Goal: Complete application form: Complete application form

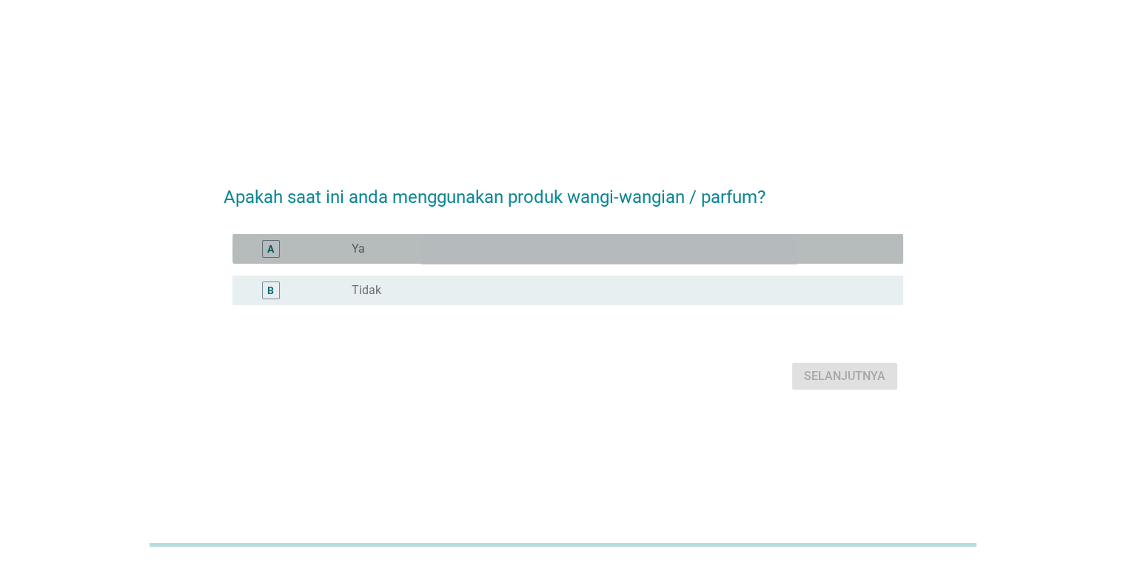
click at [414, 249] on div "radio_button_unchecked Ya" at bounding box center [615, 248] width 527 height 15
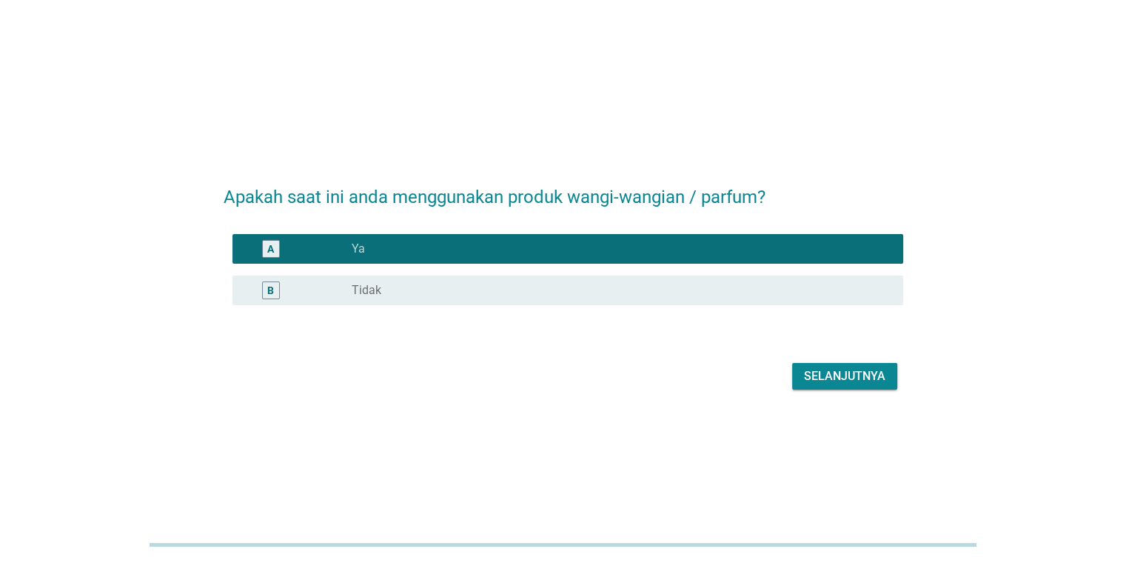
click at [862, 375] on div "Selanjutnya" at bounding box center [844, 376] width 81 height 18
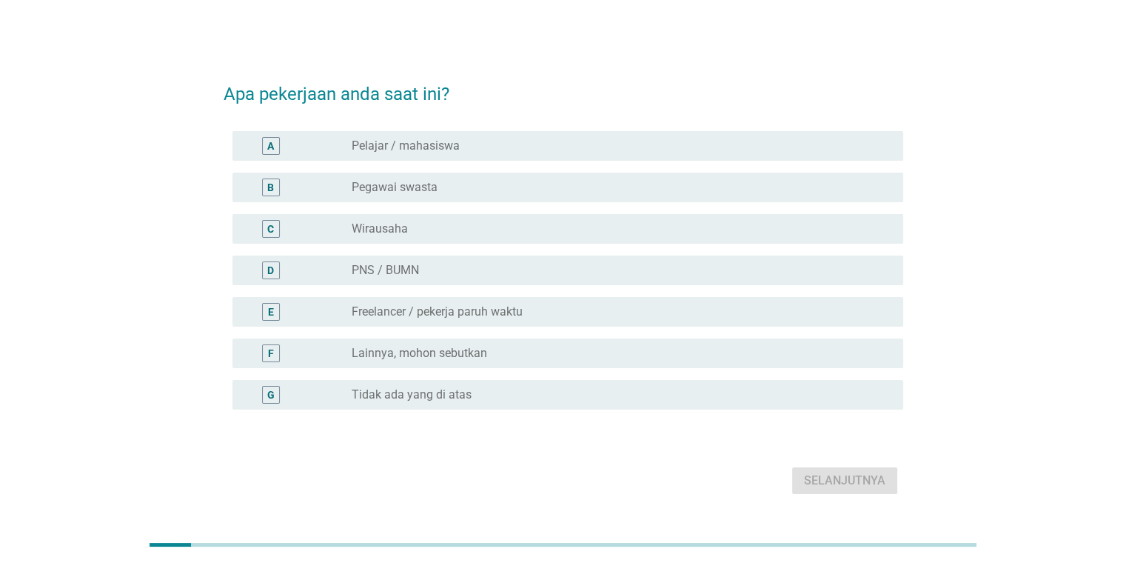
click at [415, 268] on label "PNS / BUMN" at bounding box center [385, 270] width 67 height 15
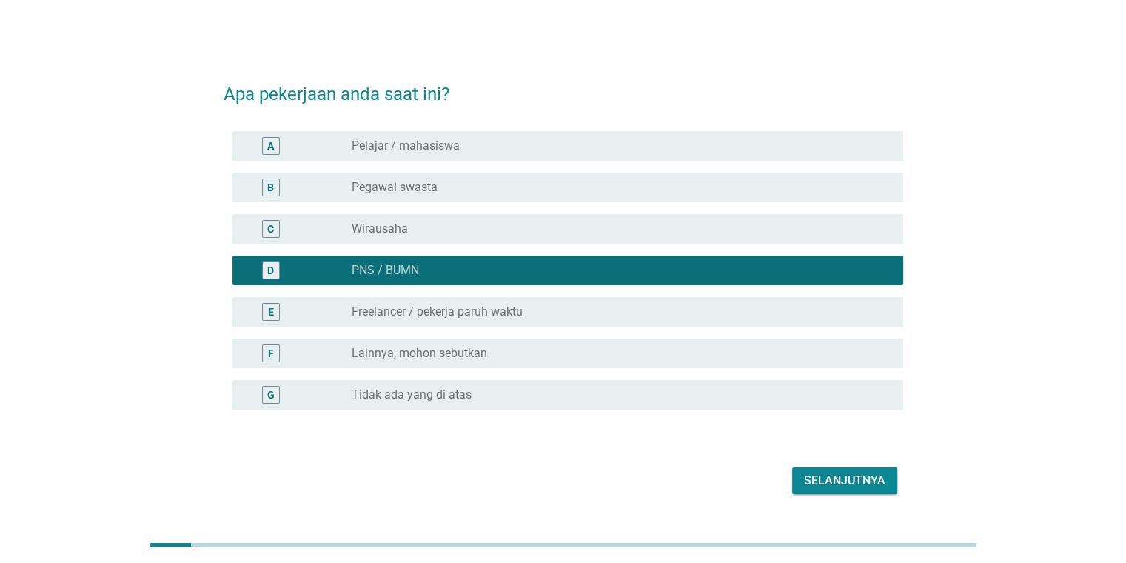
click at [864, 486] on div "Selanjutnya" at bounding box center [844, 481] width 81 height 18
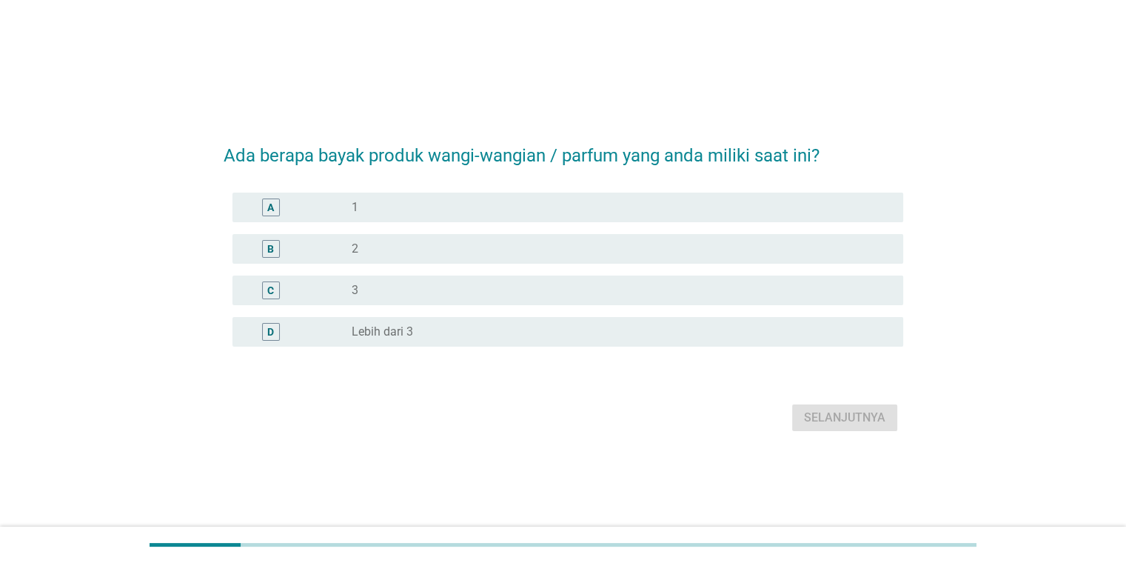
click at [476, 244] on div "radio_button_unchecked 2" at bounding box center [615, 248] width 527 height 15
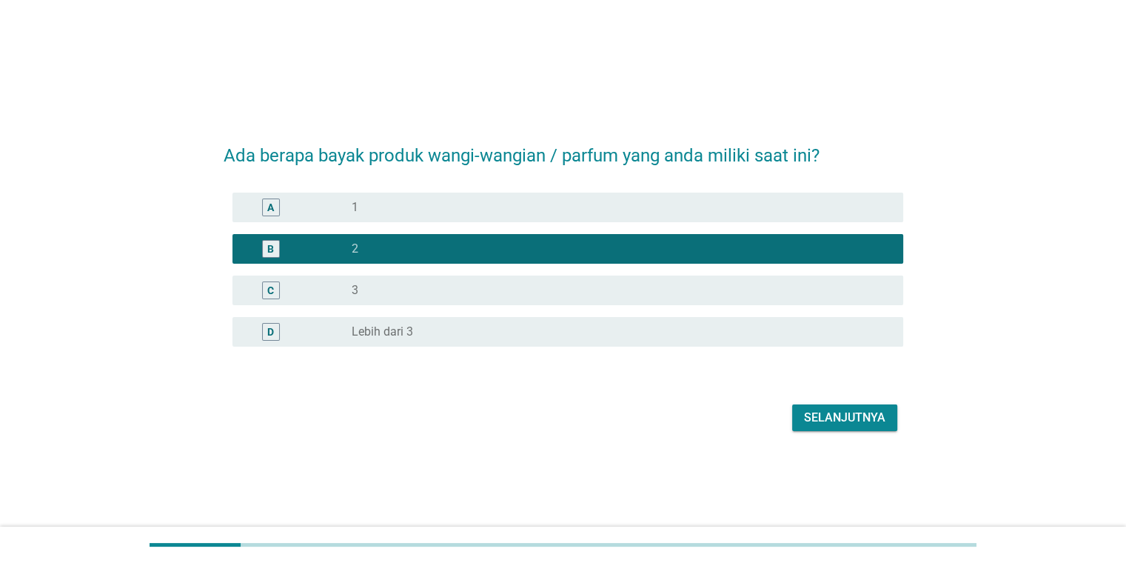
click at [625, 223] on div "A radio_button_unchecked 1" at bounding box center [564, 207] width 680 height 41
click at [844, 421] on div "Selanjutnya" at bounding box center [844, 418] width 81 height 18
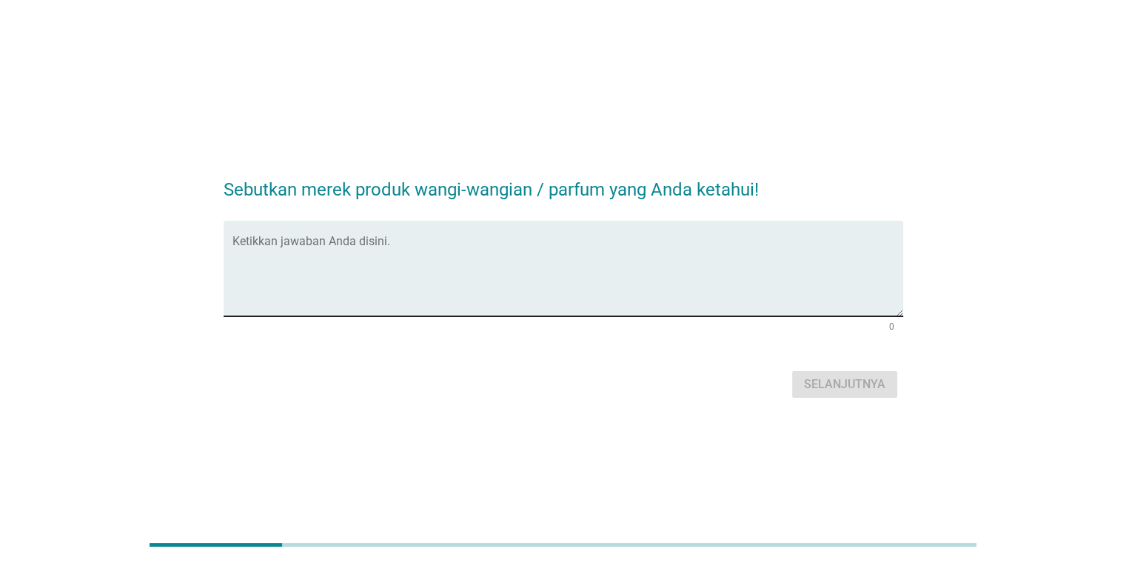
click at [522, 234] on div "Ketikkan jawaban Anda disini." at bounding box center [567, 269] width 671 height 96
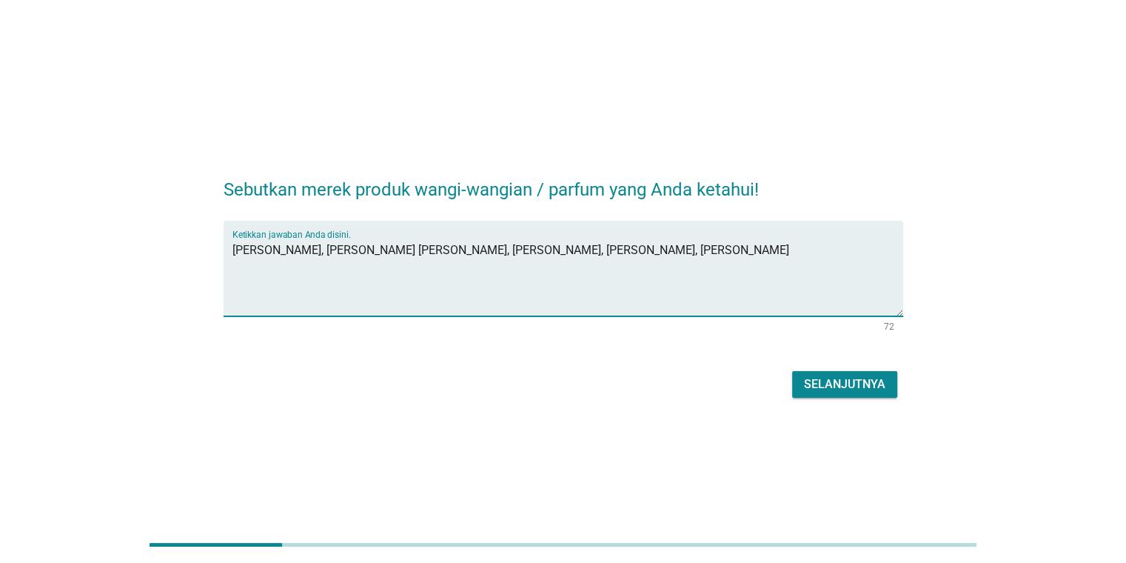
type textarea "[PERSON_NAME], [PERSON_NAME] [PERSON_NAME], [PERSON_NAME], [PERSON_NAME], [PERS…"
click at [814, 383] on div "Selanjutnya" at bounding box center [844, 384] width 81 height 18
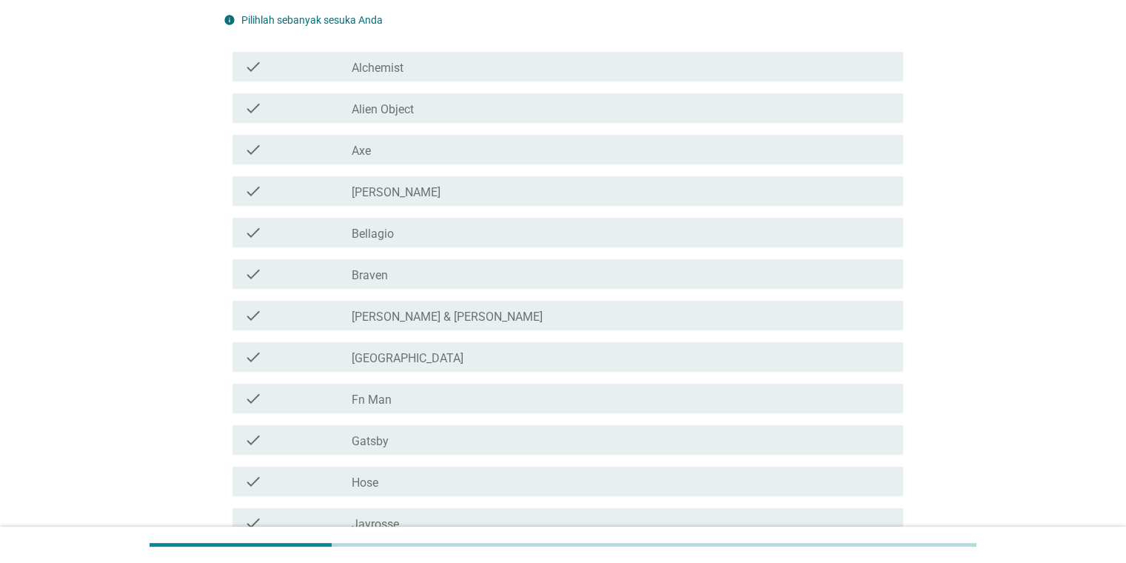
scroll to position [148, 0]
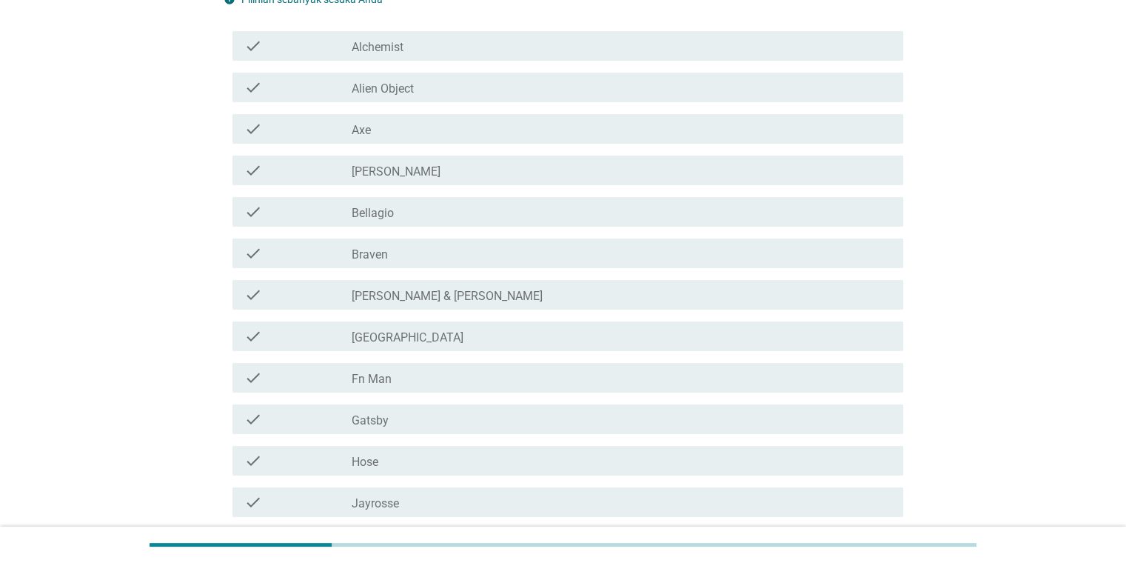
click at [450, 133] on div "check_box_outline_blank Axe" at bounding box center [621, 129] width 539 height 18
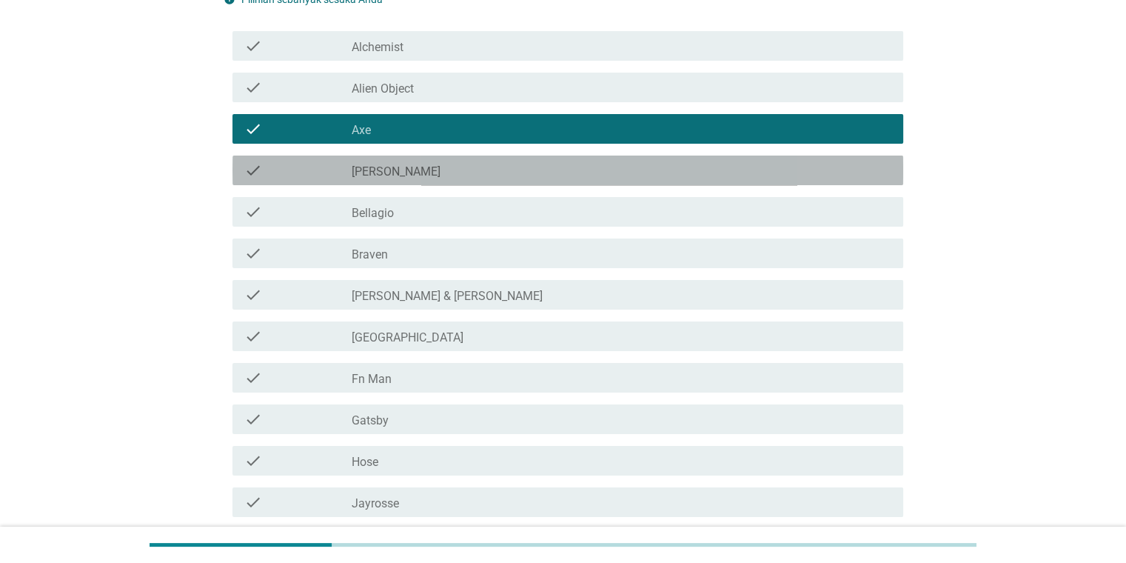
click at [449, 158] on div "check check_box_outline_blank [PERSON_NAME]" at bounding box center [567, 170] width 671 height 30
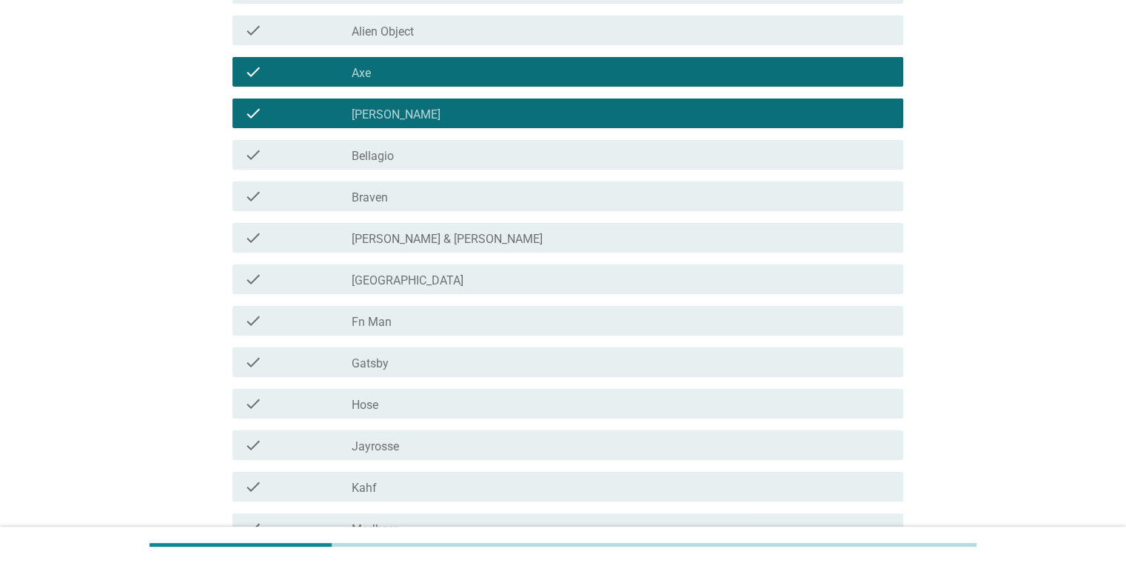
scroll to position [222, 0]
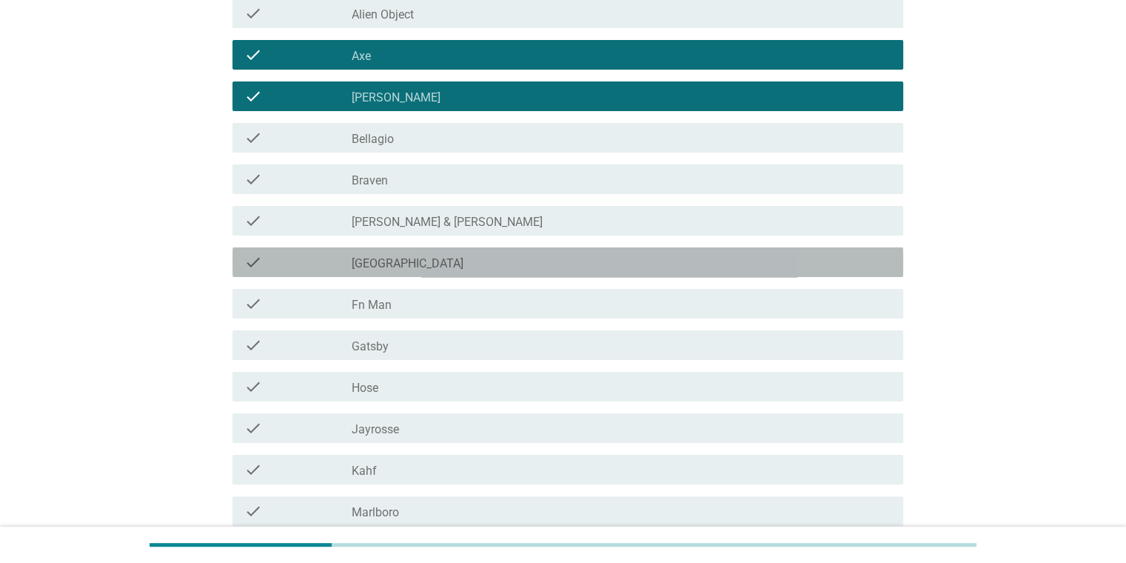
click at [419, 261] on div "check_box_outline_blank [GEOGRAPHIC_DATA]" at bounding box center [621, 262] width 539 height 18
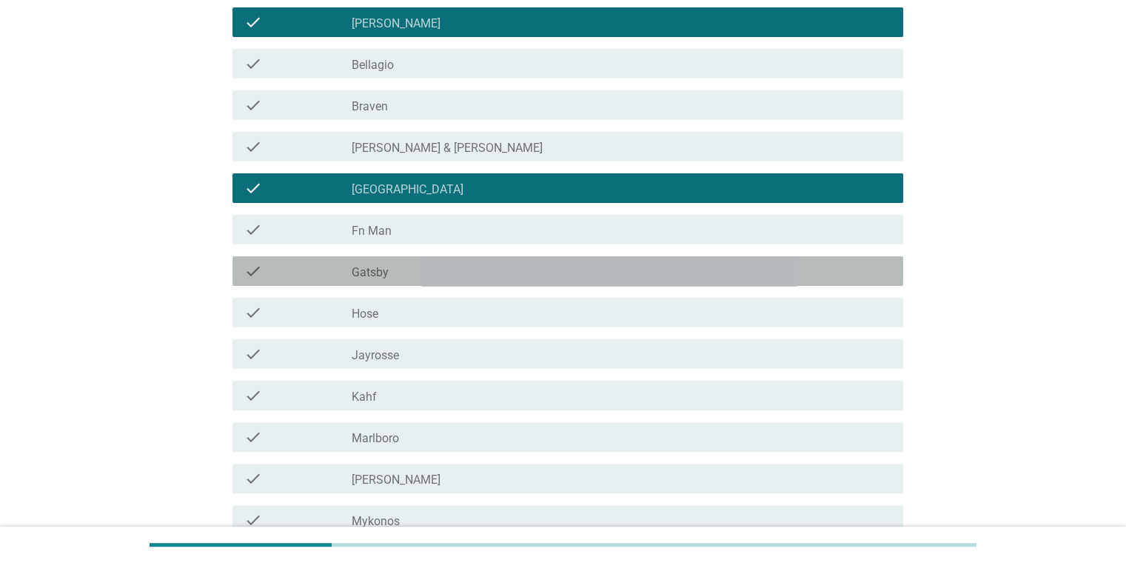
click at [403, 275] on div "check_box_outline_blank Gatsby" at bounding box center [621, 271] width 539 height 18
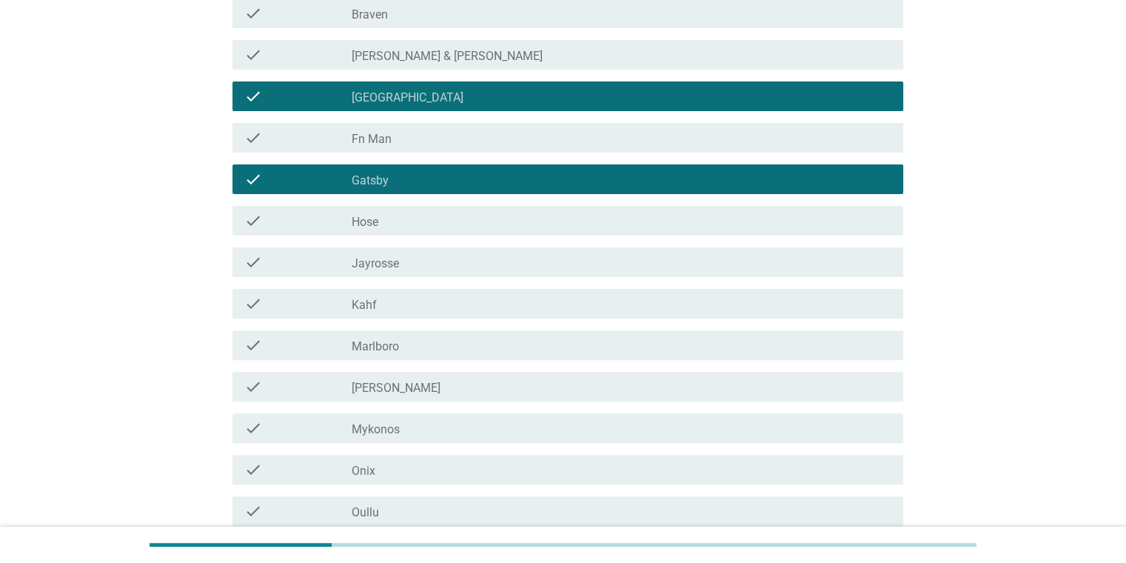
scroll to position [444, 0]
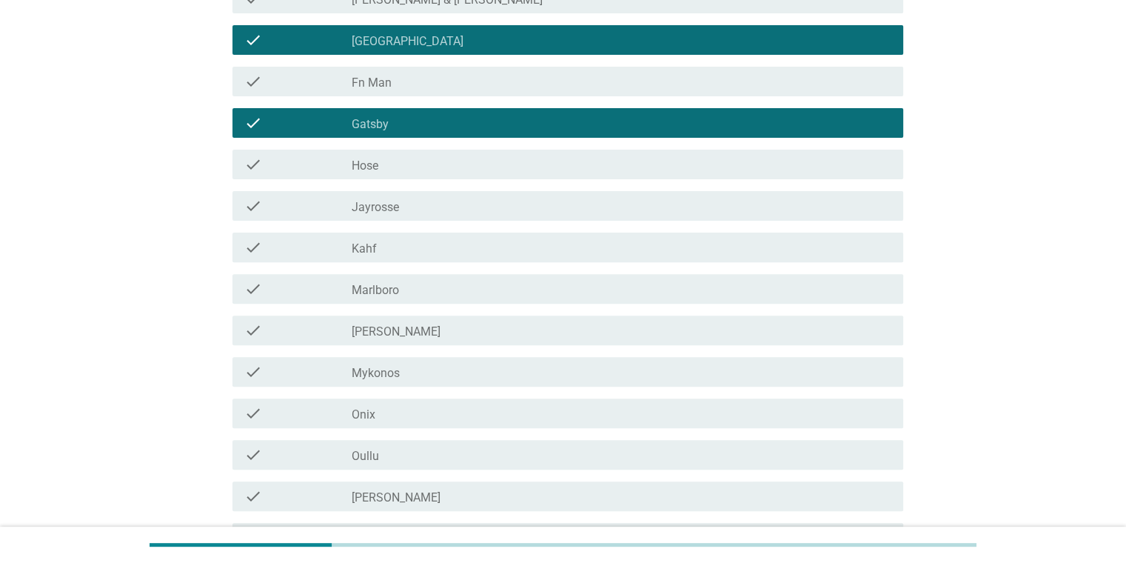
click at [438, 245] on div "check_box_outline_blank Kahf" at bounding box center [621, 247] width 539 height 18
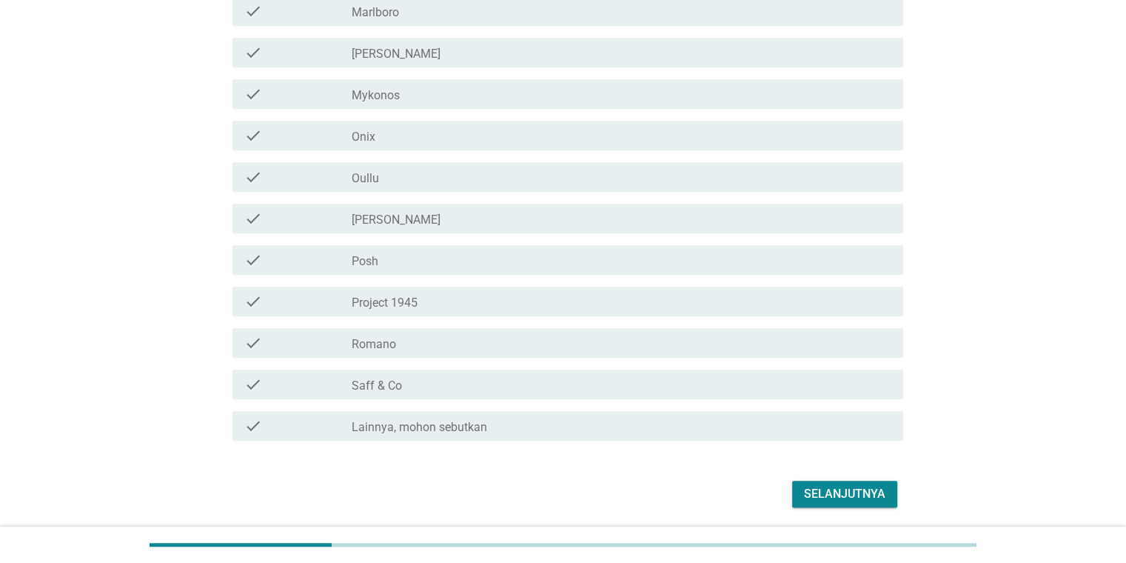
scroll to position [740, 0]
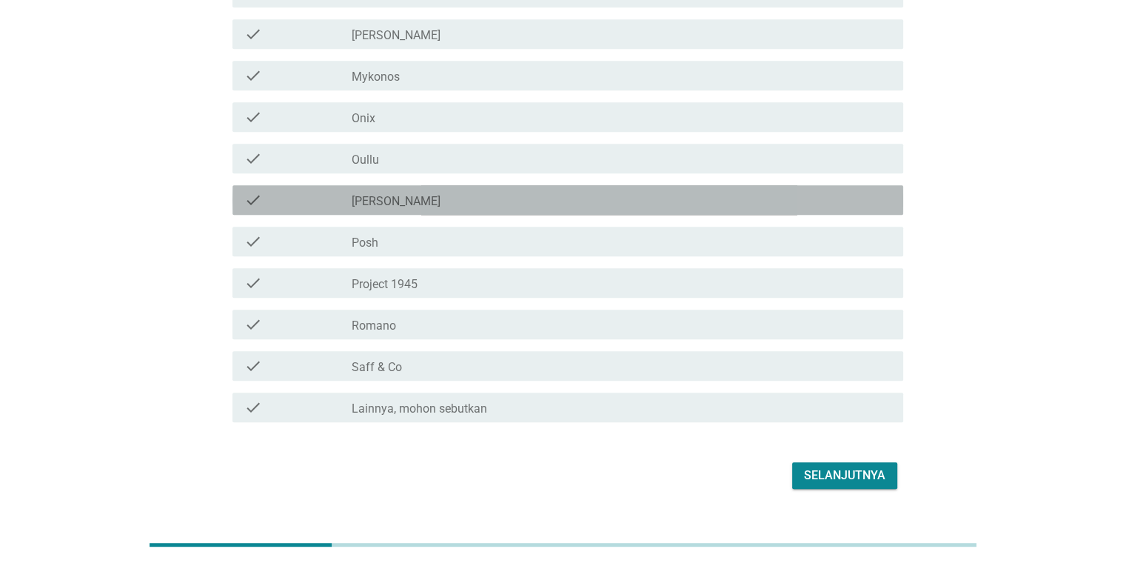
click at [465, 195] on div "check_box_outline_blank [PERSON_NAME]" at bounding box center [621, 200] width 539 height 18
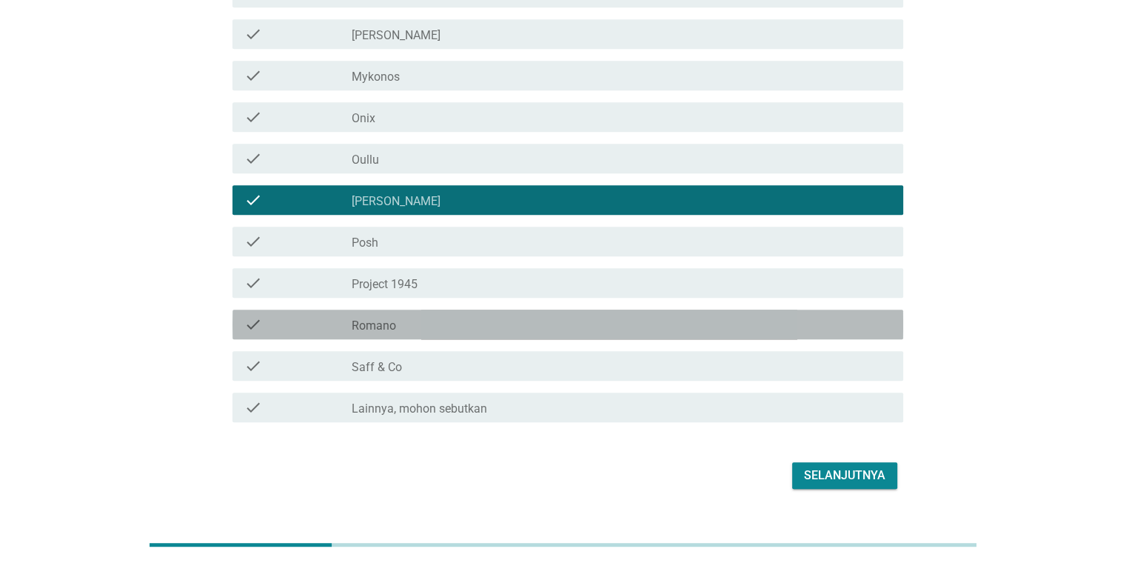
click at [438, 315] on div "check_box_outline_blank [PERSON_NAME]" at bounding box center [621, 324] width 539 height 18
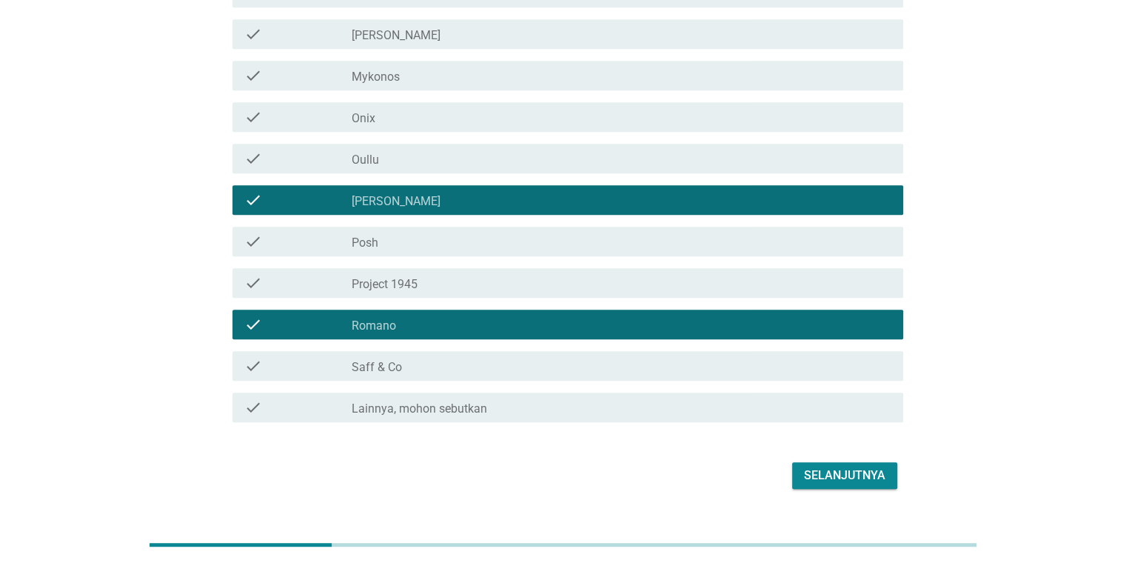
click at [447, 363] on div "check_box_outline_blank Saff & Co" at bounding box center [621, 366] width 539 height 18
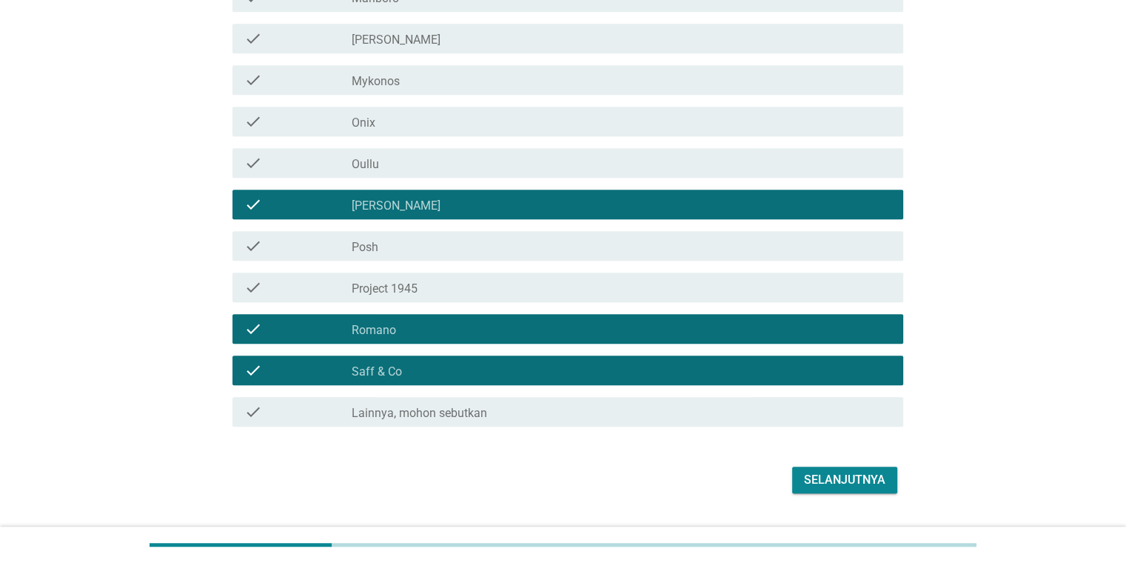
scroll to position [772, 0]
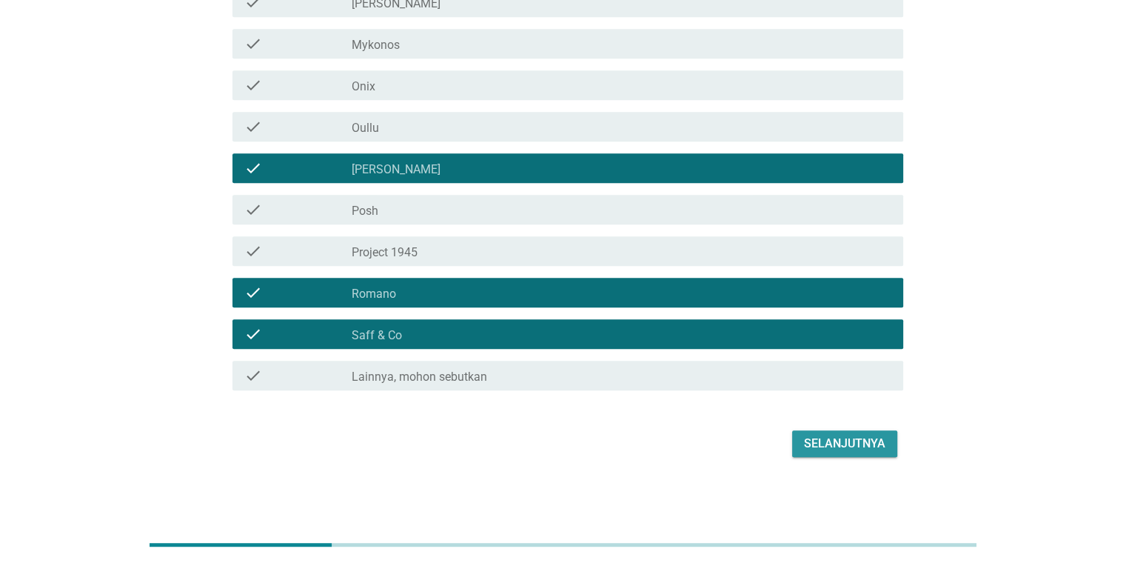
drag, startPoint x: 819, startPoint y: 449, endPoint x: 811, endPoint y: 439, distance: 12.1
click at [817, 449] on div "Selanjutnya" at bounding box center [844, 444] width 81 height 18
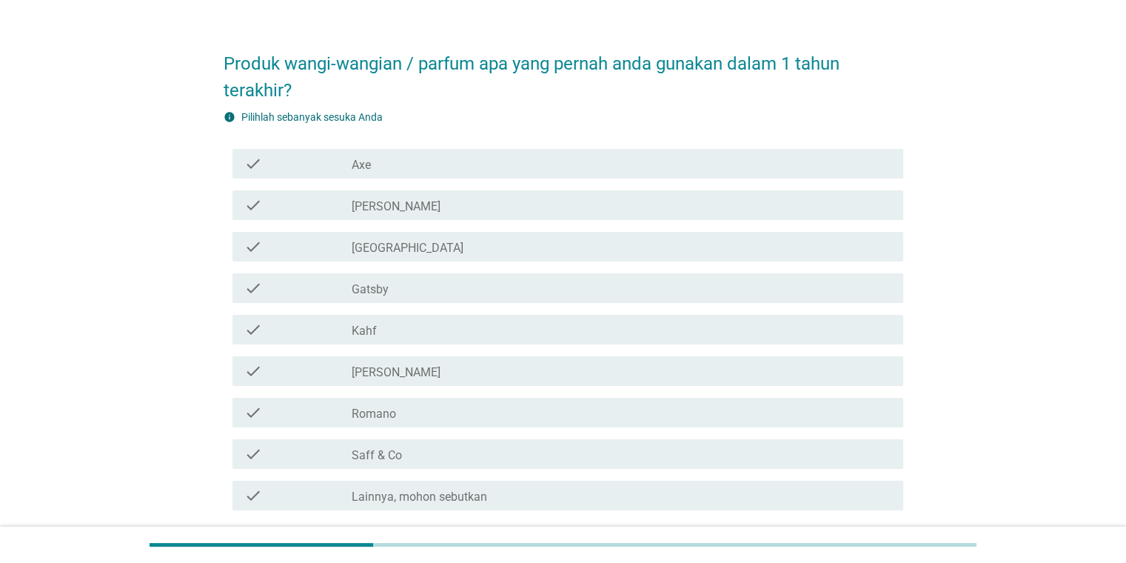
scroll to position [74, 0]
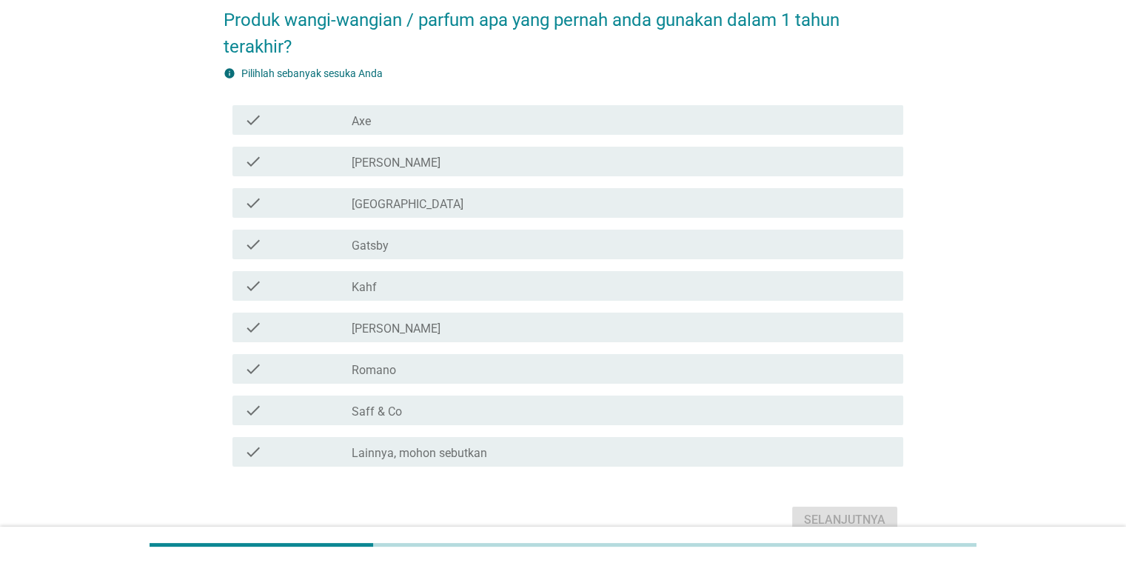
click at [473, 111] on div "check_box_outline_blank Axe" at bounding box center [621, 120] width 539 height 18
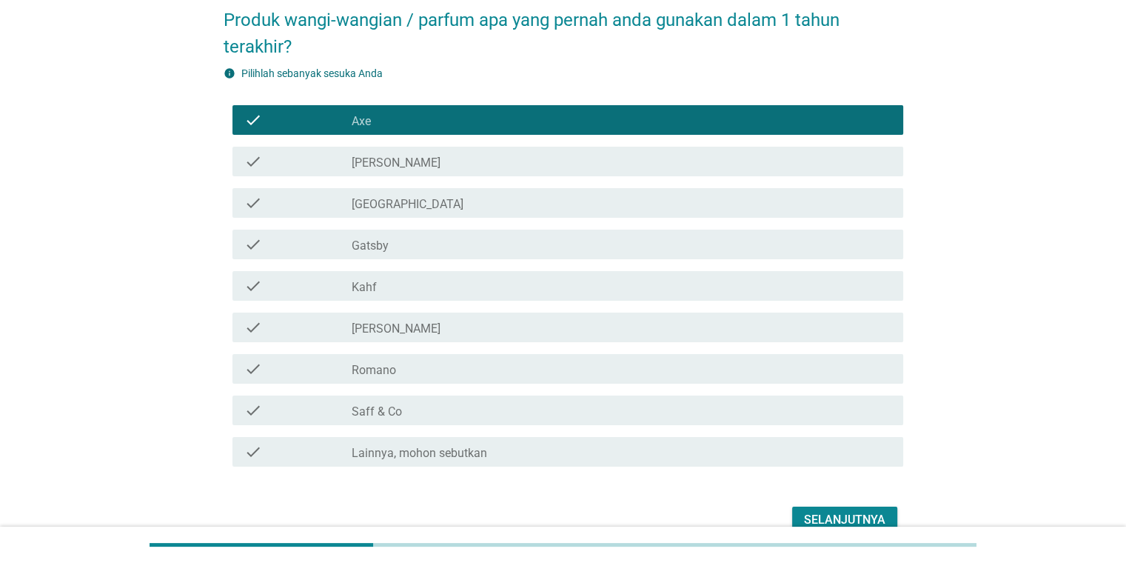
click at [440, 244] on div "check_box_outline_blank Gatsby" at bounding box center [621, 244] width 539 height 18
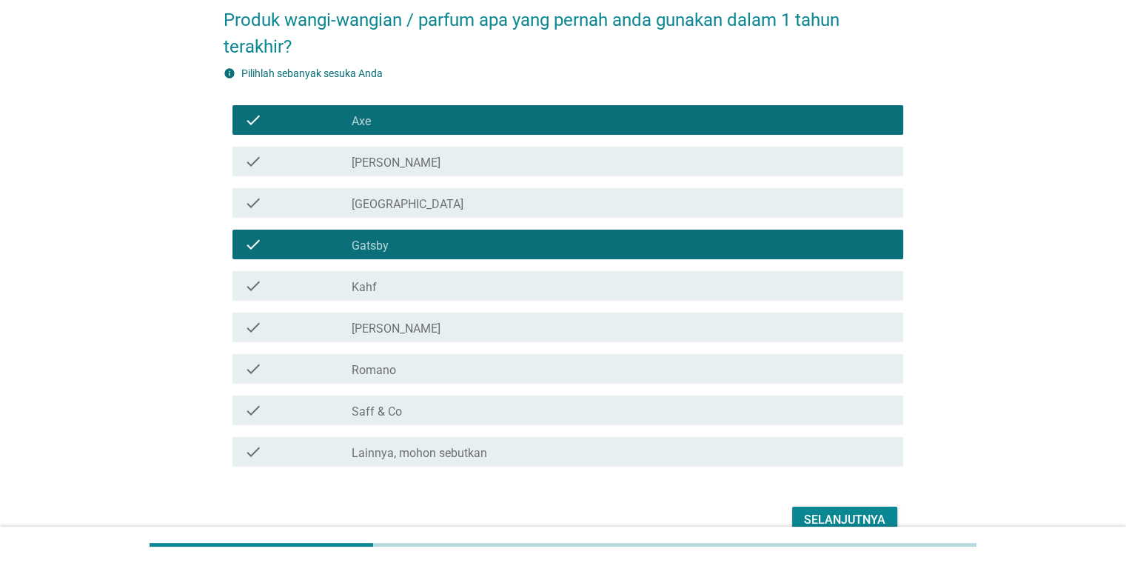
click at [592, 247] on div "check_box_outline_blank Gatsby" at bounding box center [621, 244] width 539 height 18
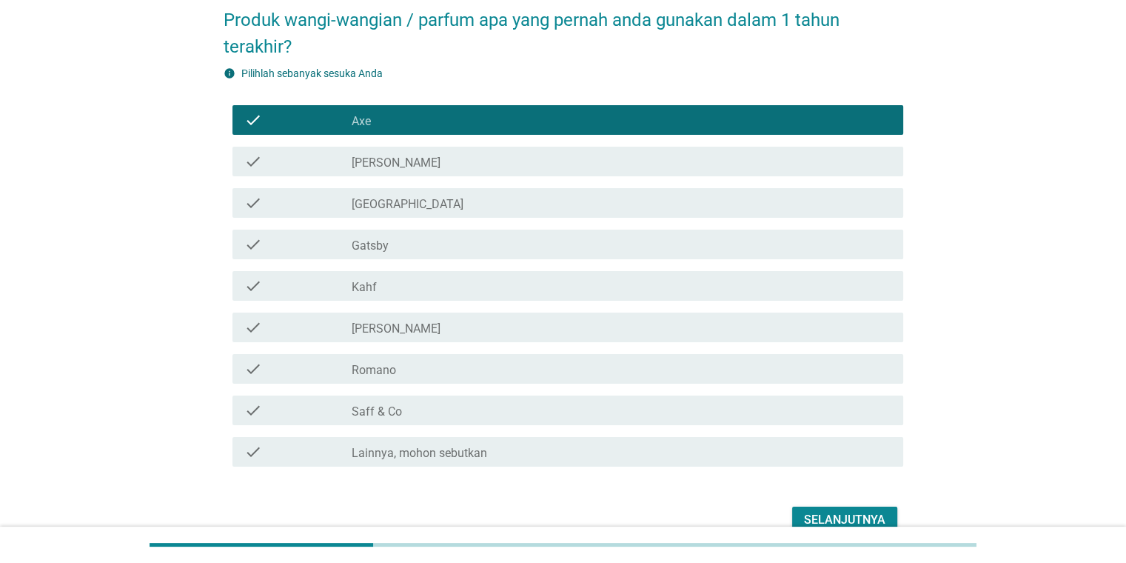
click at [577, 299] on div "check check_box_outline_blank Kahf" at bounding box center [567, 286] width 671 height 30
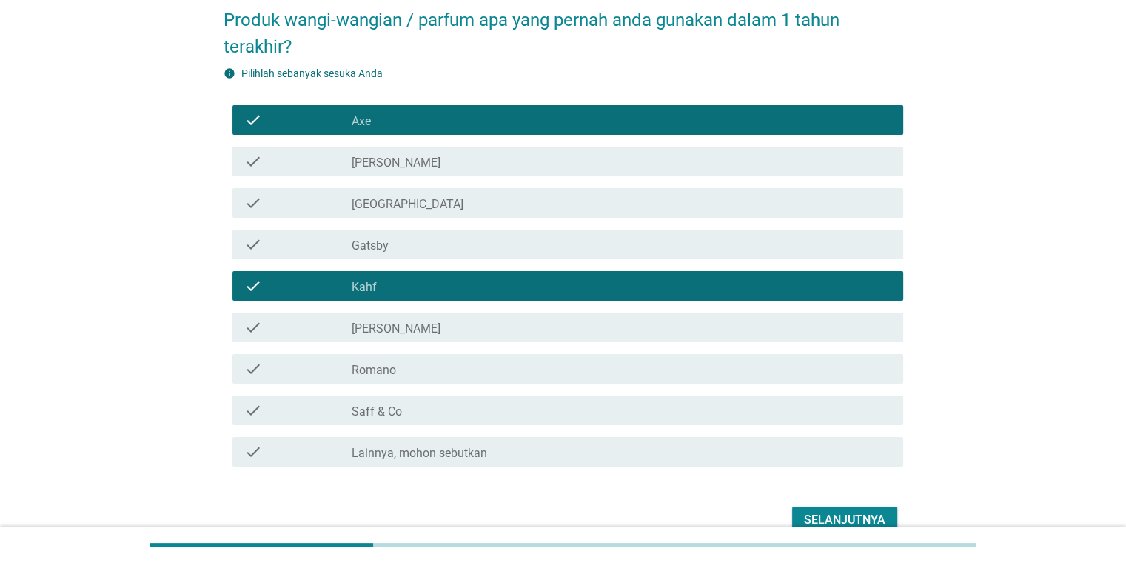
drag, startPoint x: 527, startPoint y: 368, endPoint x: 524, endPoint y: 286, distance: 82.2
click at [526, 362] on div "check_box_outline_blank [PERSON_NAME]" at bounding box center [621, 369] width 539 height 18
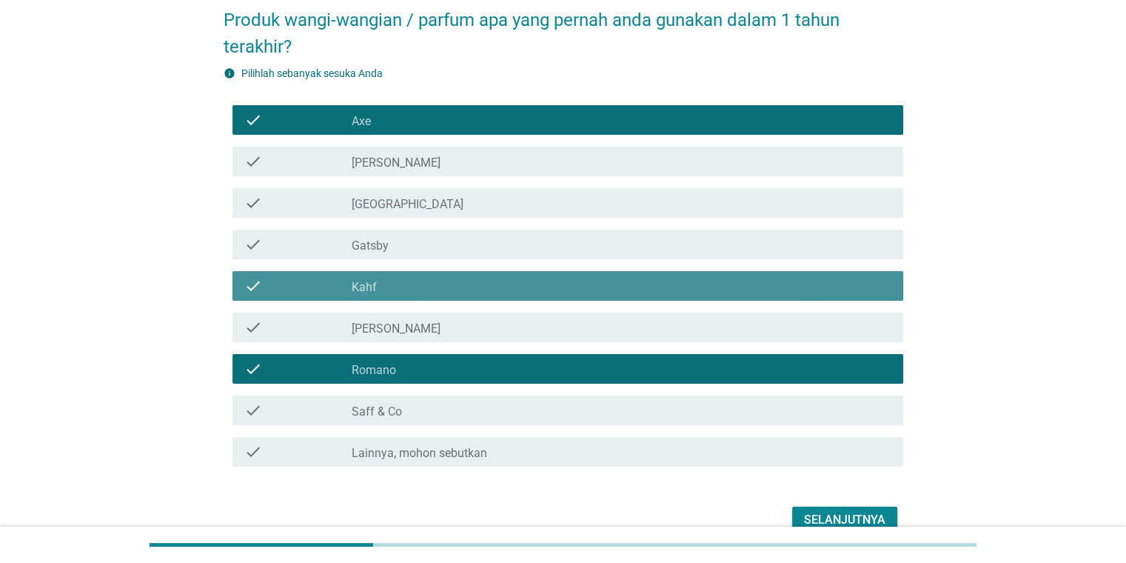
click at [523, 278] on div "check_box_outline_blank Kahf" at bounding box center [621, 286] width 539 height 18
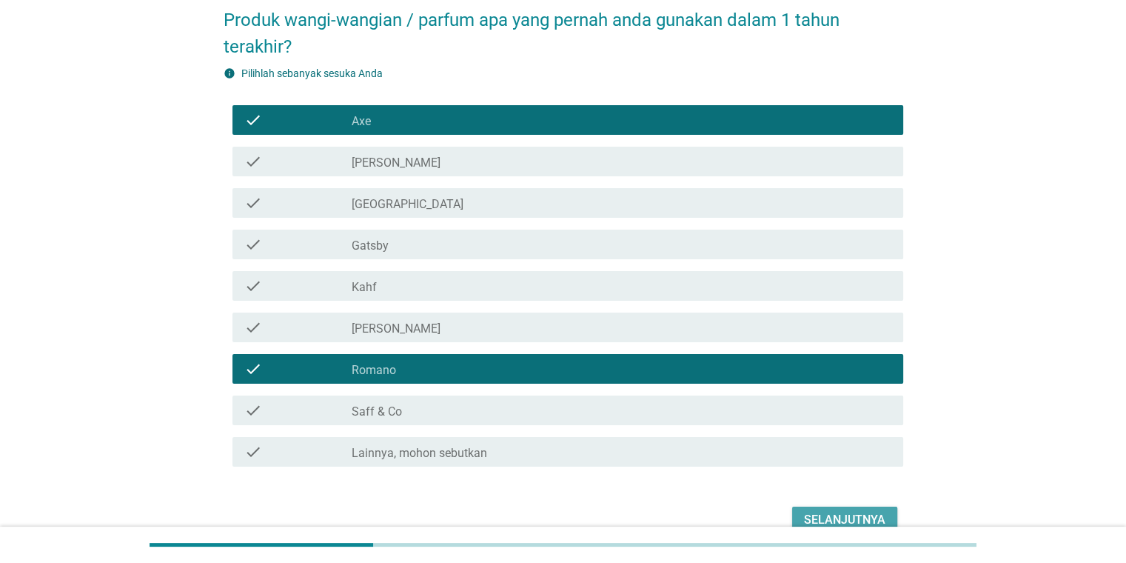
click at [808, 515] on div "Selanjutnya" at bounding box center [844, 520] width 81 height 18
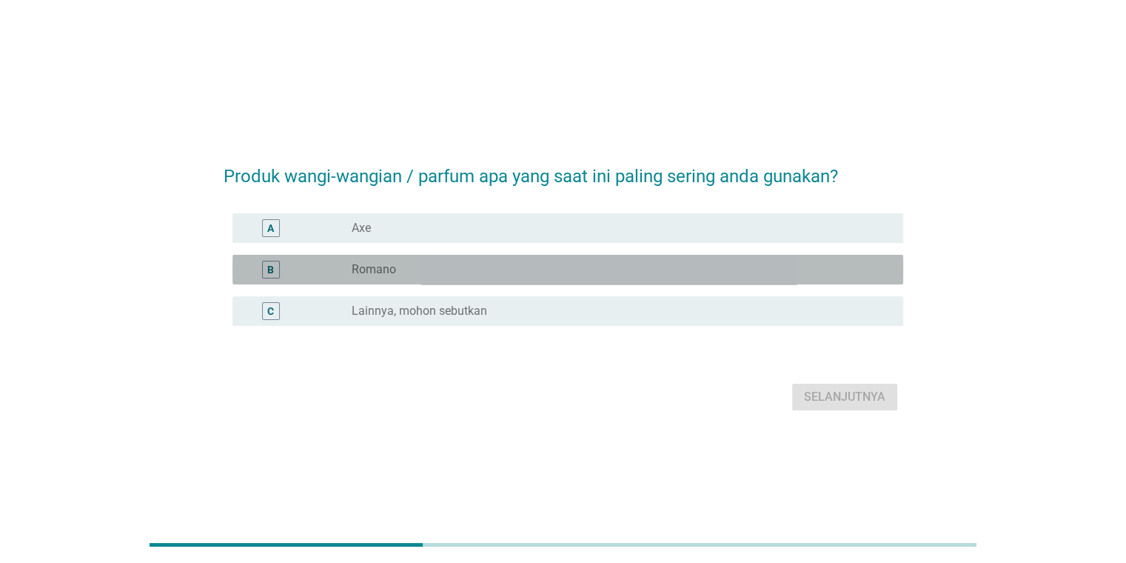
click at [516, 269] on div "radio_button_unchecked [PERSON_NAME]" at bounding box center [615, 269] width 527 height 15
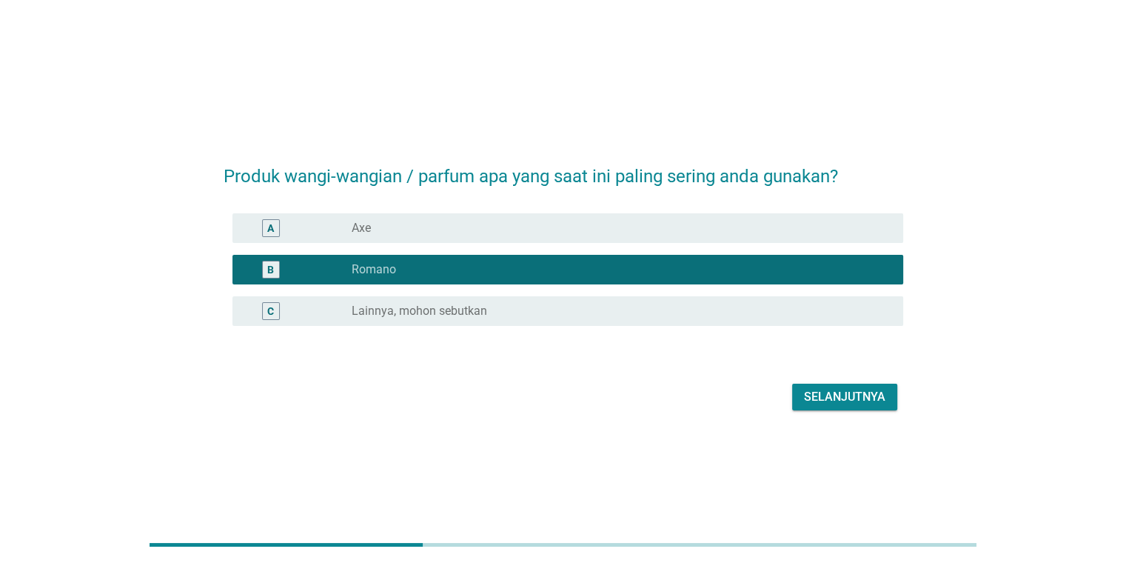
click at [812, 382] on div "Selanjutnya" at bounding box center [564, 397] width 680 height 36
click at [812, 399] on div "Selanjutnya" at bounding box center [844, 397] width 81 height 18
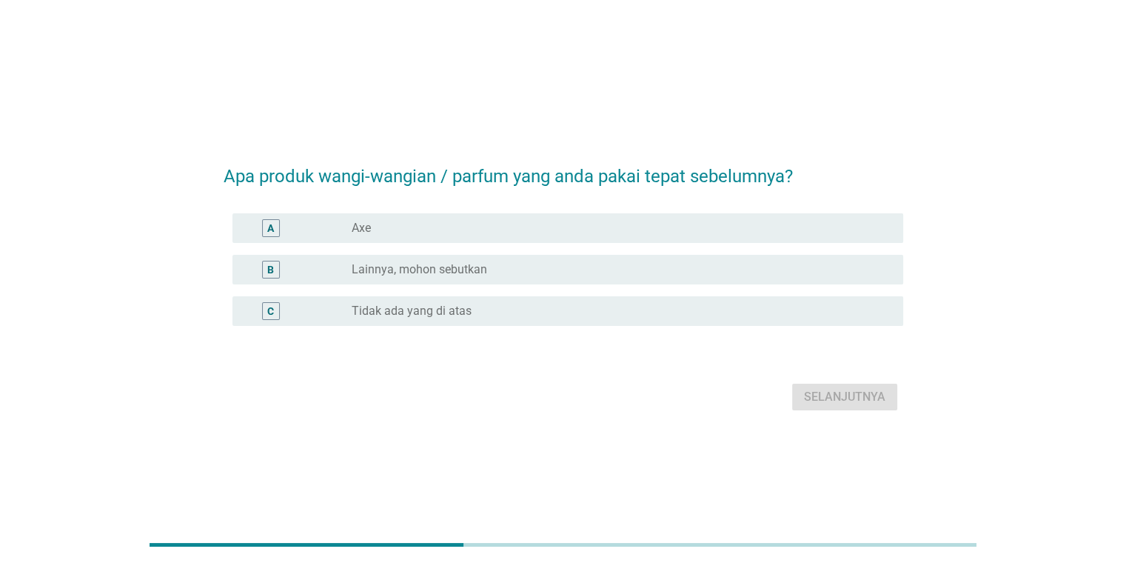
click at [469, 229] on div "radio_button_unchecked Axe" at bounding box center [615, 228] width 527 height 15
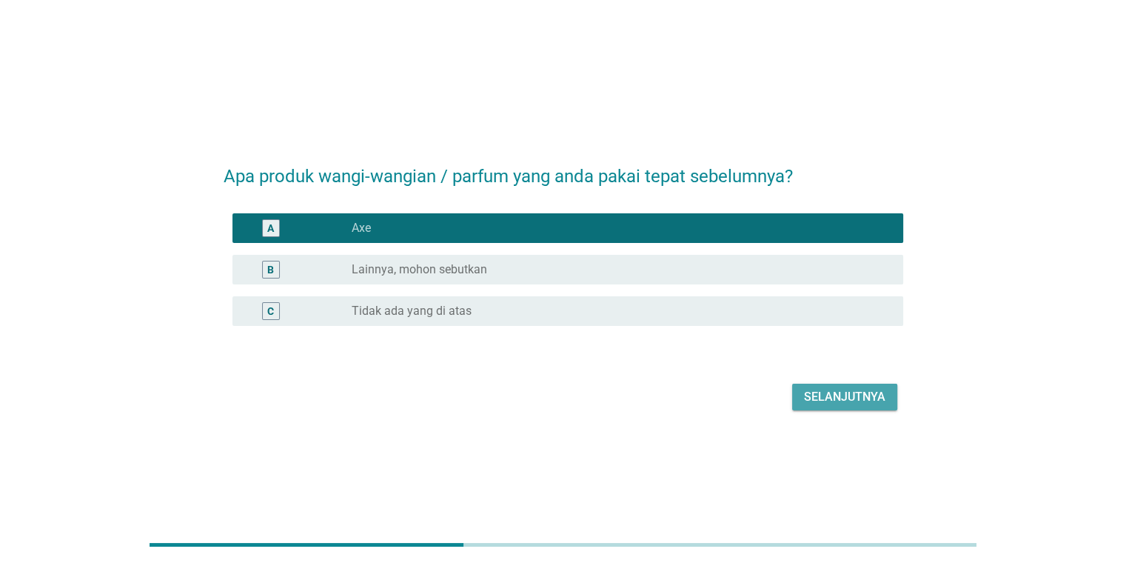
click at [827, 389] on div "Selanjutnya" at bounding box center [844, 397] width 81 height 18
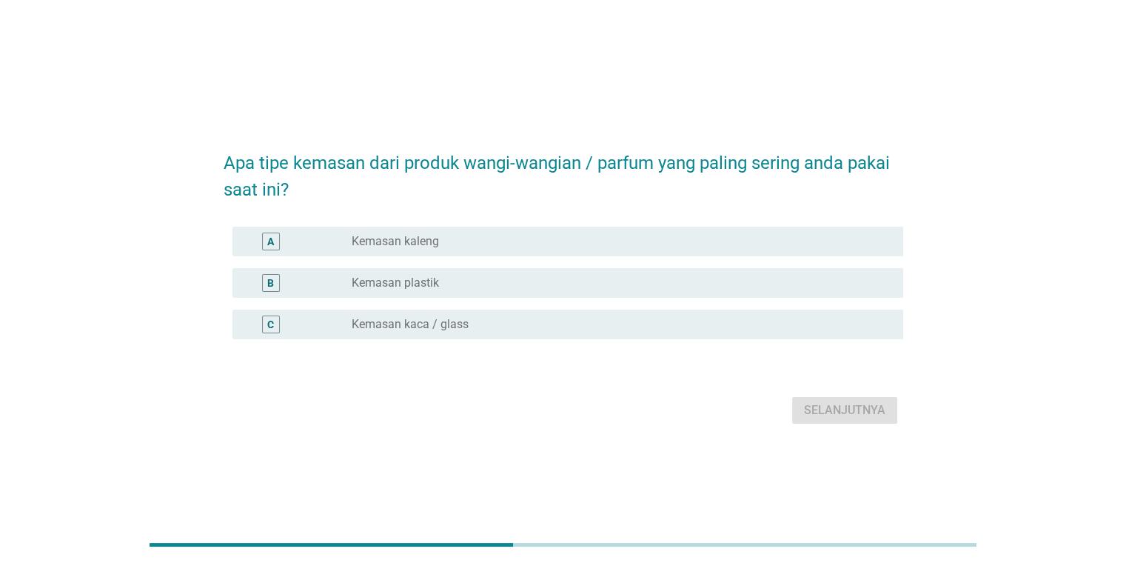
click at [508, 248] on div "radio_button_unchecked Kemasan kaleng" at bounding box center [615, 241] width 527 height 15
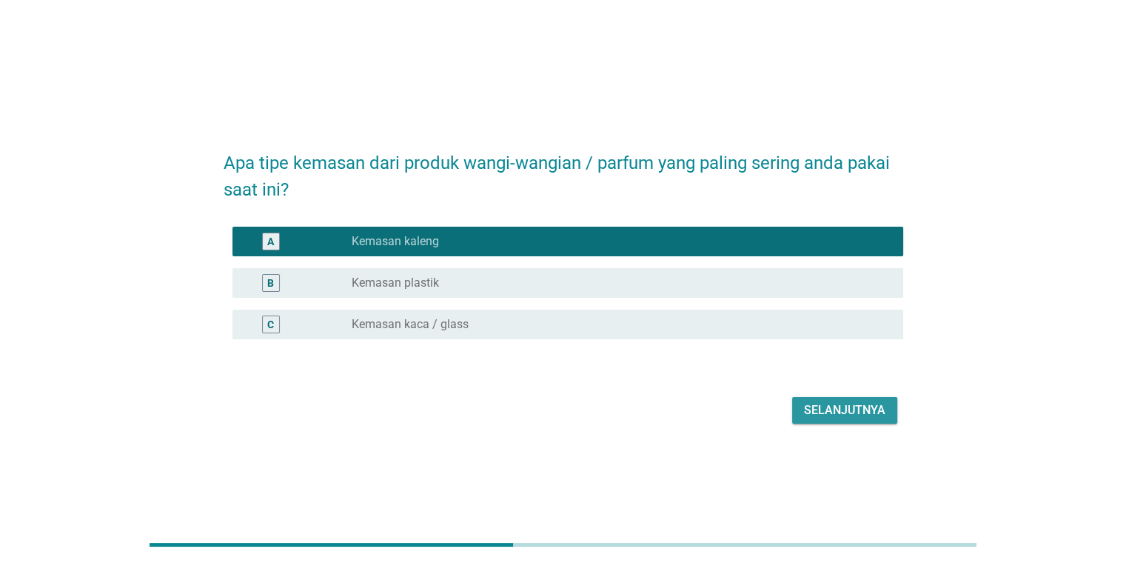
click at [842, 402] on div "Selanjutnya" at bounding box center [844, 410] width 81 height 18
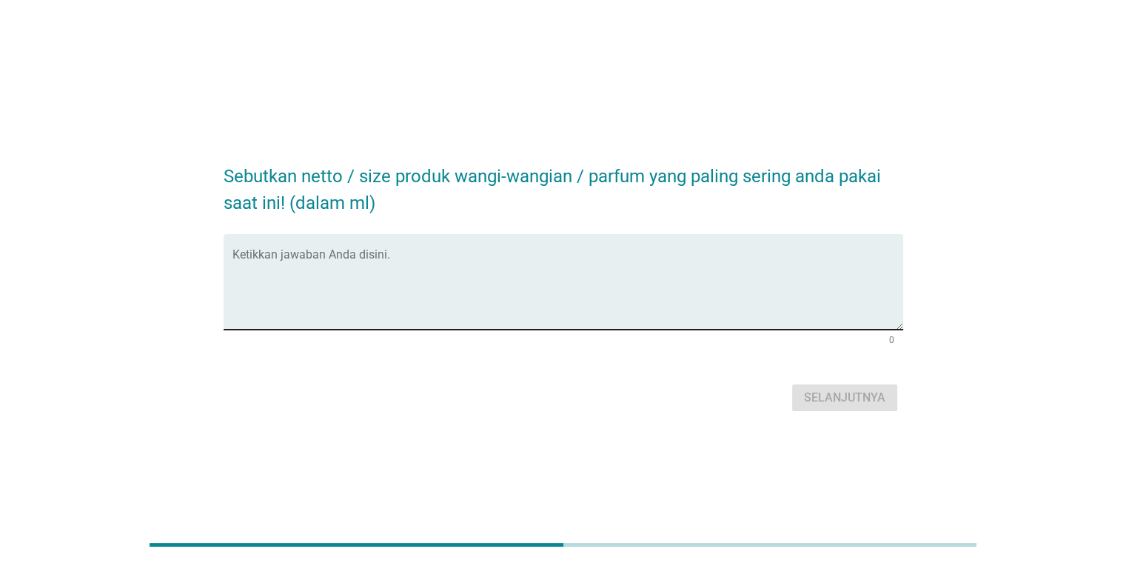
click at [593, 276] on textarea "Ketikkan jawaban Anda disini." at bounding box center [567, 291] width 671 height 78
type textarea "100 ml"
click at [827, 403] on div "Selanjutnya" at bounding box center [844, 398] width 81 height 18
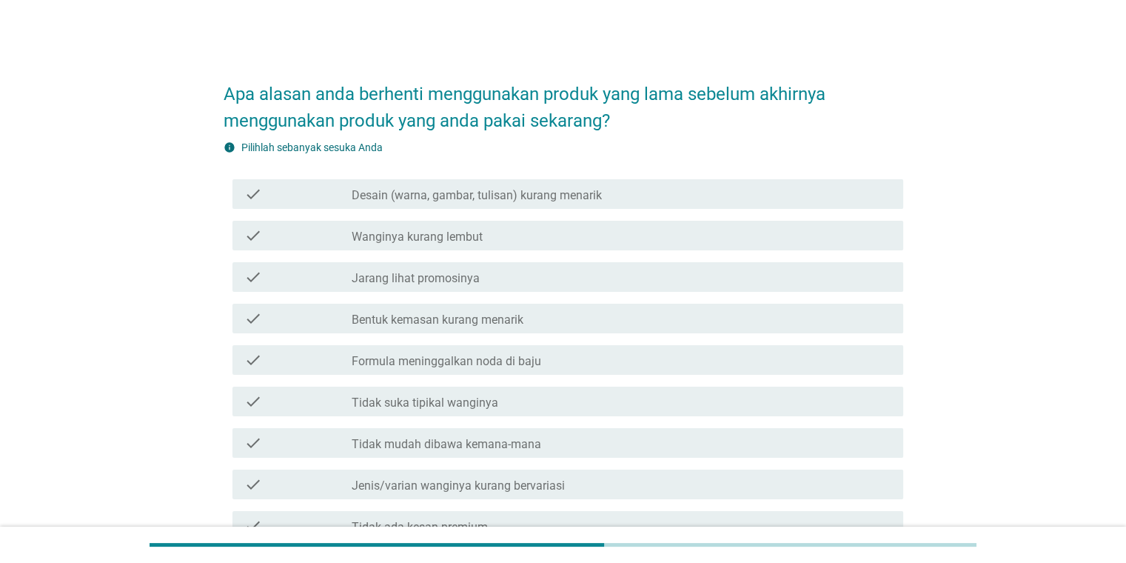
click at [453, 237] on label "Wanginya kurang lembut" at bounding box center [417, 236] width 131 height 15
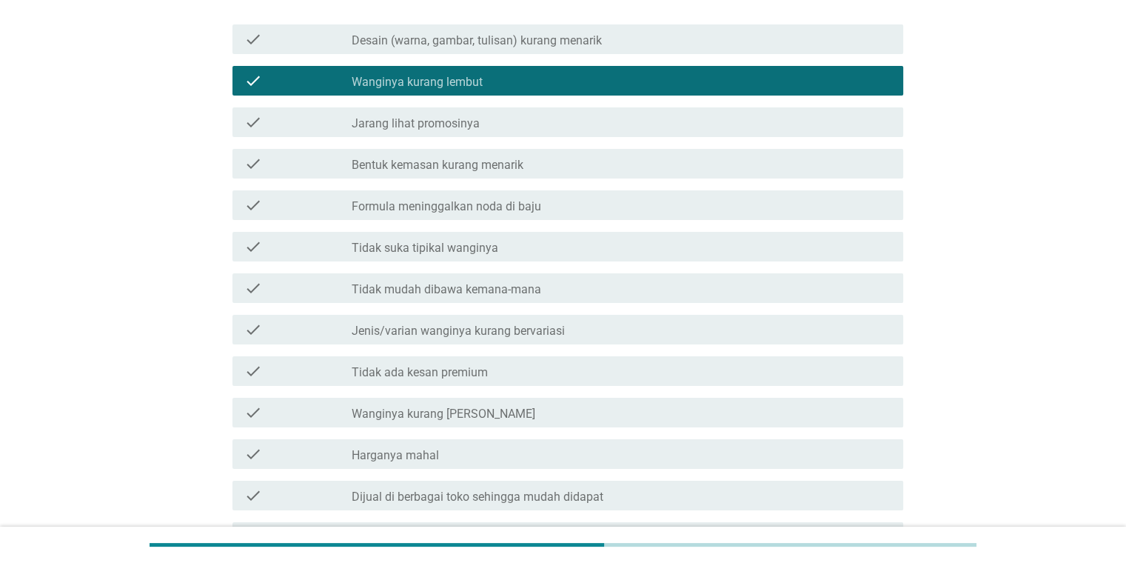
scroll to position [222, 0]
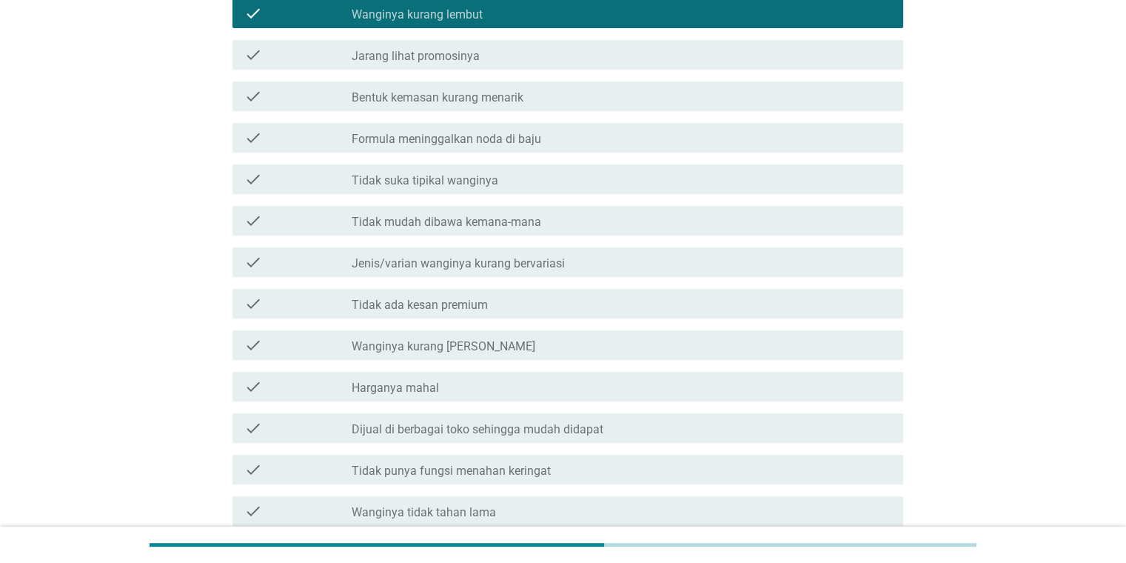
click at [485, 189] on div "check check_box_outline_blank Tidak suka tipikal wanginya" at bounding box center [567, 179] width 671 height 30
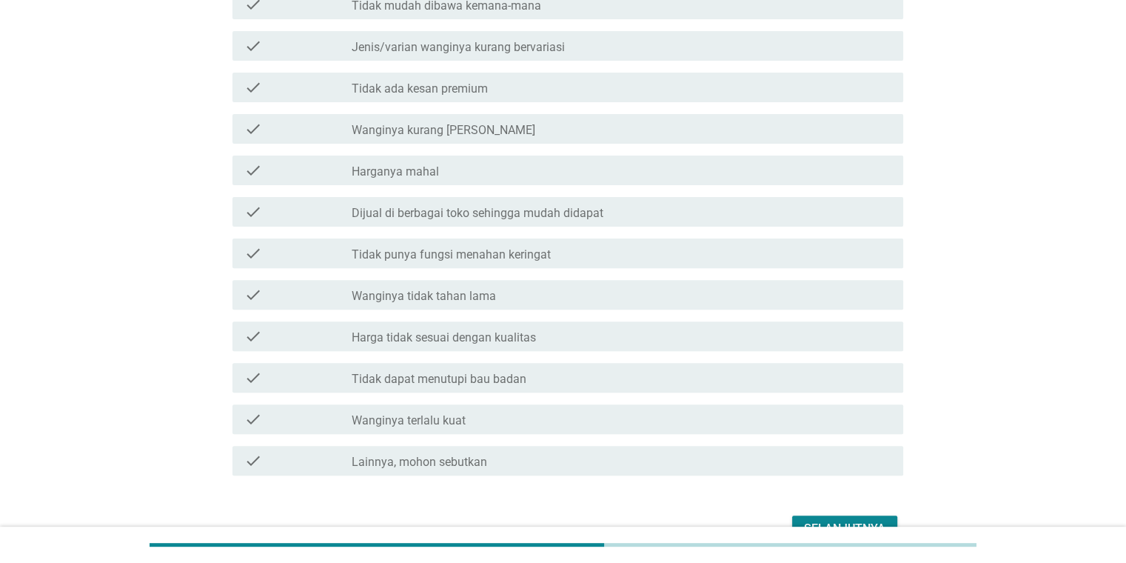
scroll to position [444, 0]
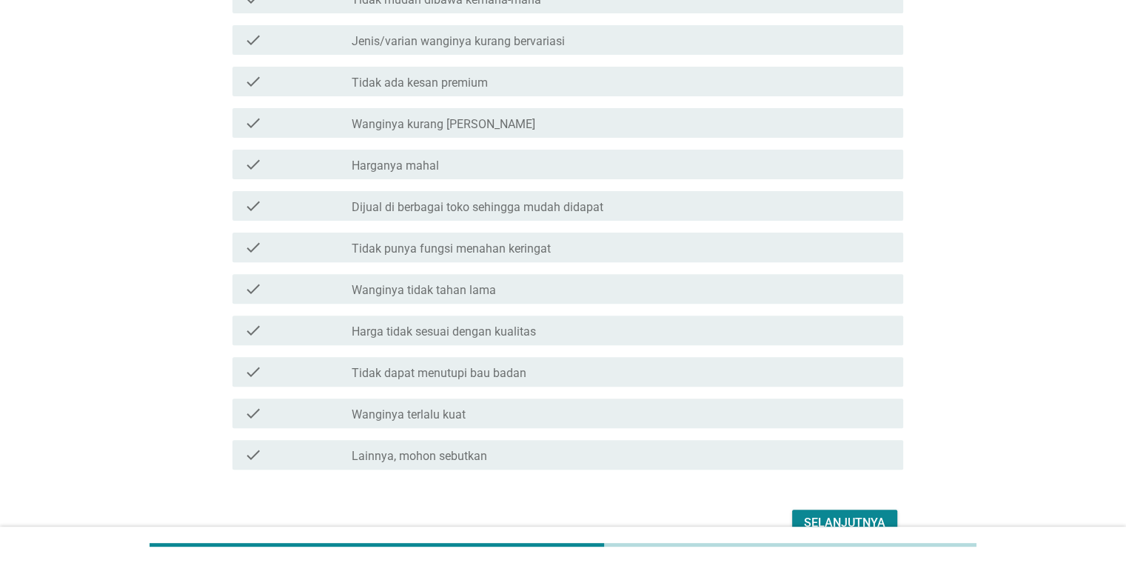
click at [860, 512] on button "Selanjutnya" at bounding box center [844, 522] width 105 height 27
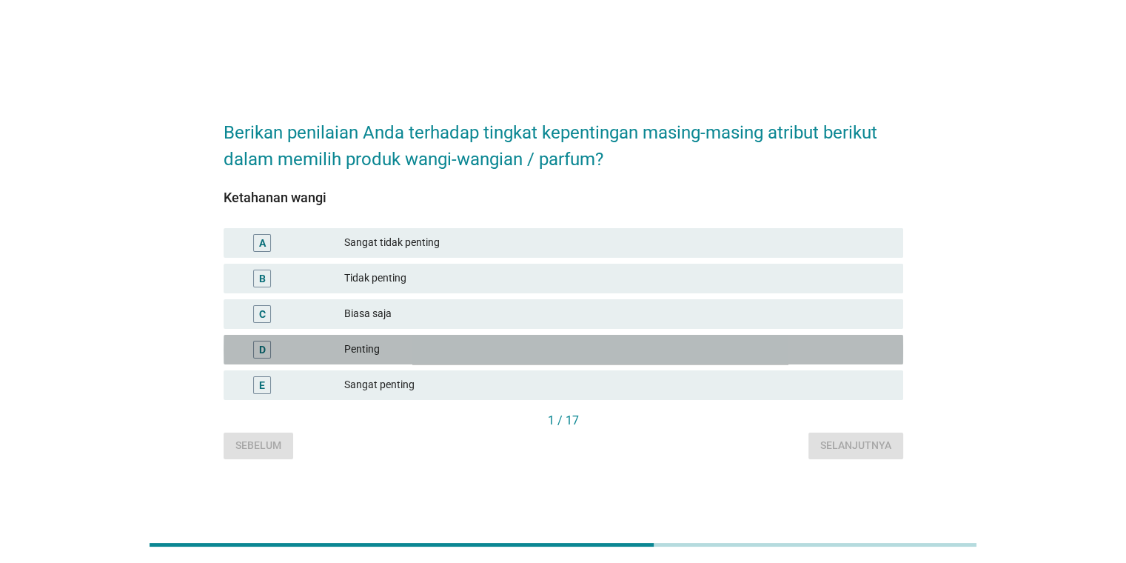
drag, startPoint x: 419, startPoint y: 348, endPoint x: 564, endPoint y: 385, distance: 149.7
click at [419, 349] on div "Penting" at bounding box center [617, 350] width 546 height 18
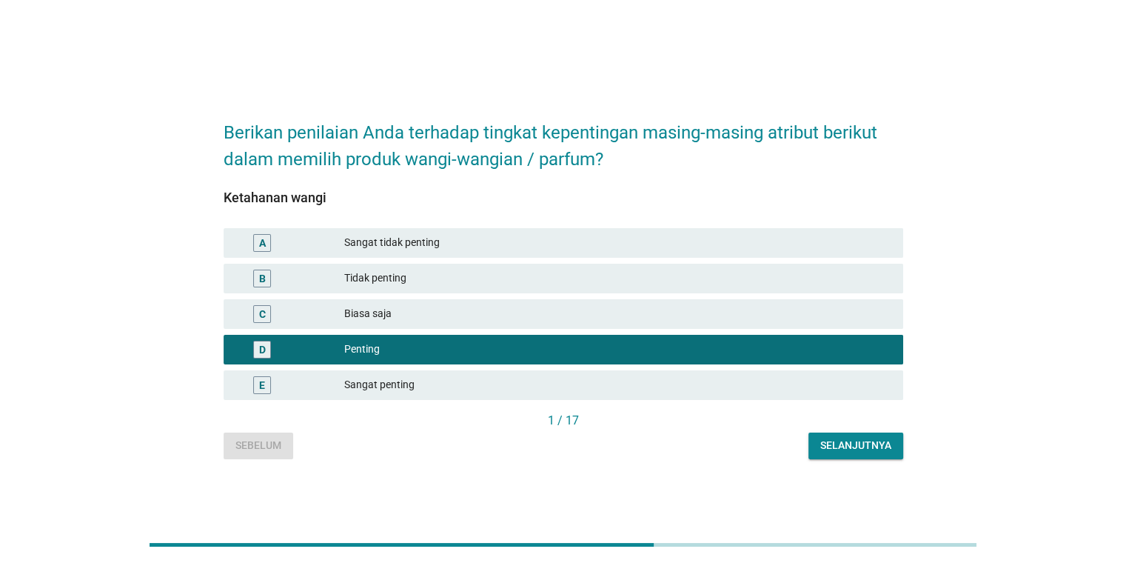
click at [825, 439] on div "Selanjutnya" at bounding box center [855, 446] width 71 height 16
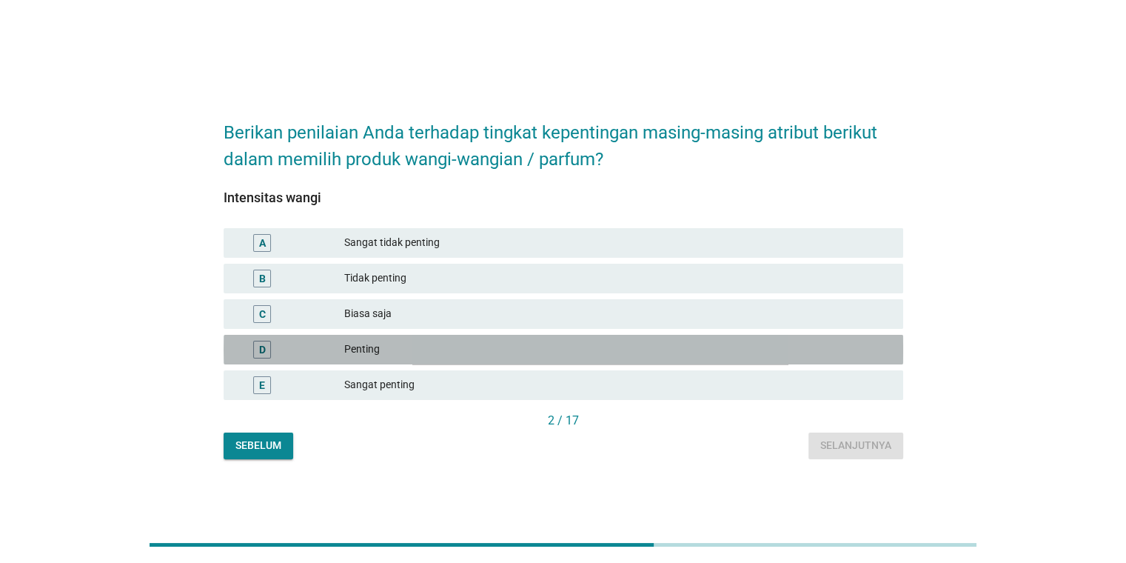
drag, startPoint x: 464, startPoint y: 350, endPoint x: 696, endPoint y: 403, distance: 237.8
click at [464, 351] on div "Penting" at bounding box center [617, 350] width 546 height 18
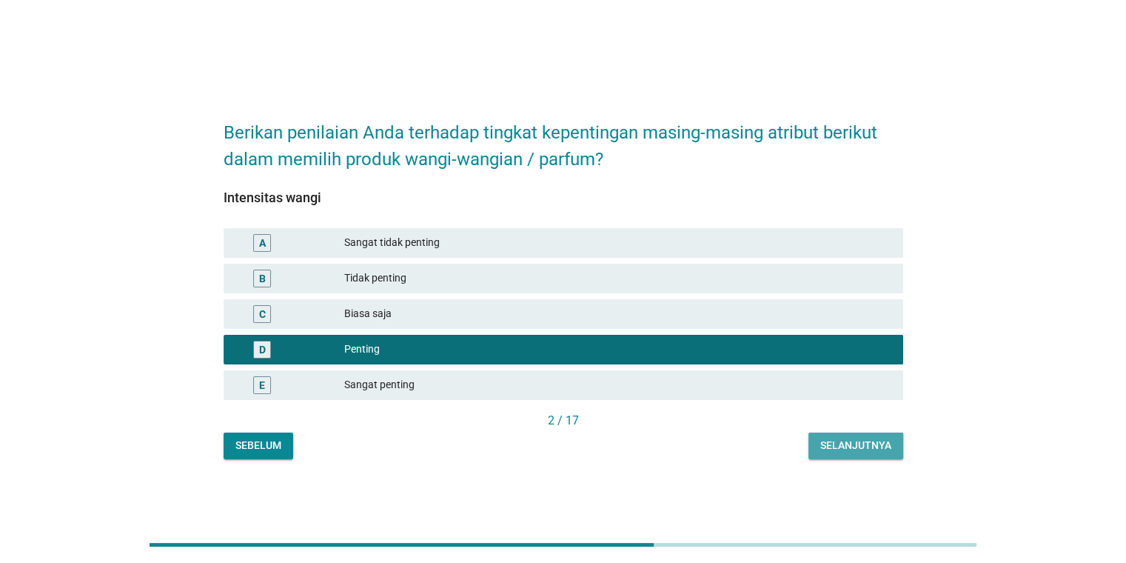
click at [838, 439] on div "Selanjutnya" at bounding box center [855, 446] width 71 height 16
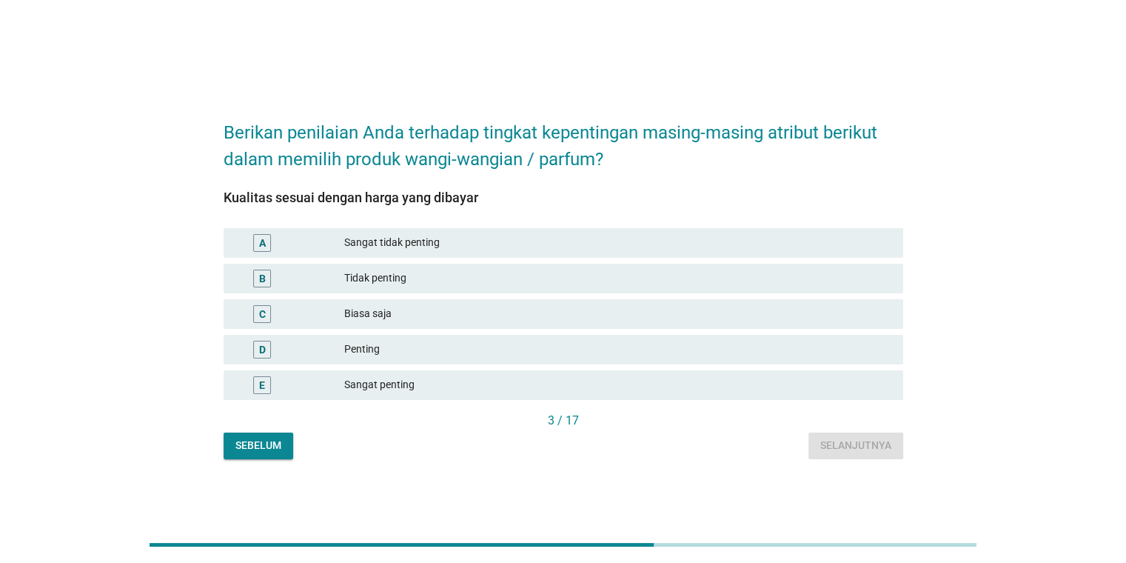
click at [454, 354] on div "Penting" at bounding box center [617, 350] width 546 height 18
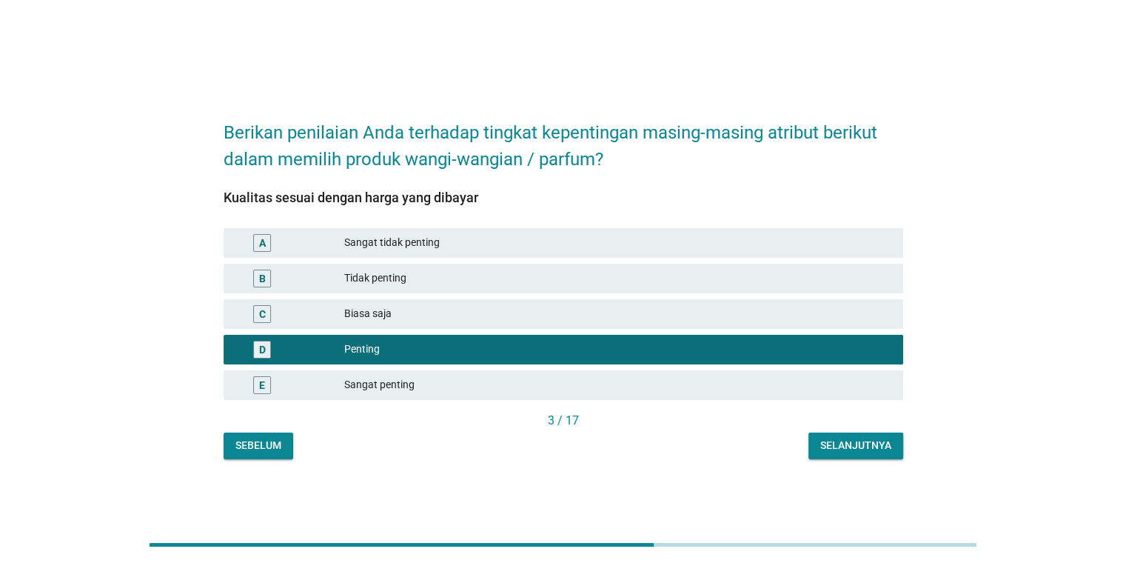
click at [644, 385] on div "Sangat penting" at bounding box center [617, 385] width 546 height 18
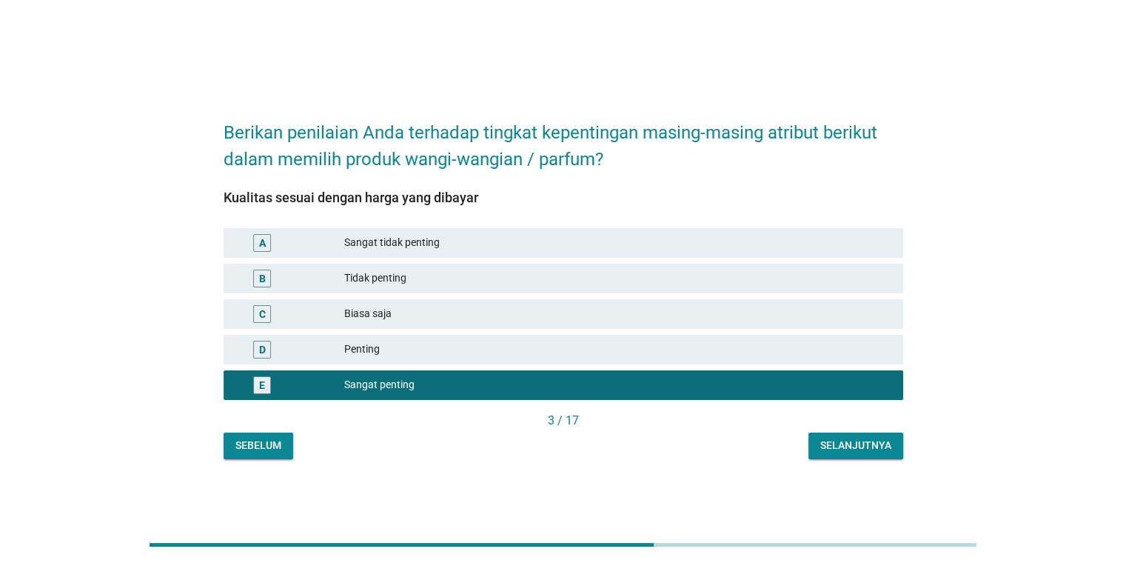
click at [820, 442] on div "Selanjutnya" at bounding box center [855, 446] width 71 height 16
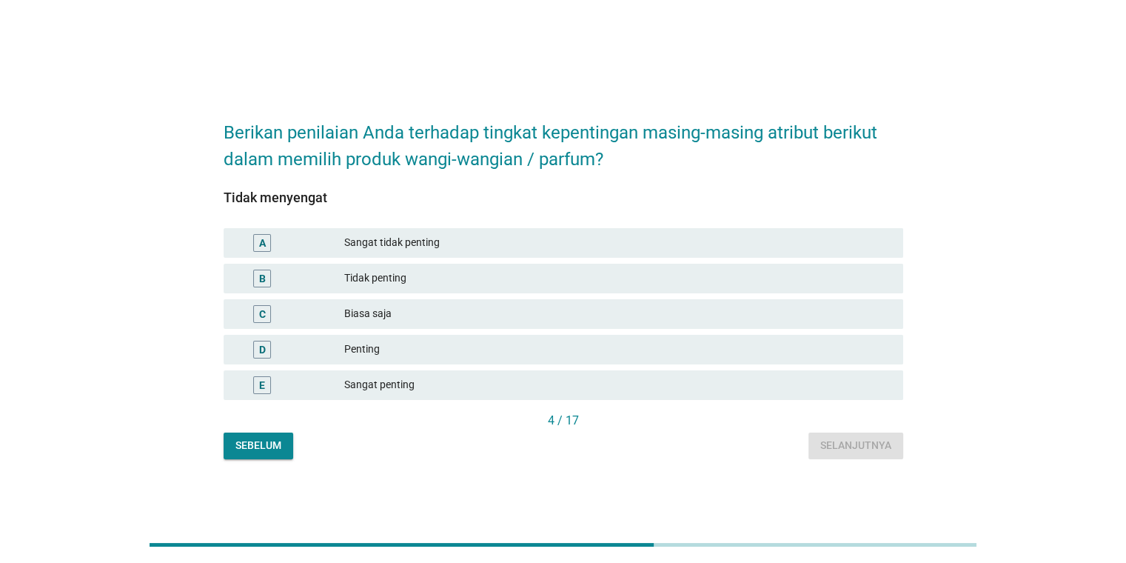
click at [579, 346] on div "Penting" at bounding box center [617, 350] width 546 height 18
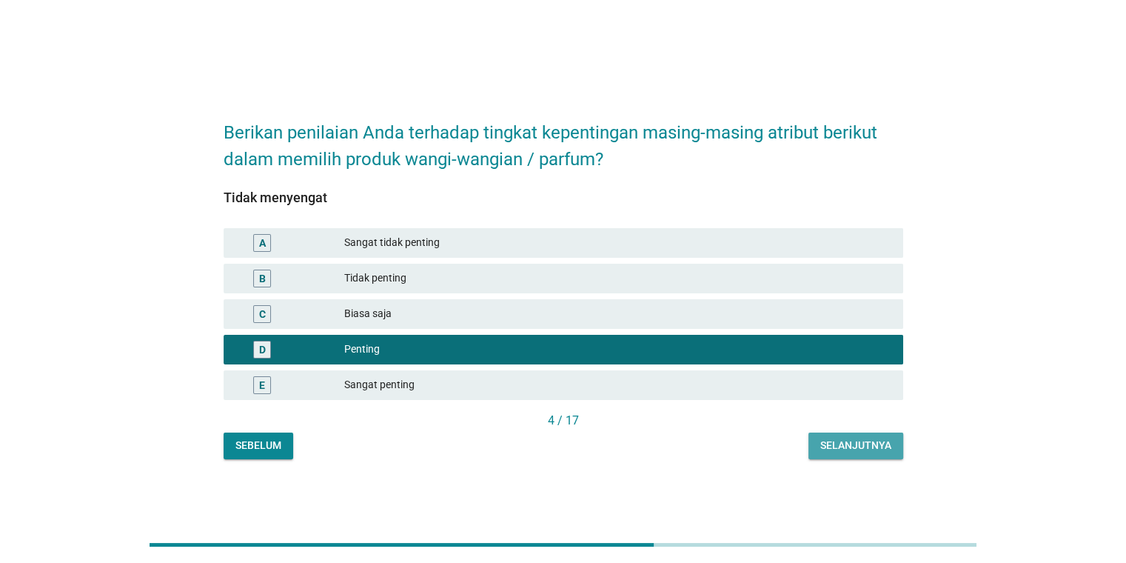
click at [846, 443] on div "Selanjutnya" at bounding box center [855, 446] width 71 height 16
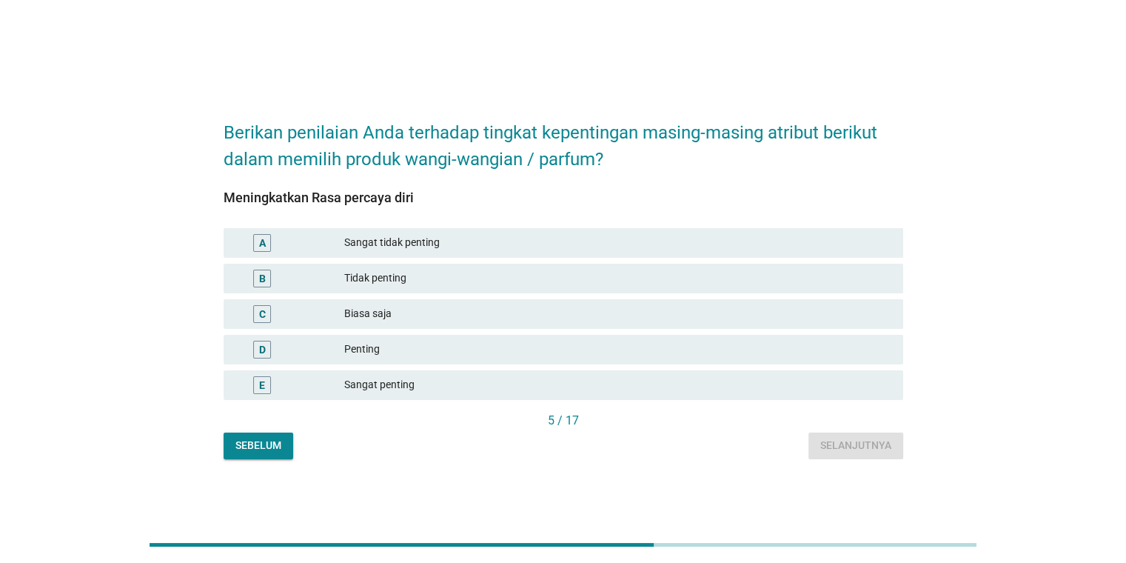
click at [508, 349] on div "Penting" at bounding box center [617, 350] width 546 height 18
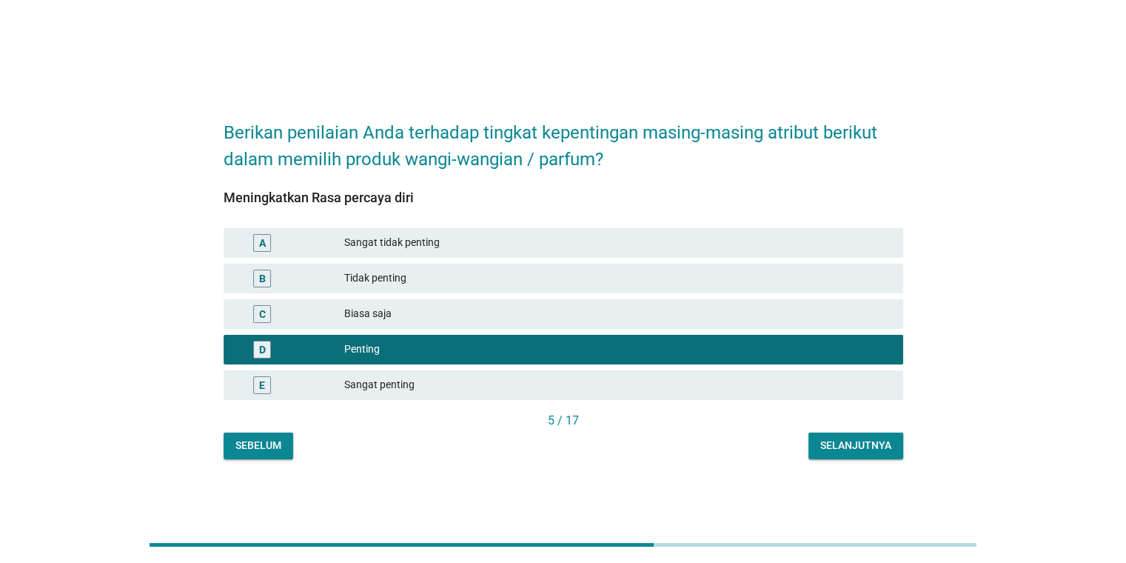
click at [865, 447] on div "Selanjutnya" at bounding box center [855, 446] width 71 height 16
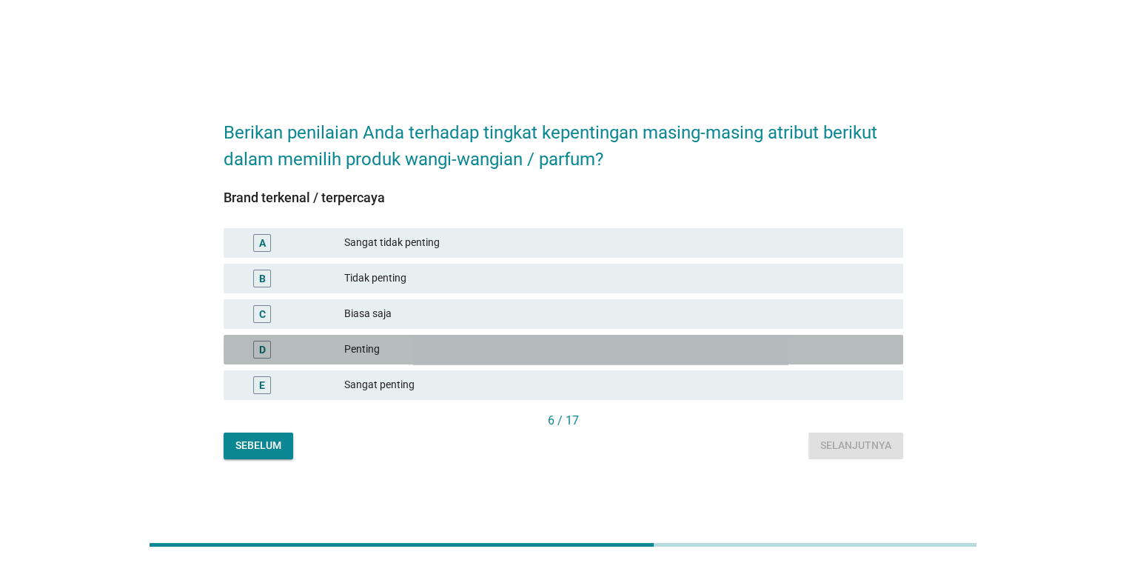
click at [557, 341] on div "Penting" at bounding box center [617, 350] width 546 height 18
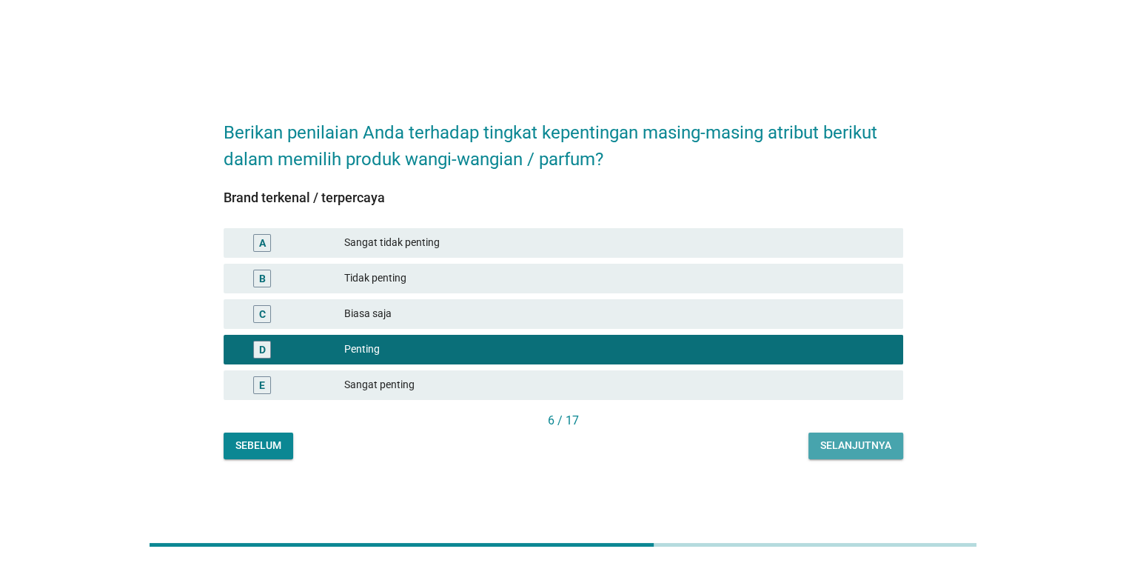
click at [887, 443] on div "Selanjutnya" at bounding box center [855, 446] width 71 height 16
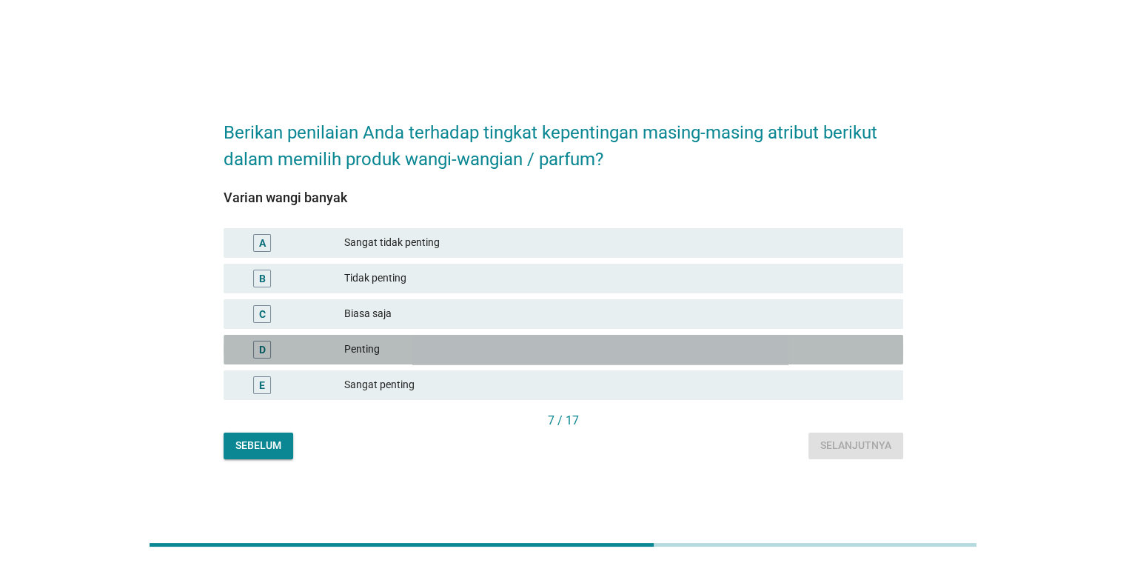
click at [449, 338] on div "D Penting" at bounding box center [564, 350] width 680 height 30
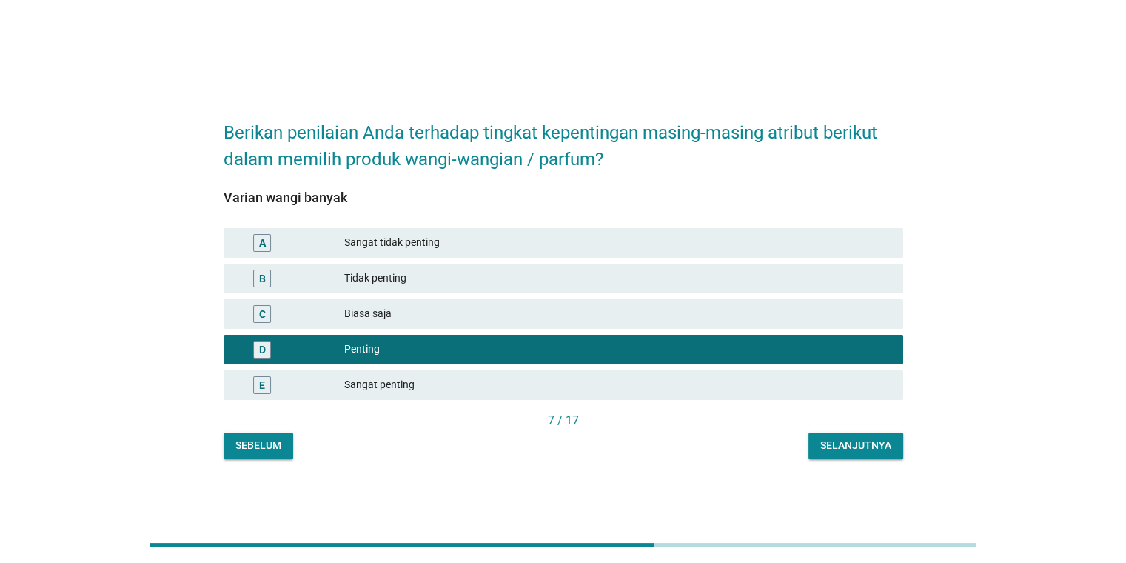
click at [649, 323] on div "C Biasa saja" at bounding box center [564, 314] width 680 height 30
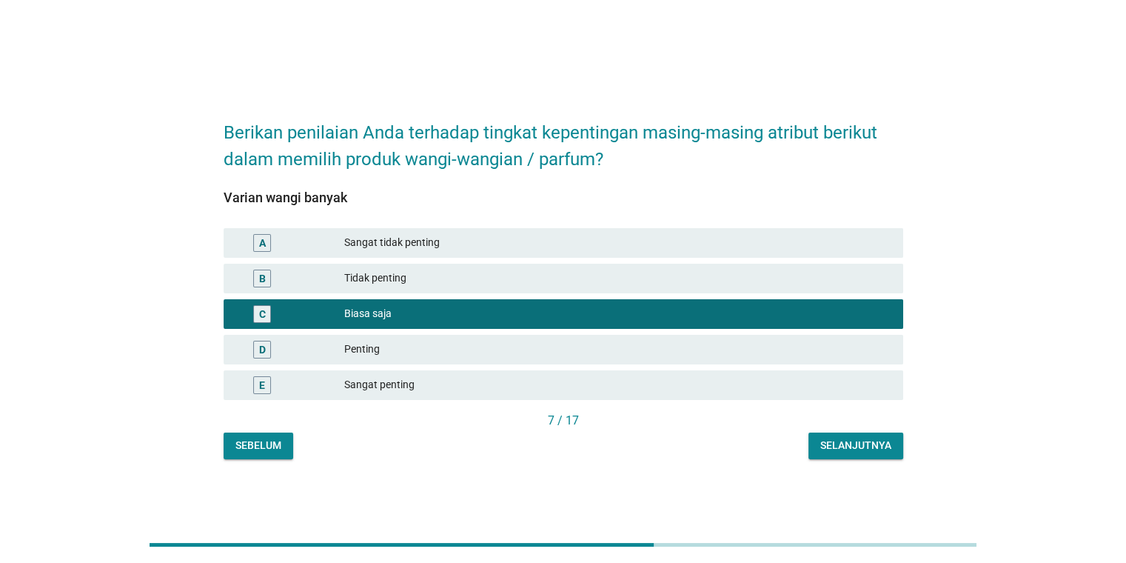
click at [842, 445] on div "Selanjutnya" at bounding box center [855, 446] width 71 height 16
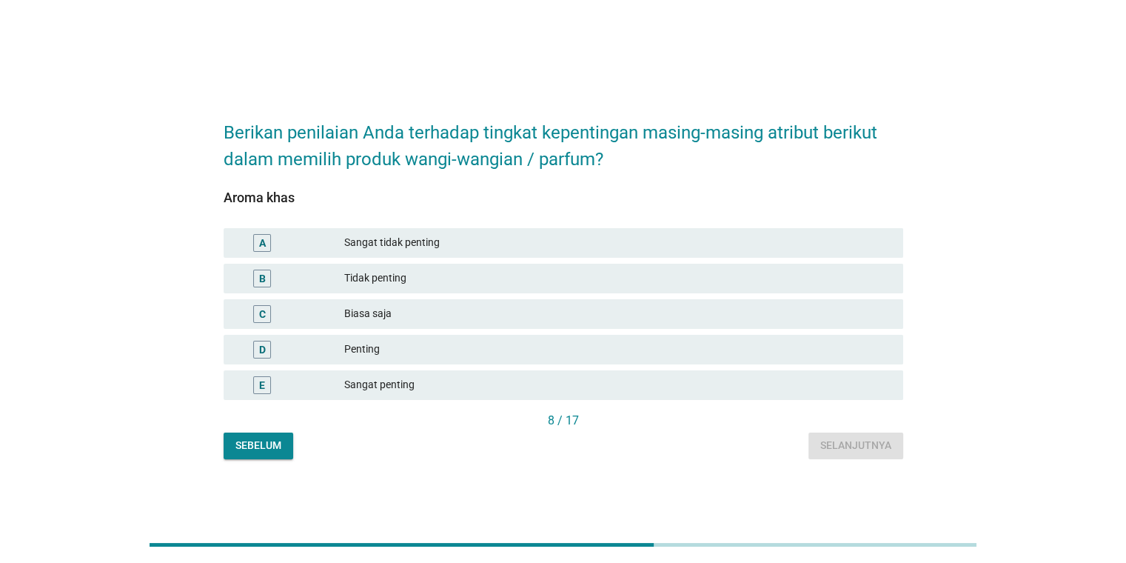
click at [474, 344] on div "Penting" at bounding box center [617, 350] width 546 height 18
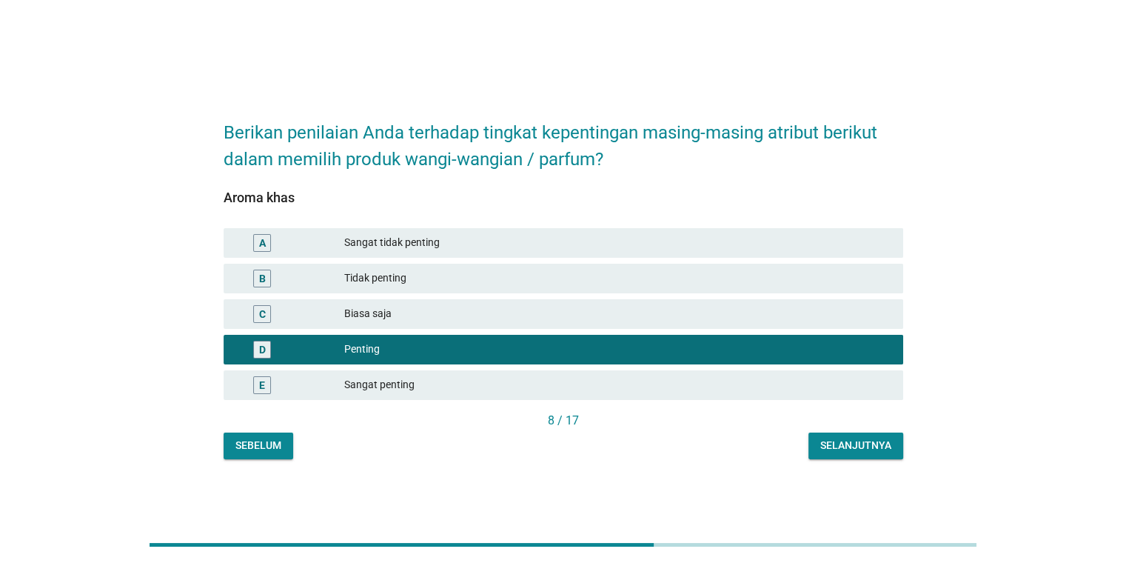
drag, startPoint x: 829, startPoint y: 444, endPoint x: 852, endPoint y: 448, distance: 23.2
click at [832, 445] on div "Selanjutnya" at bounding box center [855, 446] width 71 height 16
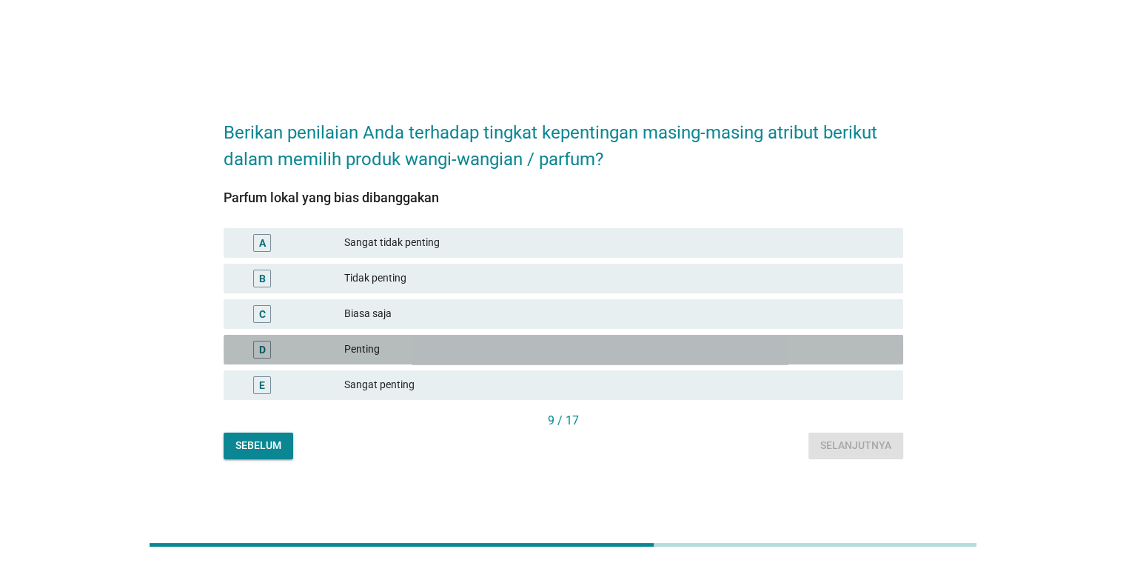
click at [521, 358] on div "D Penting" at bounding box center [564, 350] width 680 height 30
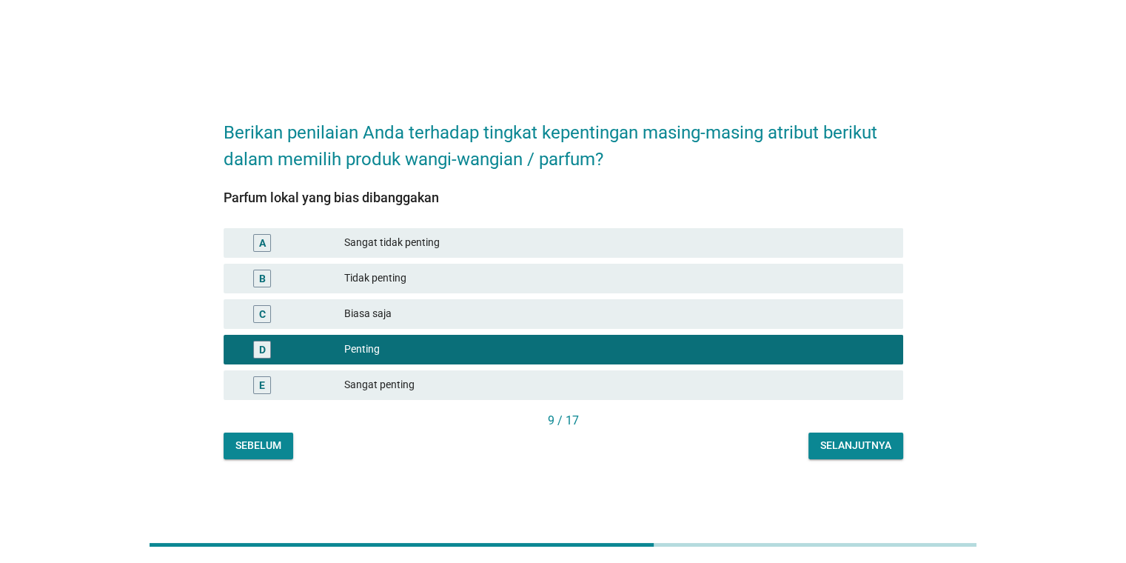
click at [865, 469] on div "Berikan penilaian Anda terhadap tingkat kepentingan masing-masing atribut berik…" at bounding box center [563, 282] width 703 height 378
click at [852, 441] on div "Selanjutnya" at bounding box center [855, 446] width 71 height 16
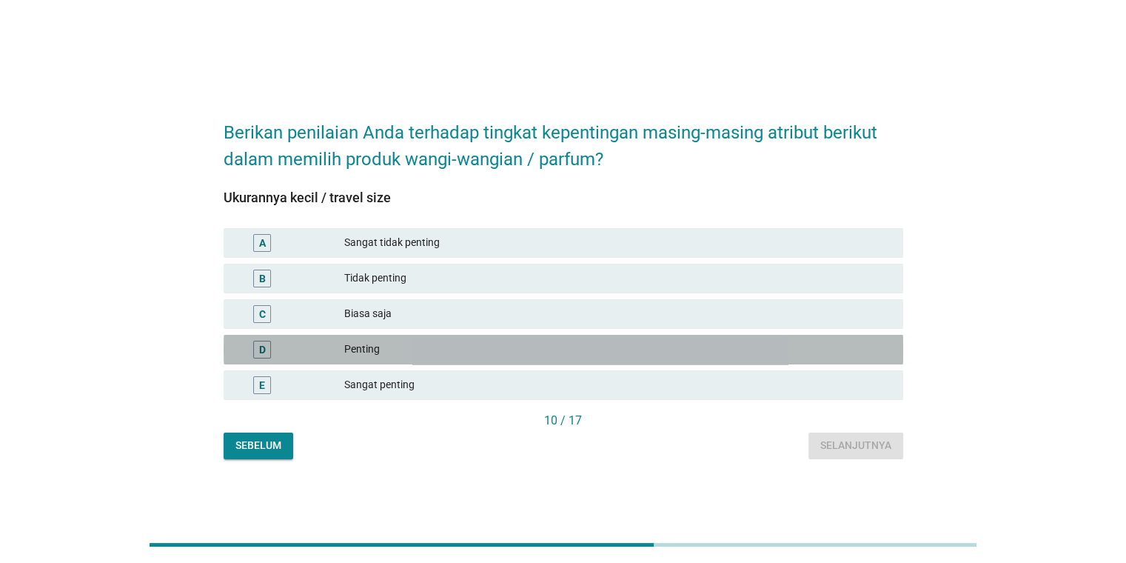
click at [506, 350] on div "Penting" at bounding box center [617, 350] width 546 height 18
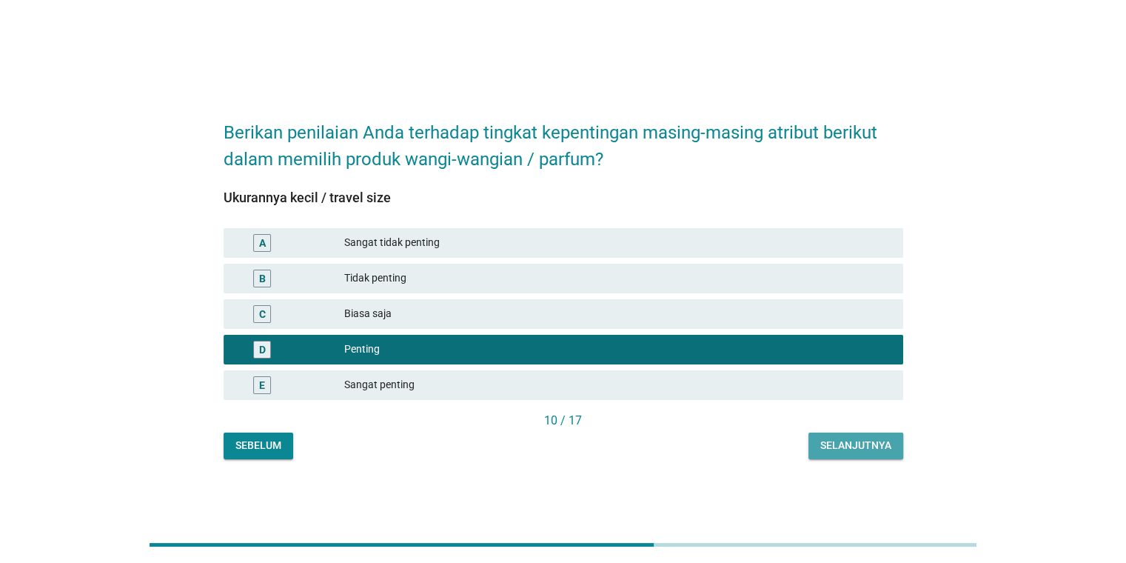
click at [874, 445] on div "Selanjutnya" at bounding box center [855, 446] width 71 height 16
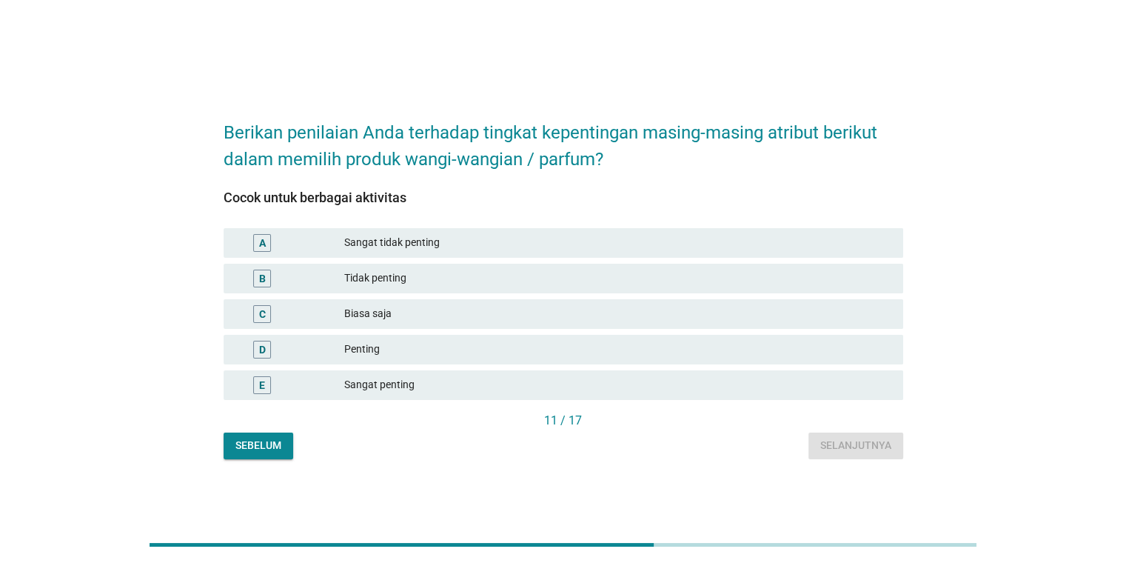
click at [462, 341] on div "Penting" at bounding box center [617, 350] width 546 height 18
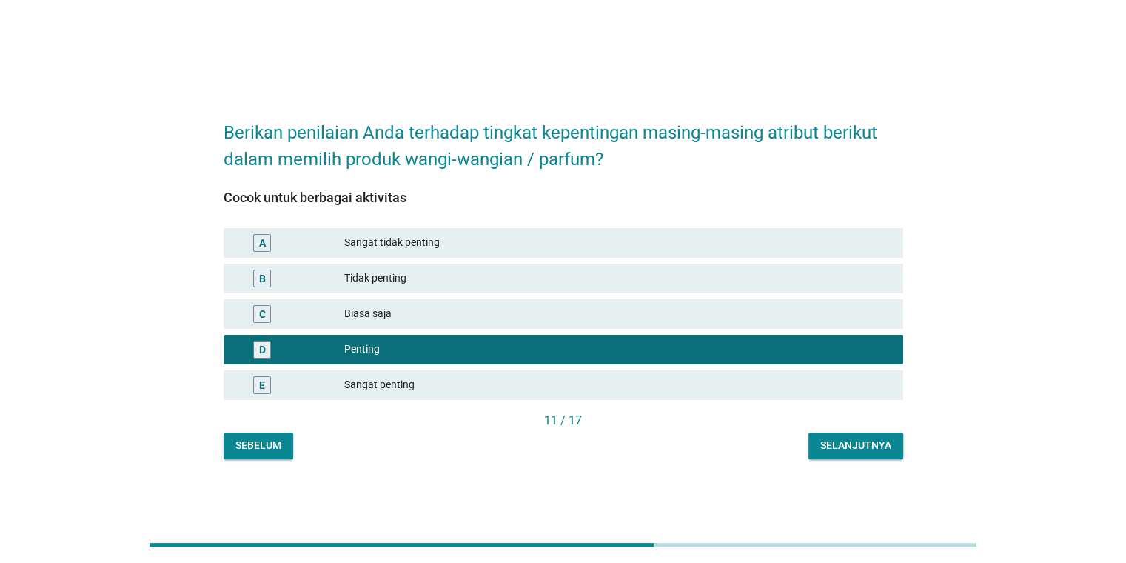
click at [831, 448] on div "Selanjutnya" at bounding box center [855, 446] width 71 height 16
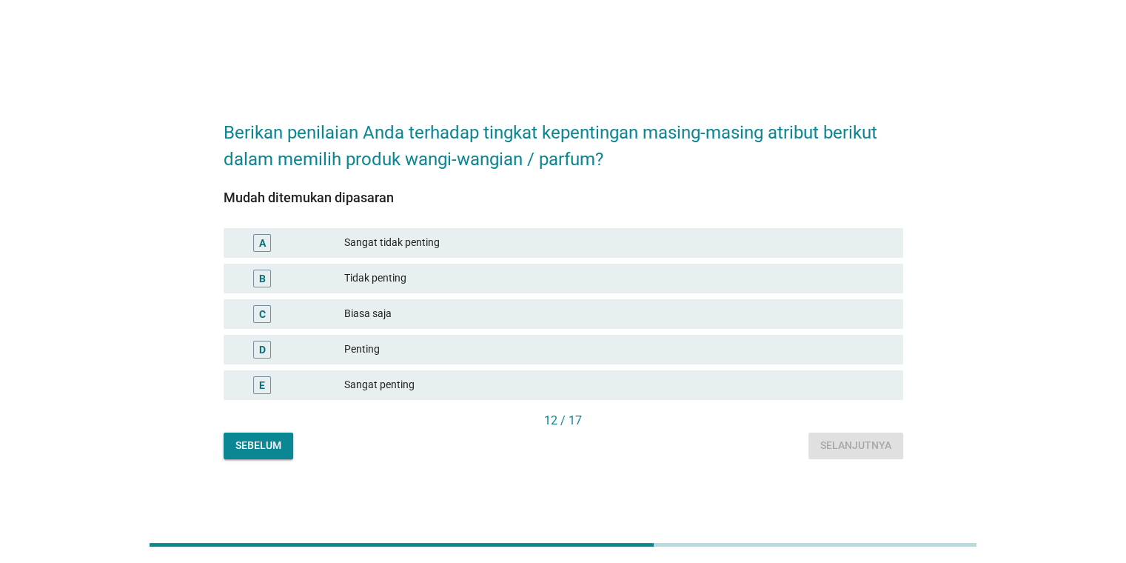
click at [414, 346] on div "Penting" at bounding box center [617, 350] width 546 height 18
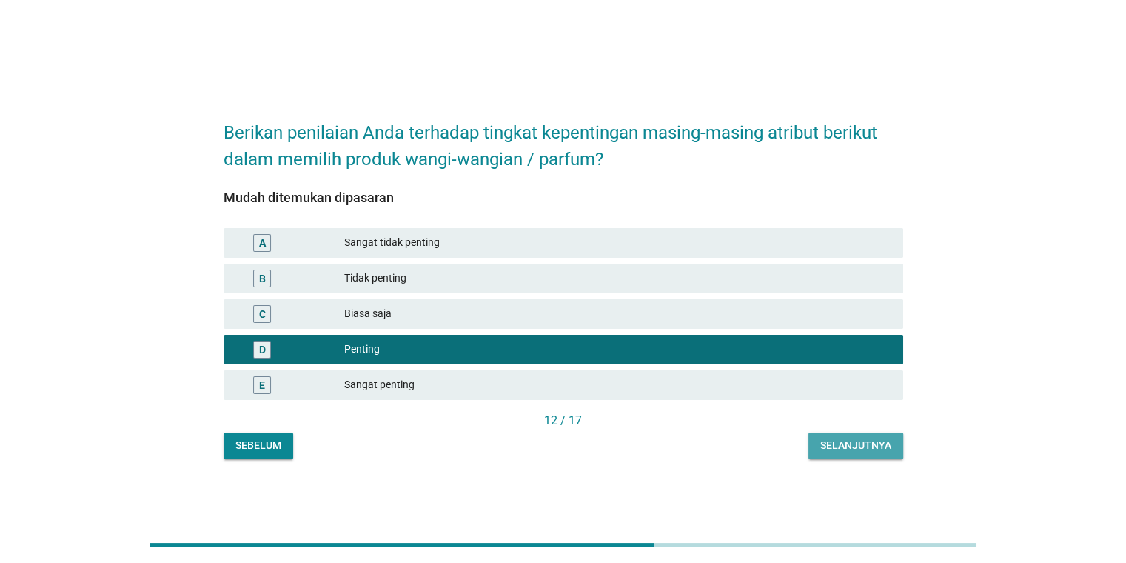
click at [847, 452] on div "Selanjutnya" at bounding box center [855, 446] width 71 height 16
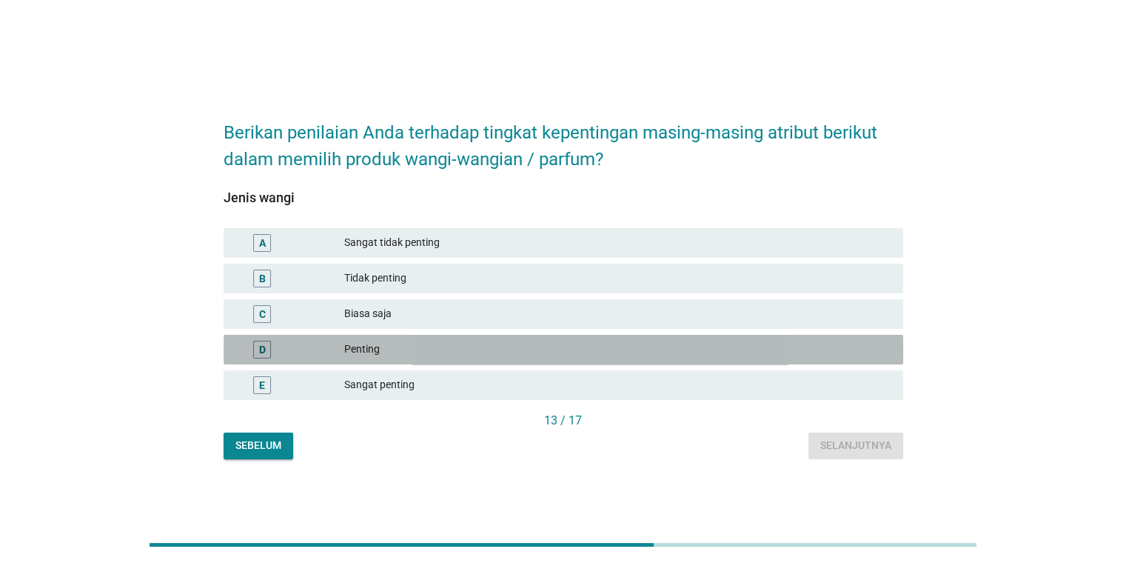
click at [358, 343] on div "Penting" at bounding box center [617, 350] width 546 height 18
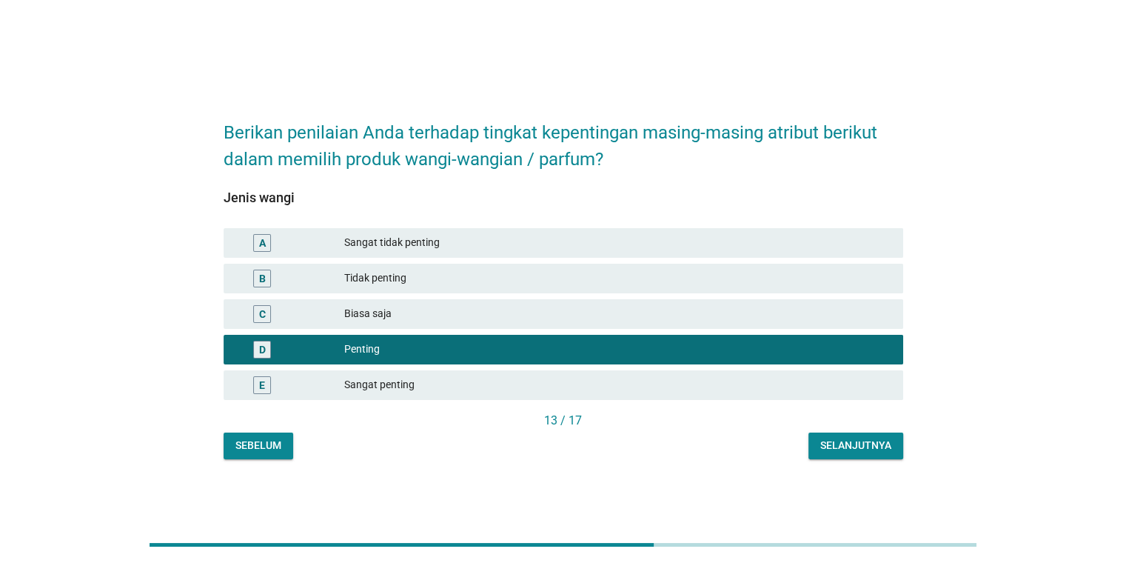
click at [817, 438] on button "Selanjutnya" at bounding box center [855, 445] width 95 height 27
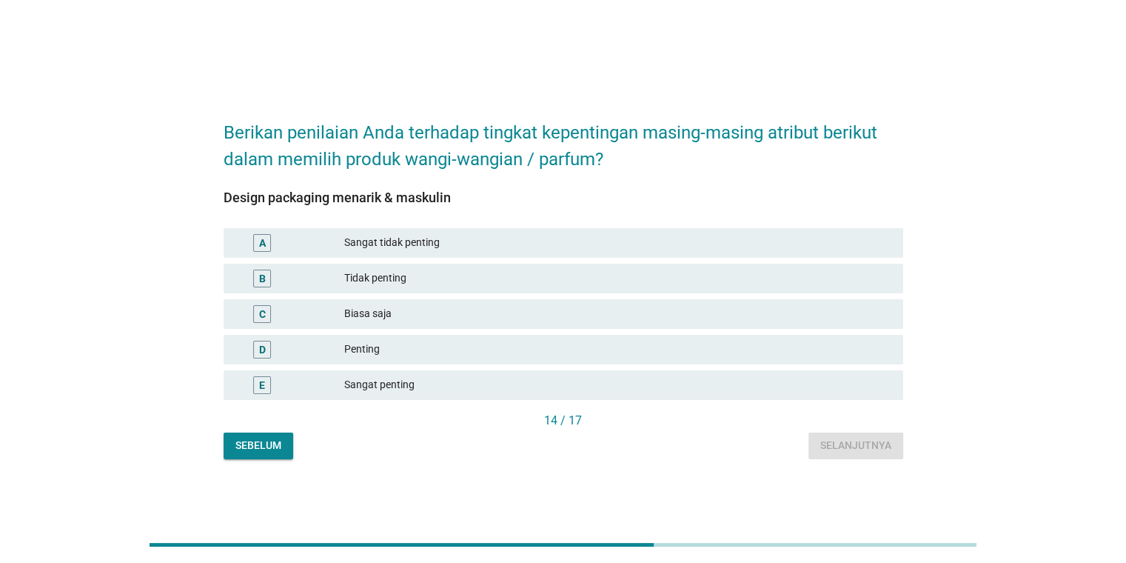
click at [457, 307] on div "Biasa saja" at bounding box center [617, 314] width 546 height 18
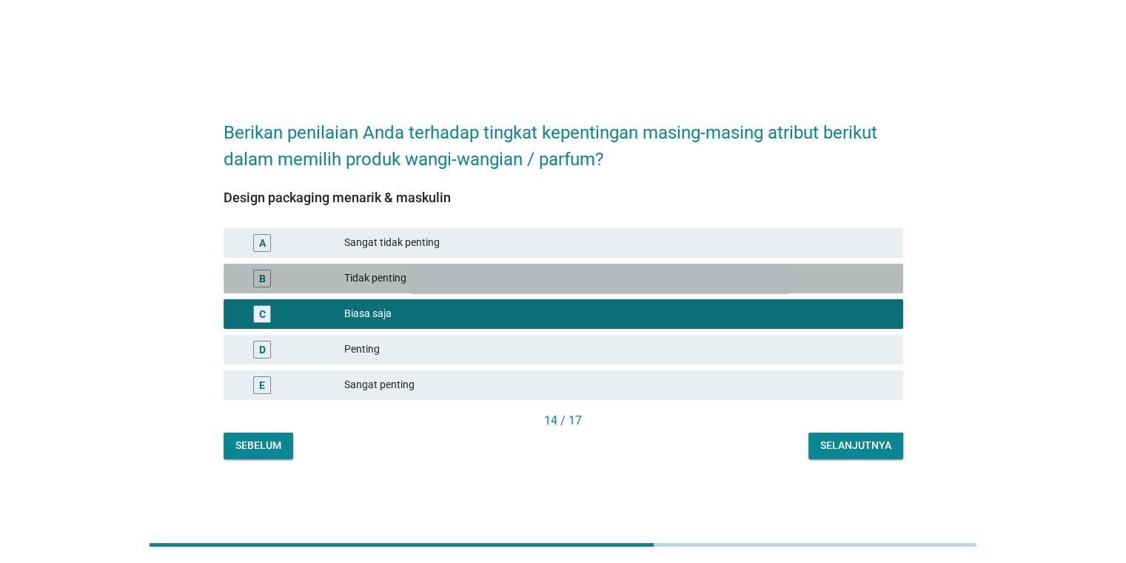
click at [581, 287] on div "Tidak penting" at bounding box center [617, 278] width 546 height 18
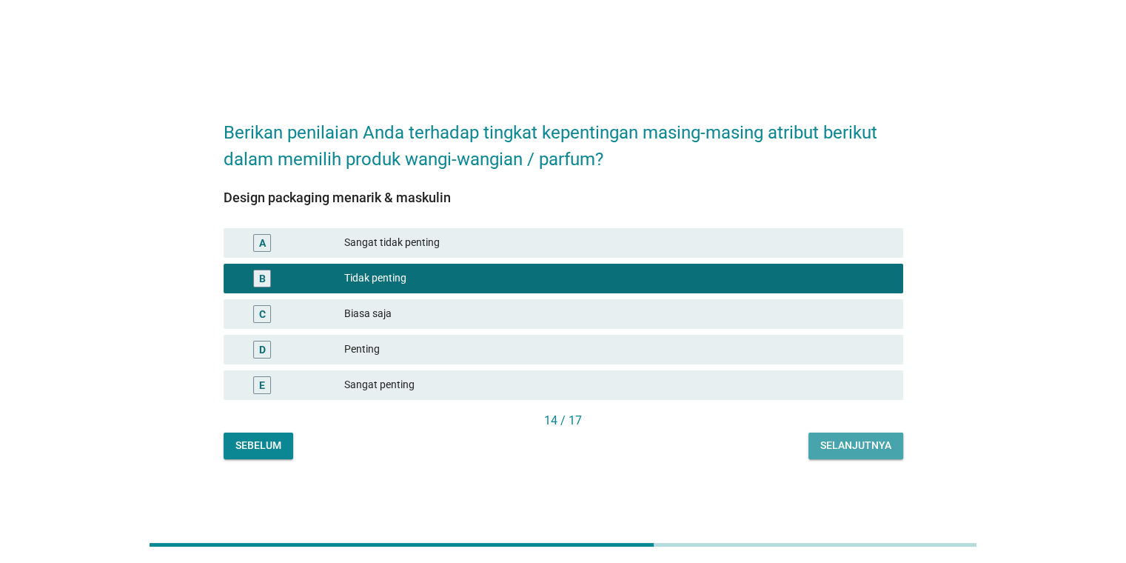
click at [868, 443] on div "Selanjutnya" at bounding box center [855, 446] width 71 height 16
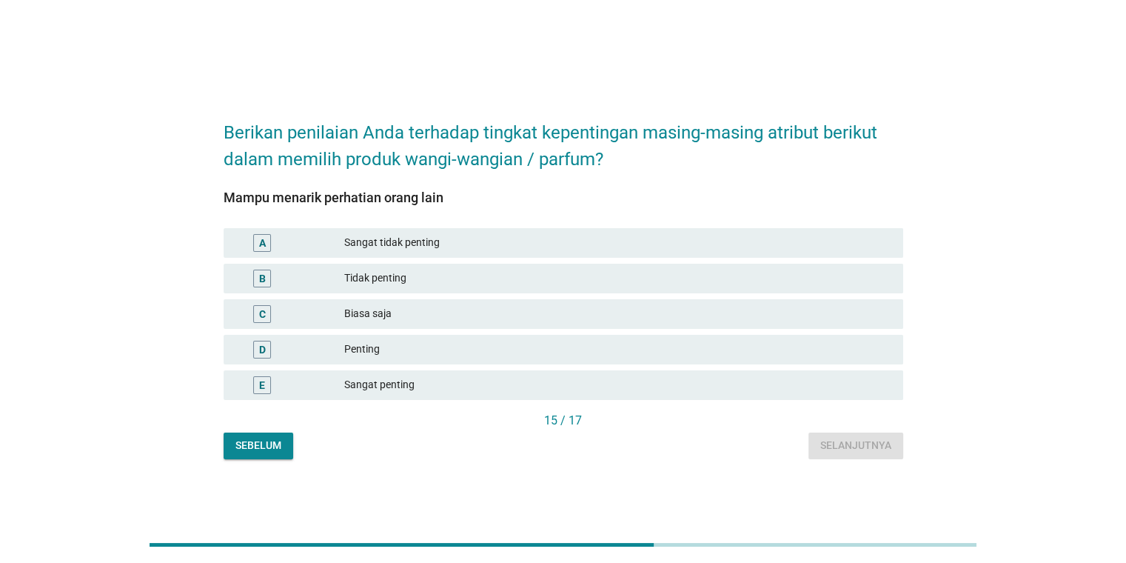
click at [564, 352] on div "Penting" at bounding box center [617, 350] width 546 height 18
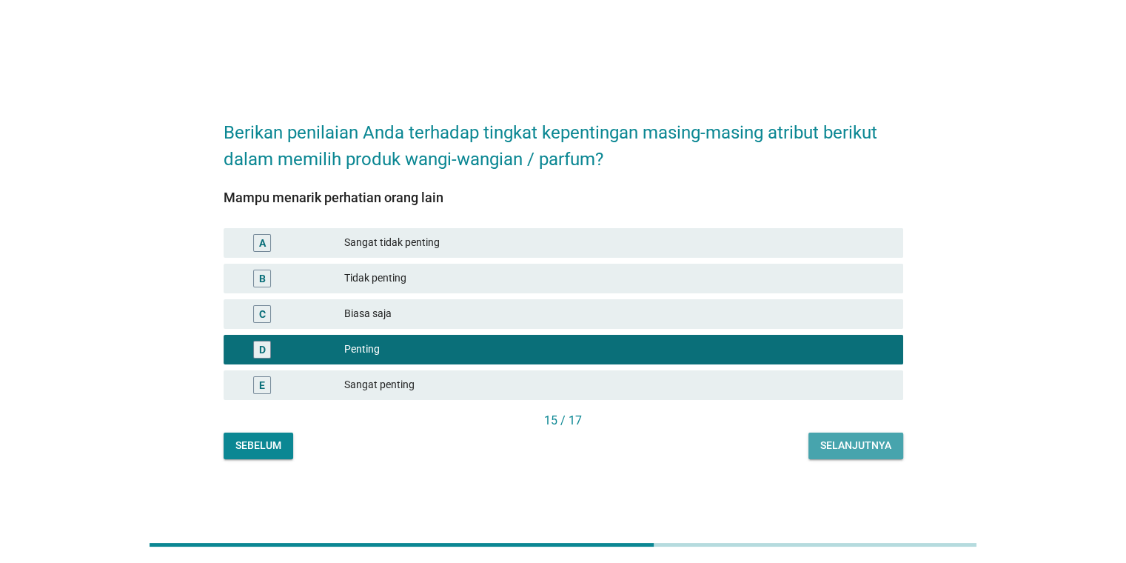
click at [825, 447] on div "Selanjutnya" at bounding box center [855, 446] width 71 height 16
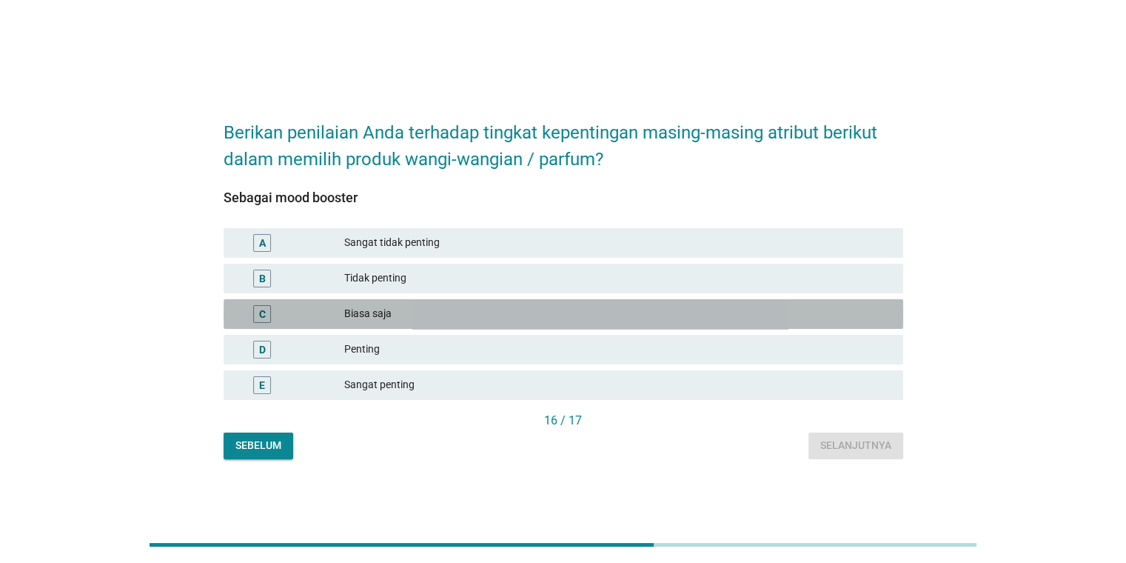
click at [495, 321] on div "Biasa saja" at bounding box center [617, 314] width 546 height 18
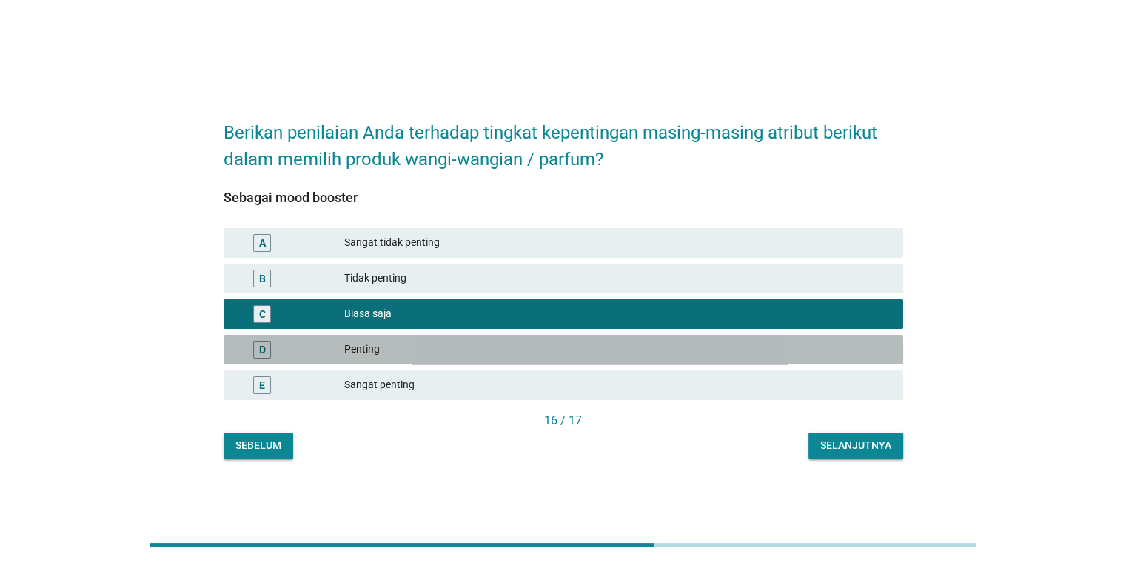
click at [487, 351] on div "Penting" at bounding box center [617, 350] width 546 height 18
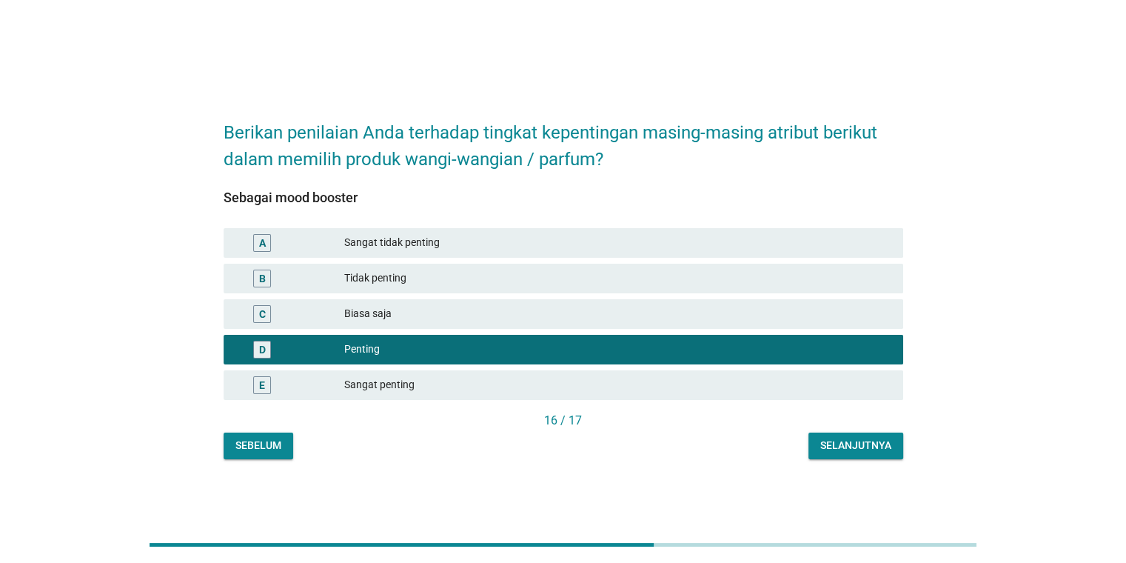
click at [829, 449] on div "Selanjutnya" at bounding box center [855, 446] width 71 height 16
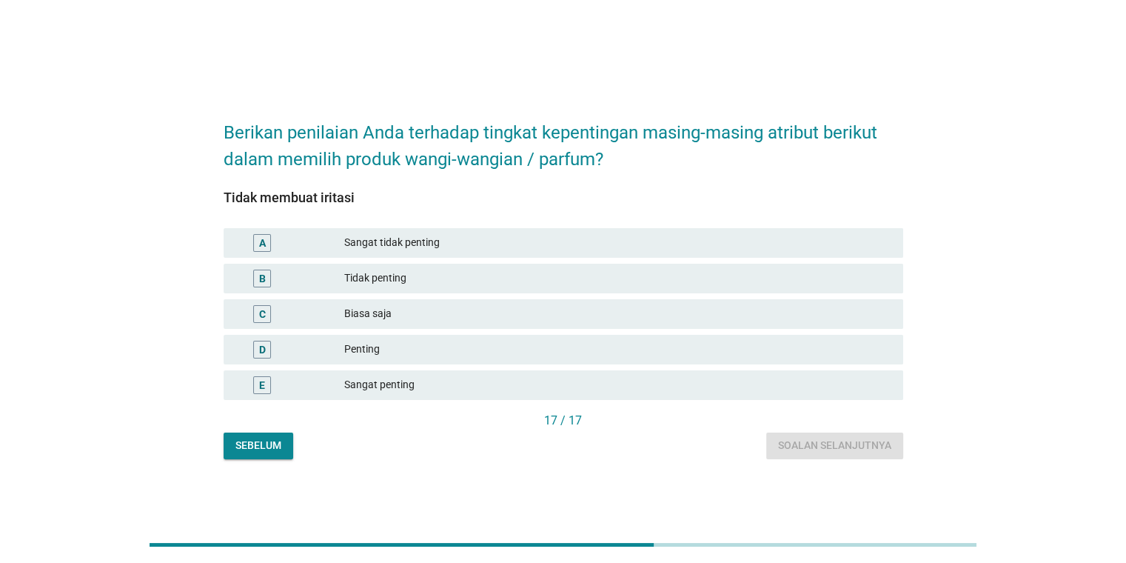
click at [509, 394] on div "E Sangat penting" at bounding box center [564, 385] width 680 height 30
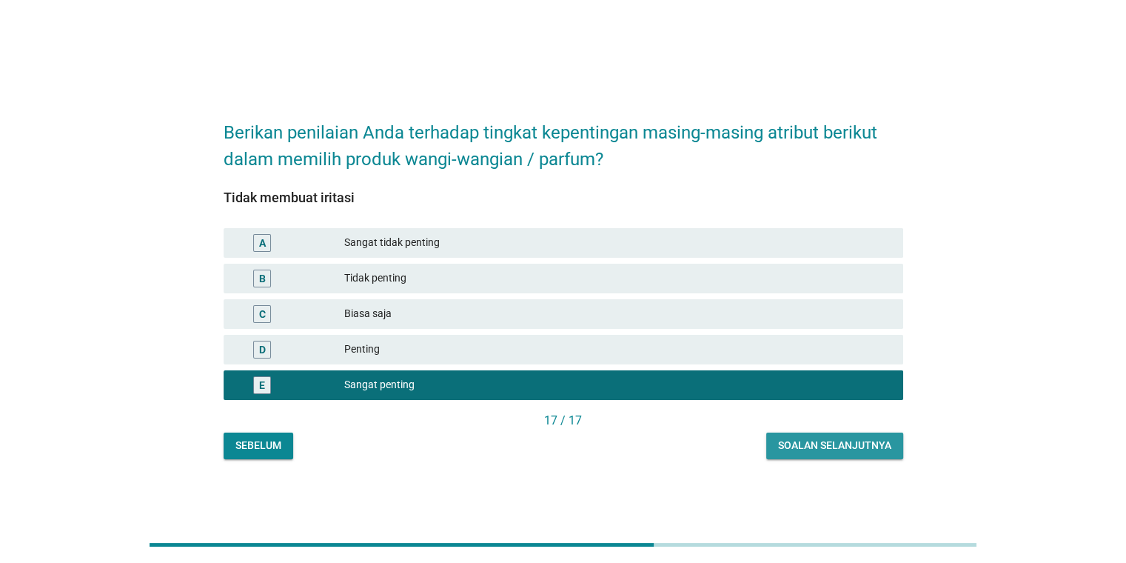
click at [851, 440] on div "Soalan selanjutnya" at bounding box center [834, 446] width 113 height 16
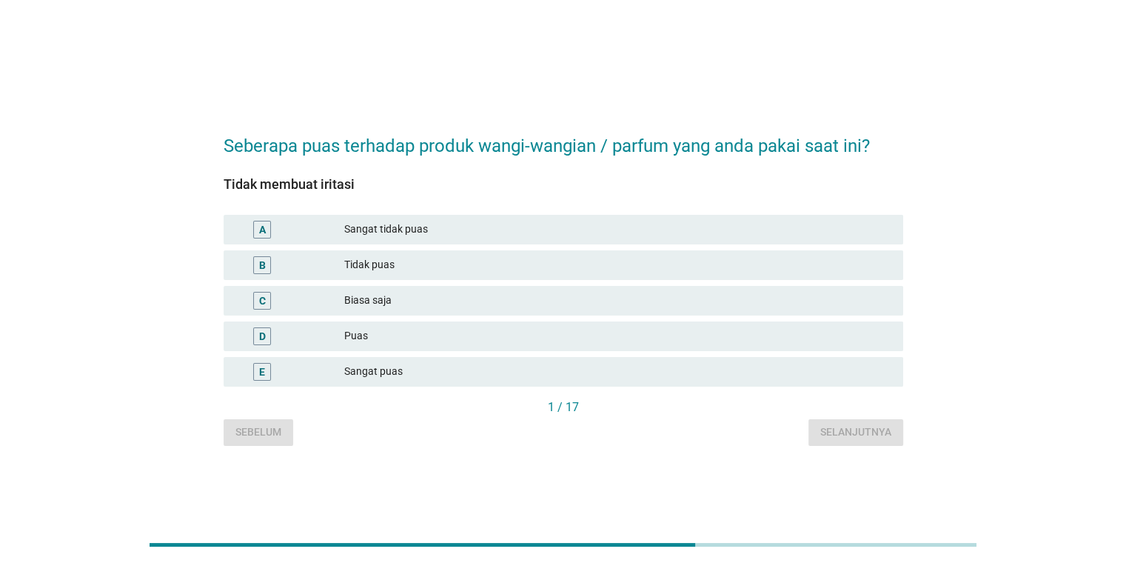
click at [445, 342] on div "Puas" at bounding box center [617, 336] width 546 height 18
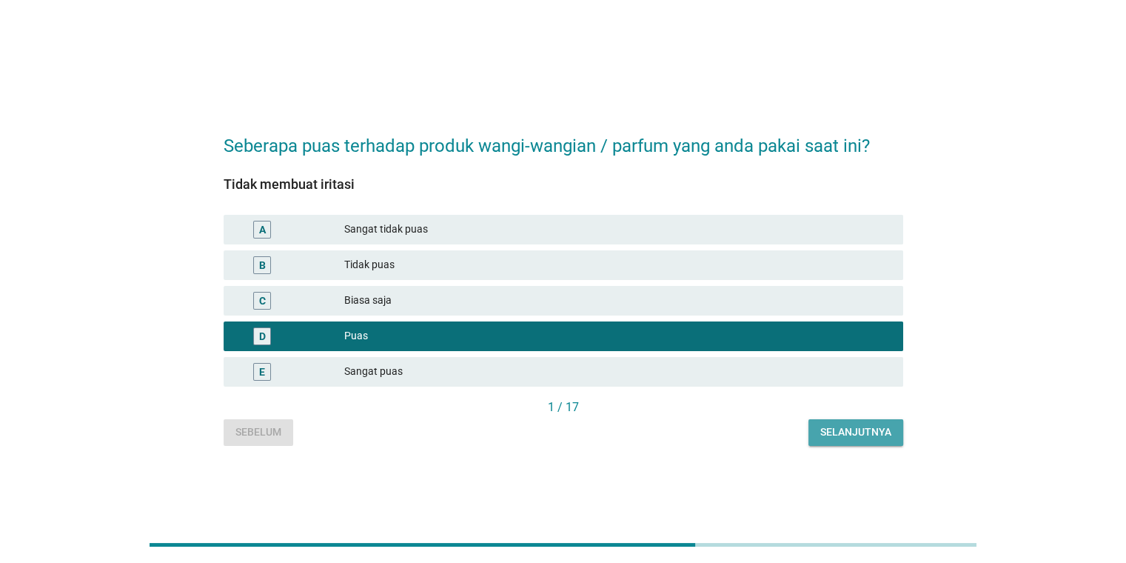
click at [838, 435] on div "Selanjutnya" at bounding box center [855, 432] width 71 height 16
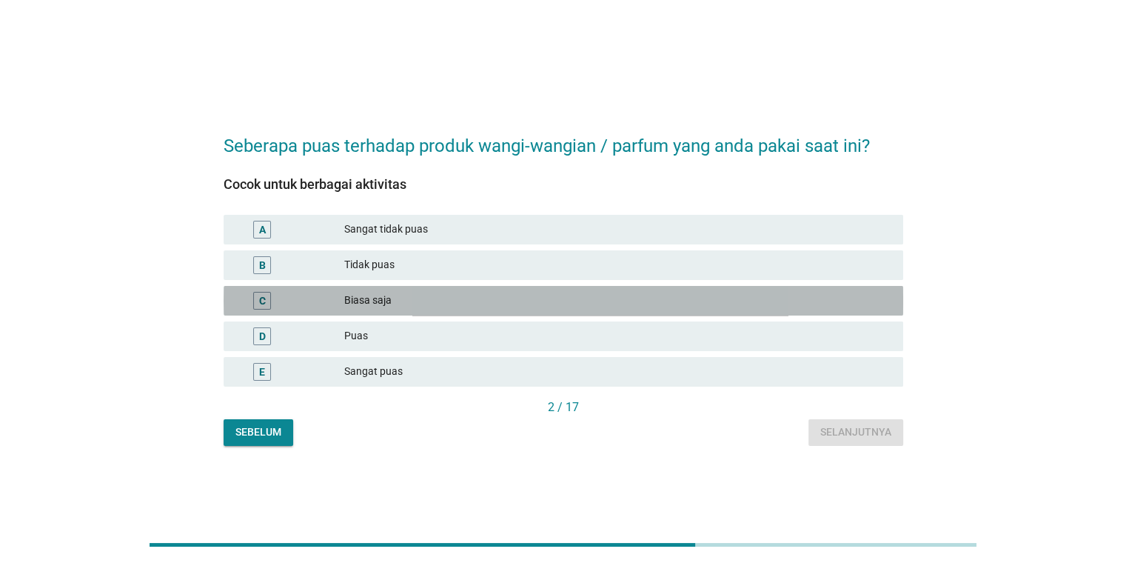
click at [478, 294] on div "Biasa saja" at bounding box center [617, 301] width 546 height 18
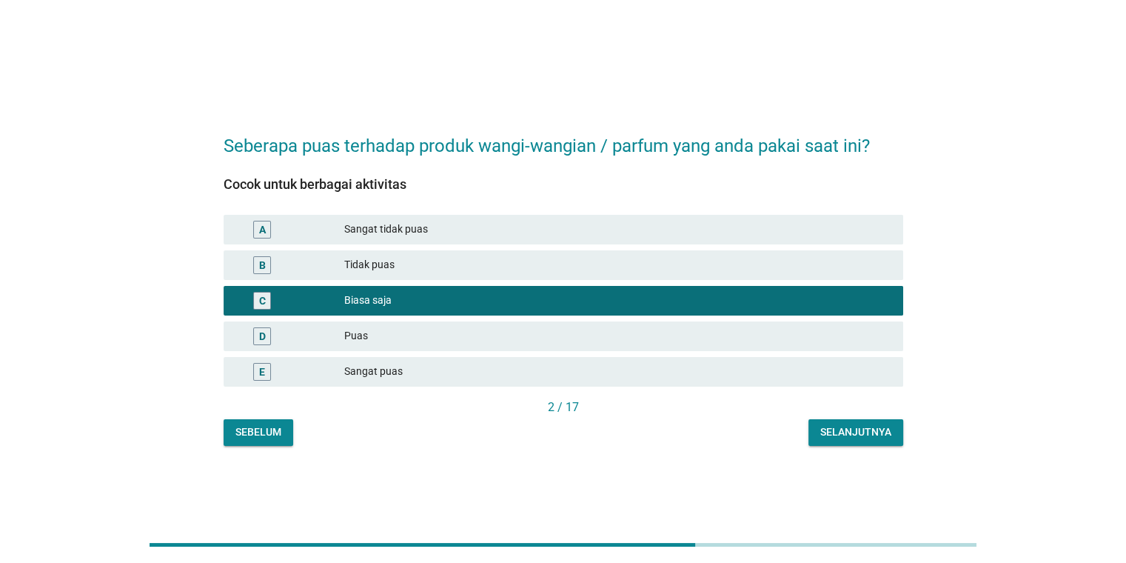
click at [838, 426] on div "Selanjutnya" at bounding box center [855, 432] width 71 height 16
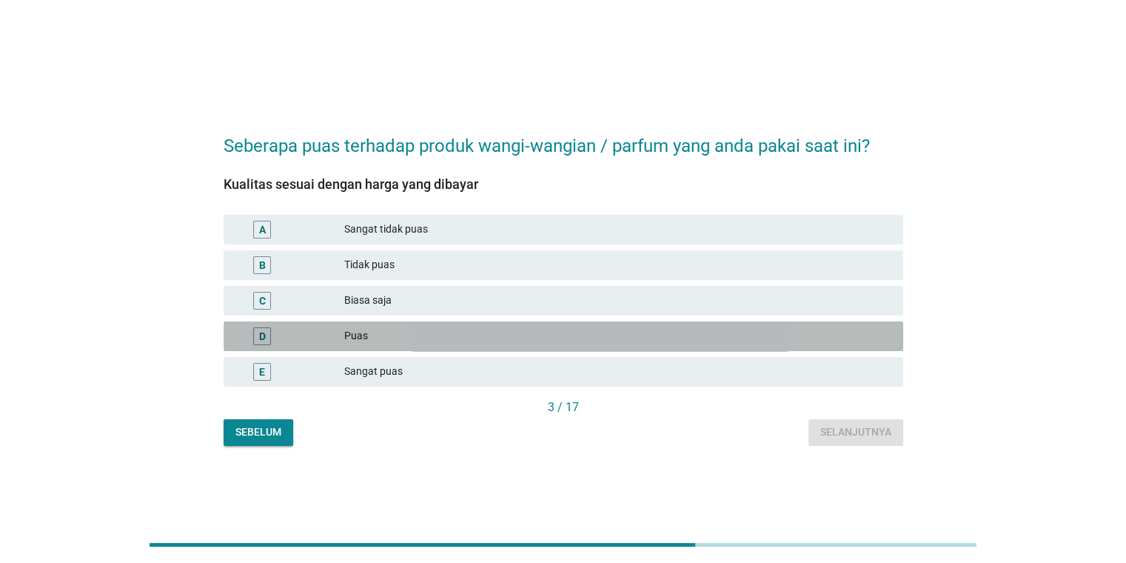
click at [563, 332] on div "Puas" at bounding box center [617, 336] width 546 height 18
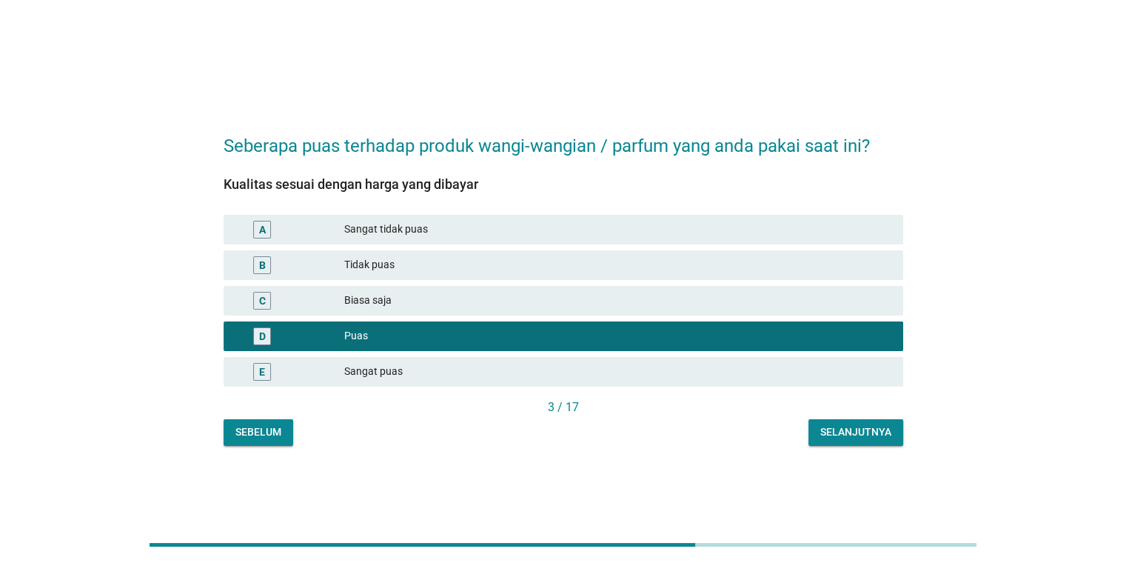
click at [823, 434] on div "Selanjutnya" at bounding box center [855, 432] width 71 height 16
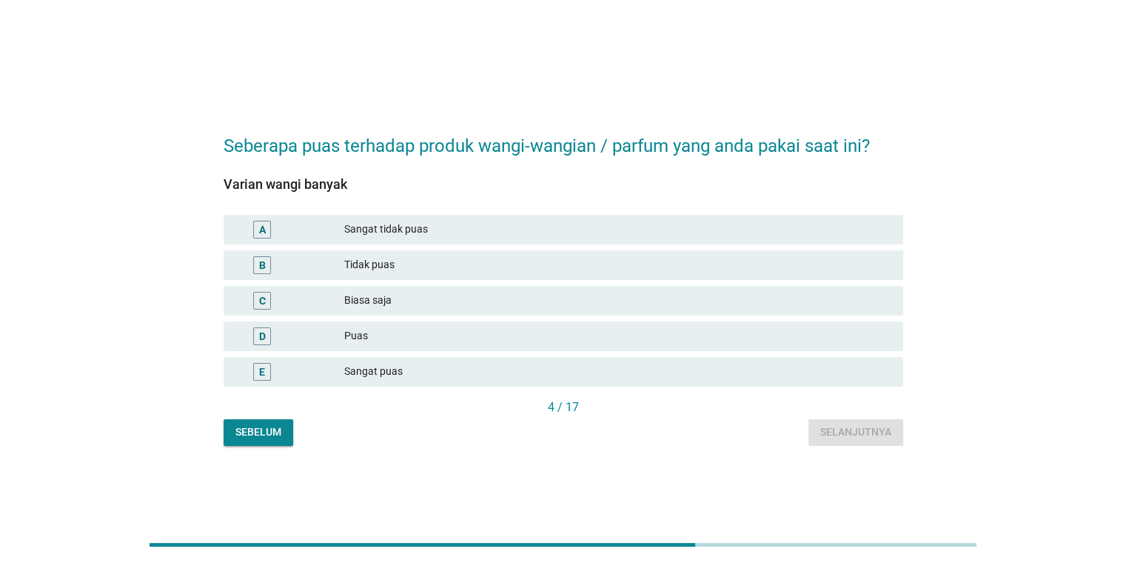
click at [553, 327] on div "Puas" at bounding box center [617, 336] width 546 height 18
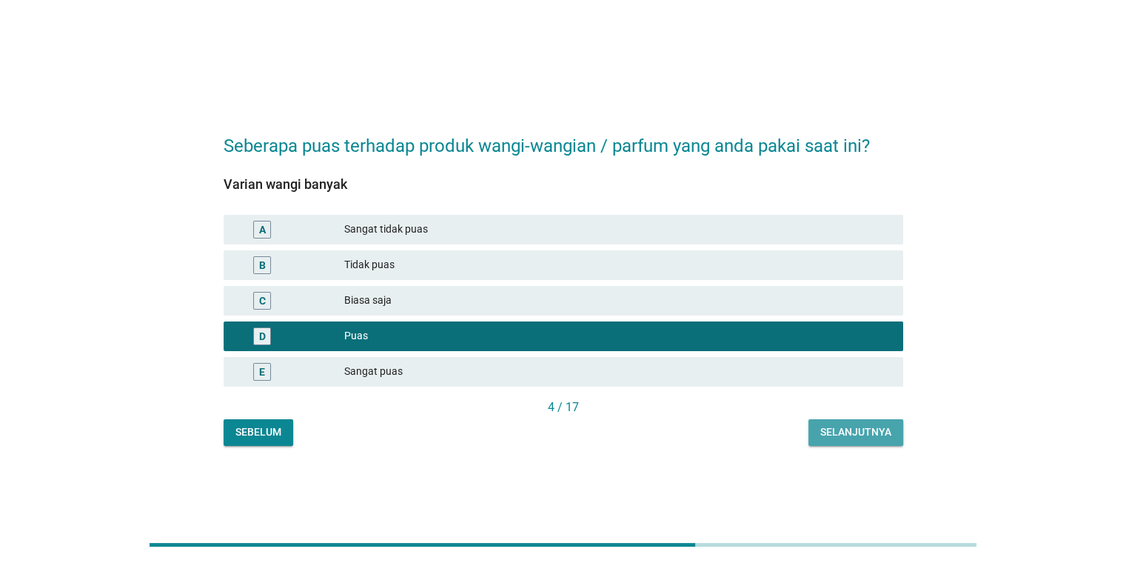
click at [860, 429] on div "Selanjutnya" at bounding box center [855, 432] width 71 height 16
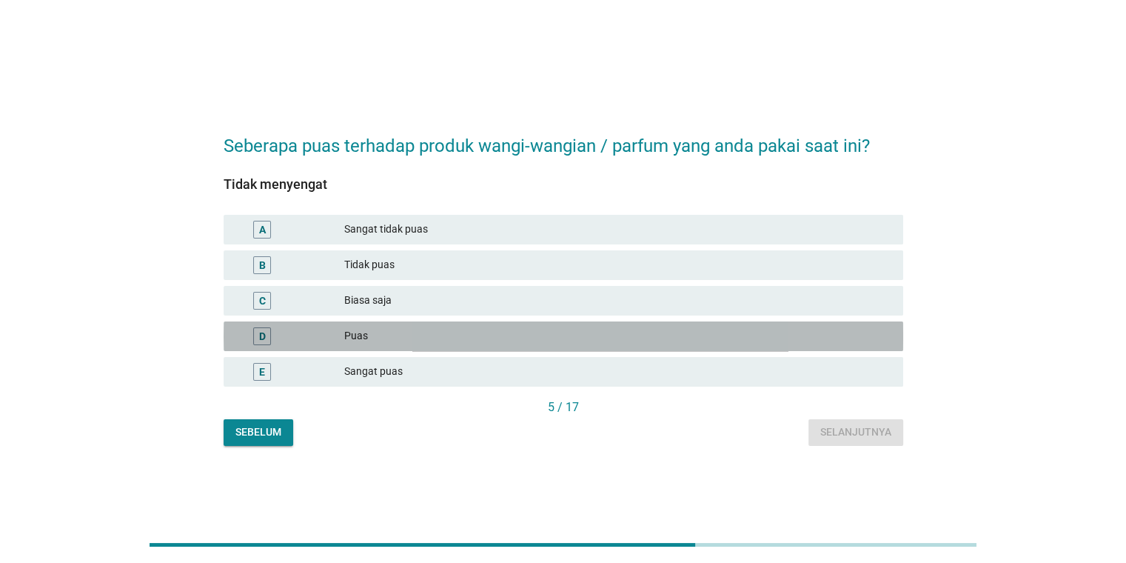
click at [557, 332] on div "Puas" at bounding box center [617, 336] width 546 height 18
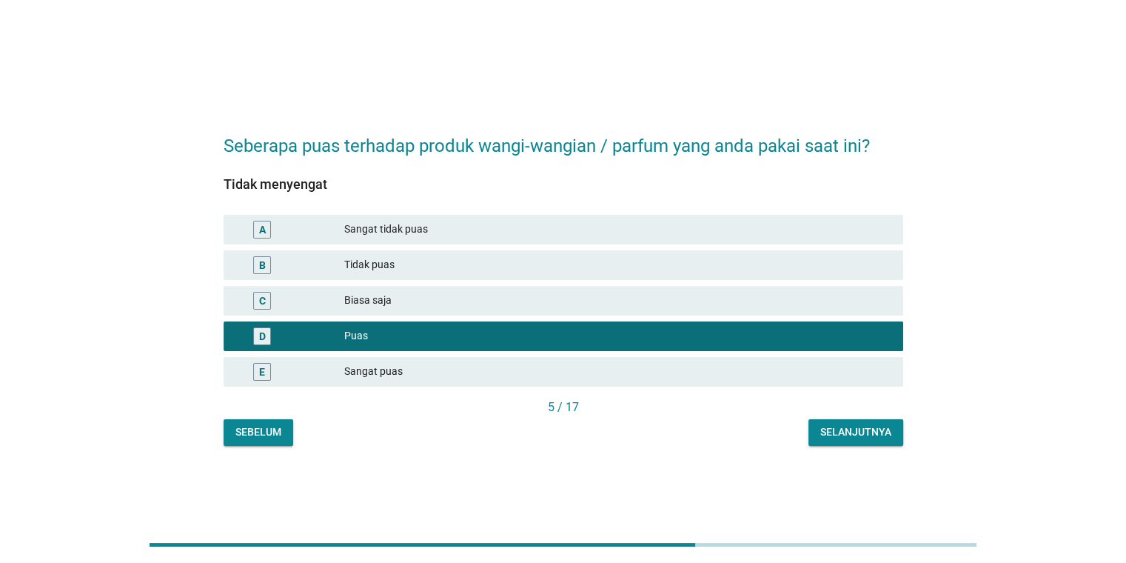
click at [829, 300] on div "Biasa saja" at bounding box center [617, 301] width 546 height 18
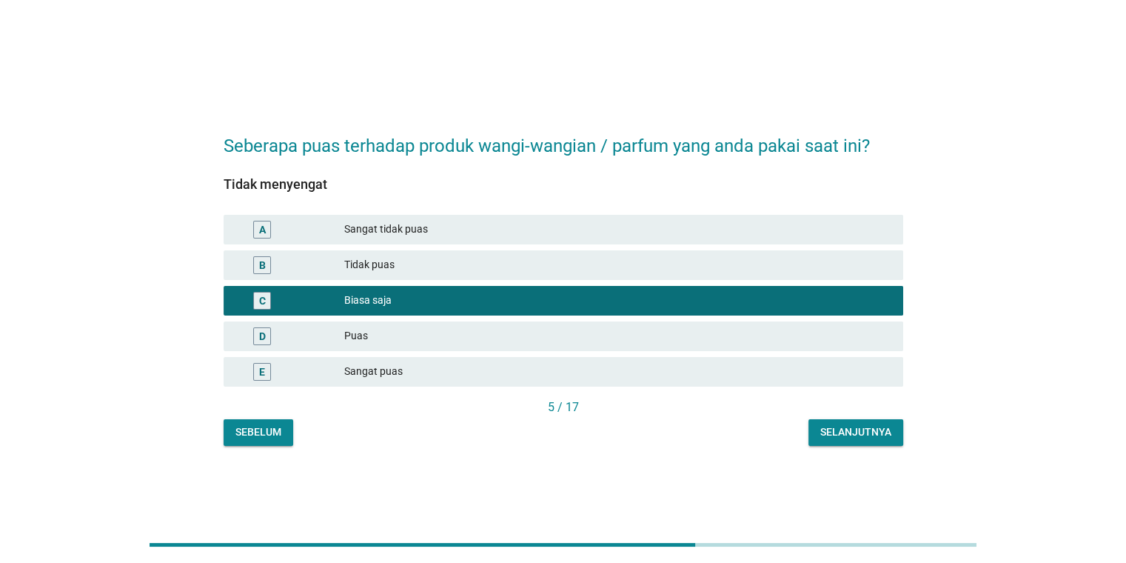
click at [851, 426] on div "Selanjutnya" at bounding box center [855, 432] width 71 height 16
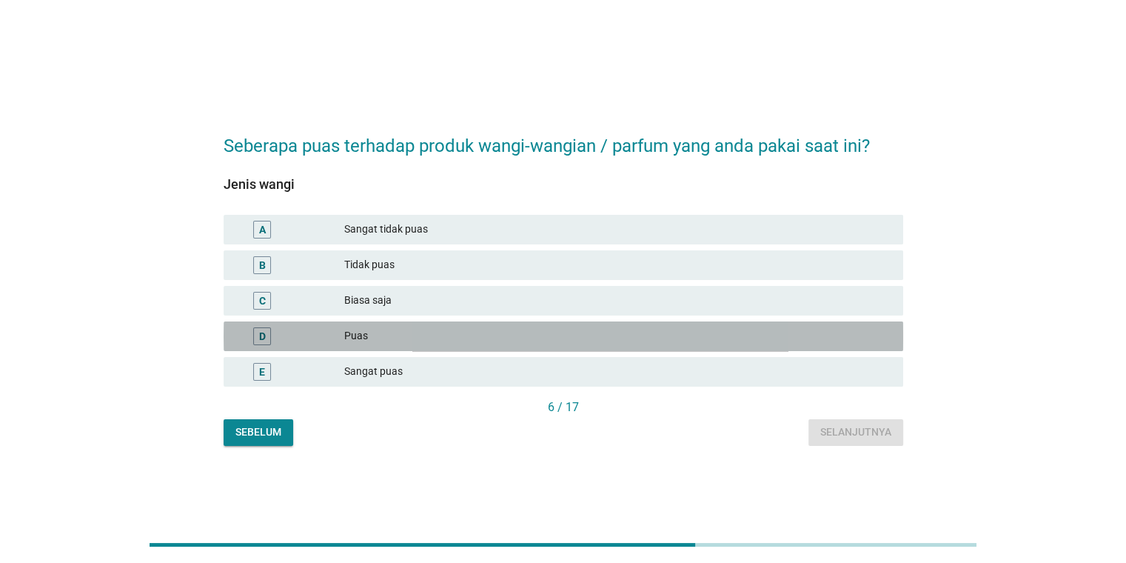
click at [635, 332] on div "Puas" at bounding box center [617, 336] width 546 height 18
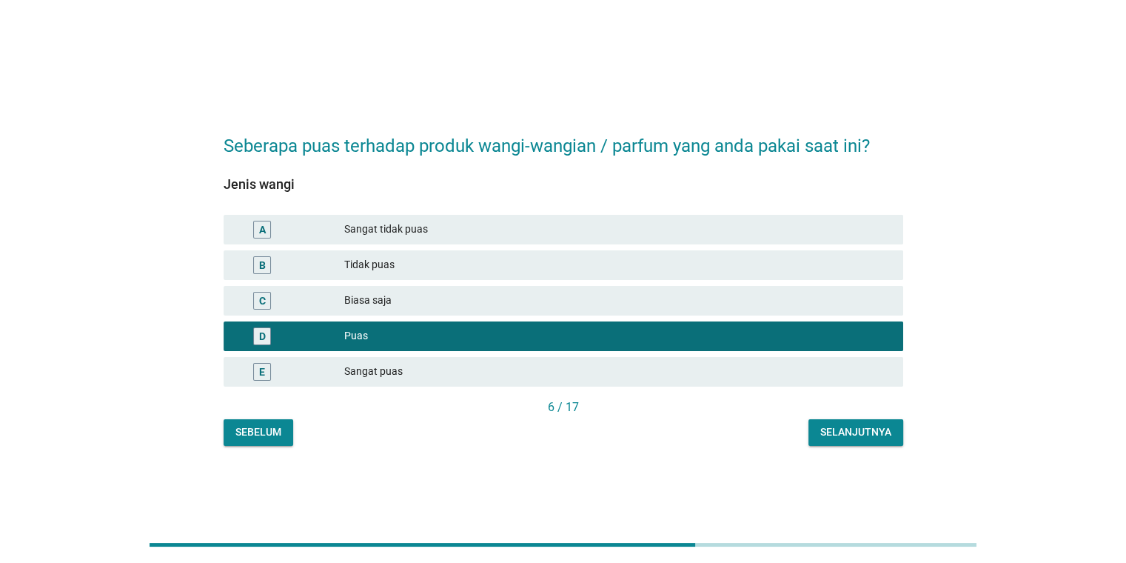
click at [832, 432] on div "Selanjutnya" at bounding box center [855, 432] width 71 height 16
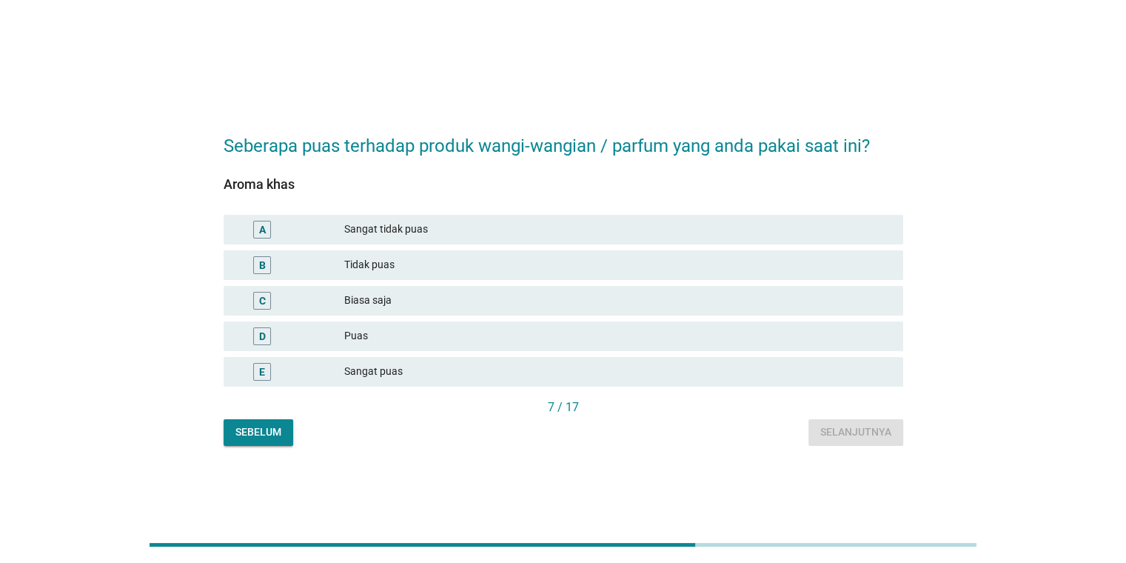
click at [614, 324] on div "D Puas" at bounding box center [564, 336] width 680 height 30
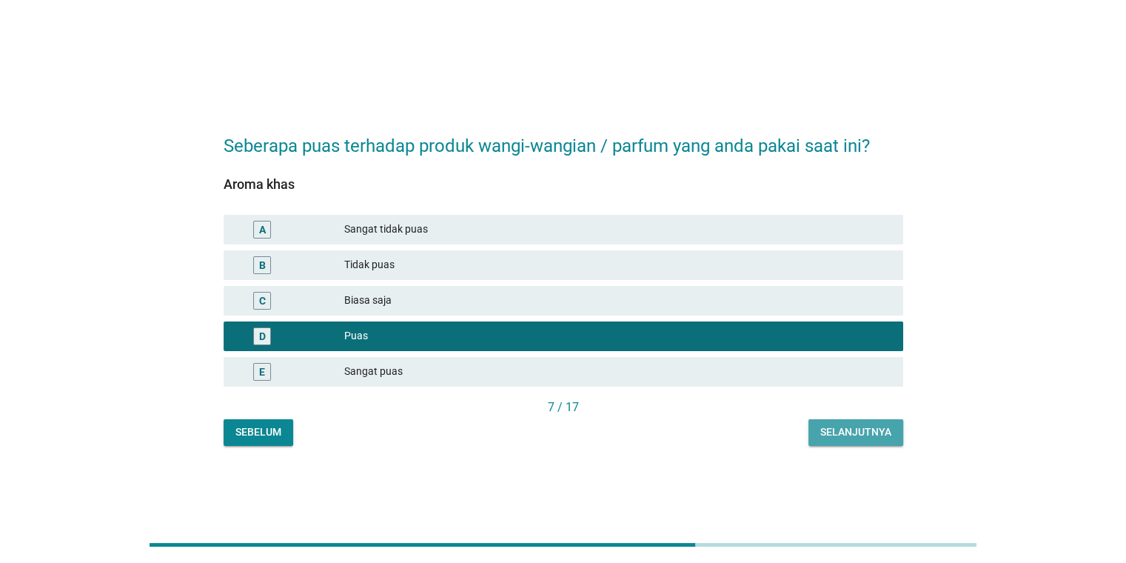
click at [853, 435] on div "Selanjutnya" at bounding box center [855, 432] width 71 height 16
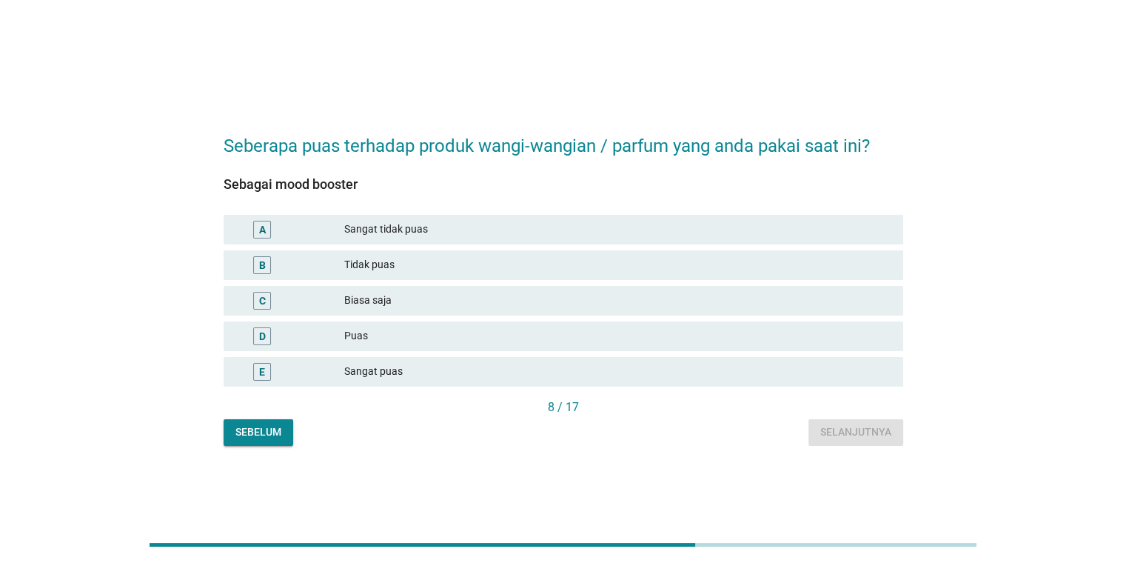
click at [594, 295] on div "Biasa saja" at bounding box center [617, 301] width 546 height 18
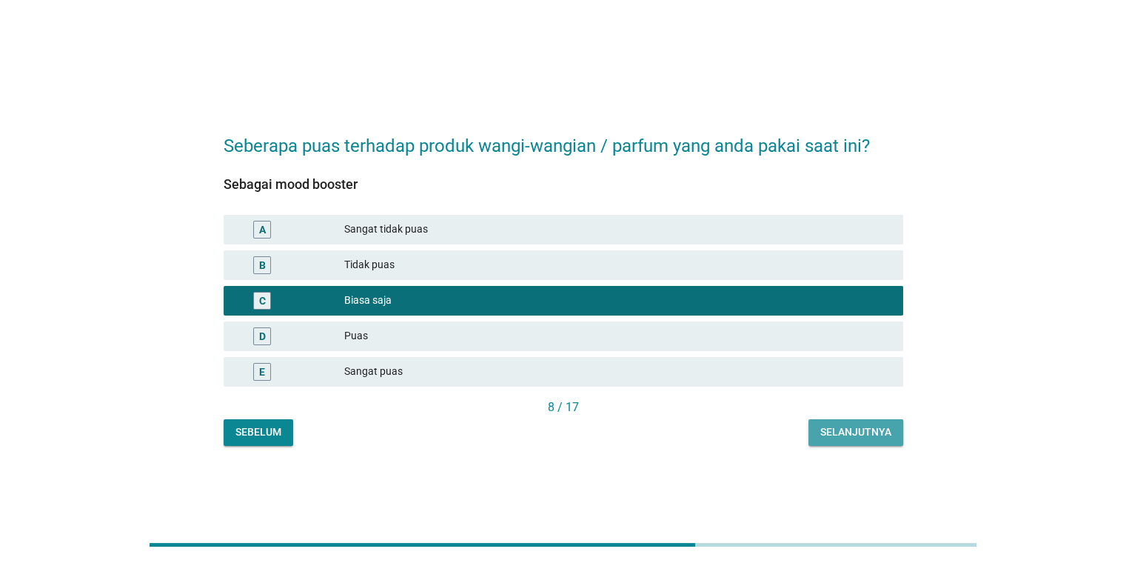
click at [826, 433] on div "Selanjutnya" at bounding box center [855, 432] width 71 height 16
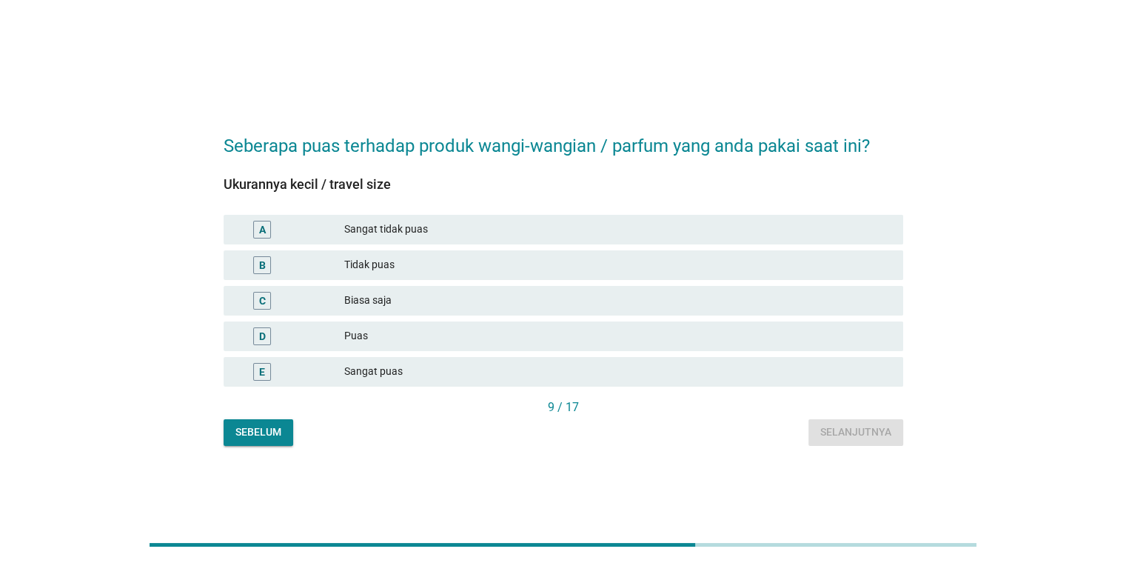
click at [600, 339] on div "Puas" at bounding box center [617, 336] width 546 height 18
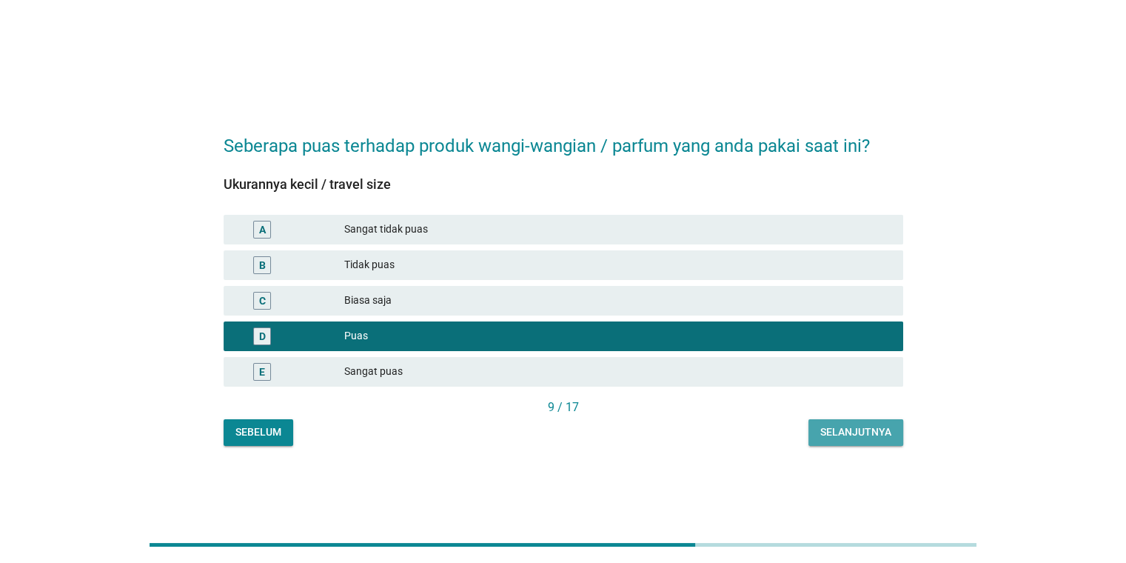
click at [862, 438] on div "Selanjutnya" at bounding box center [855, 432] width 71 height 16
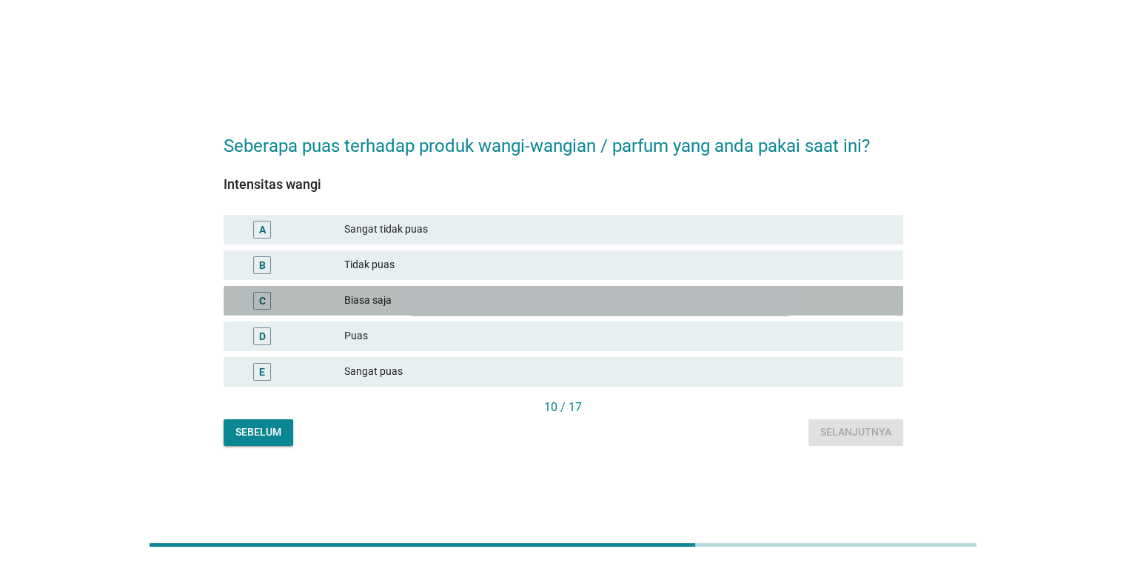
click at [646, 302] on div "Biasa saja" at bounding box center [617, 301] width 546 height 18
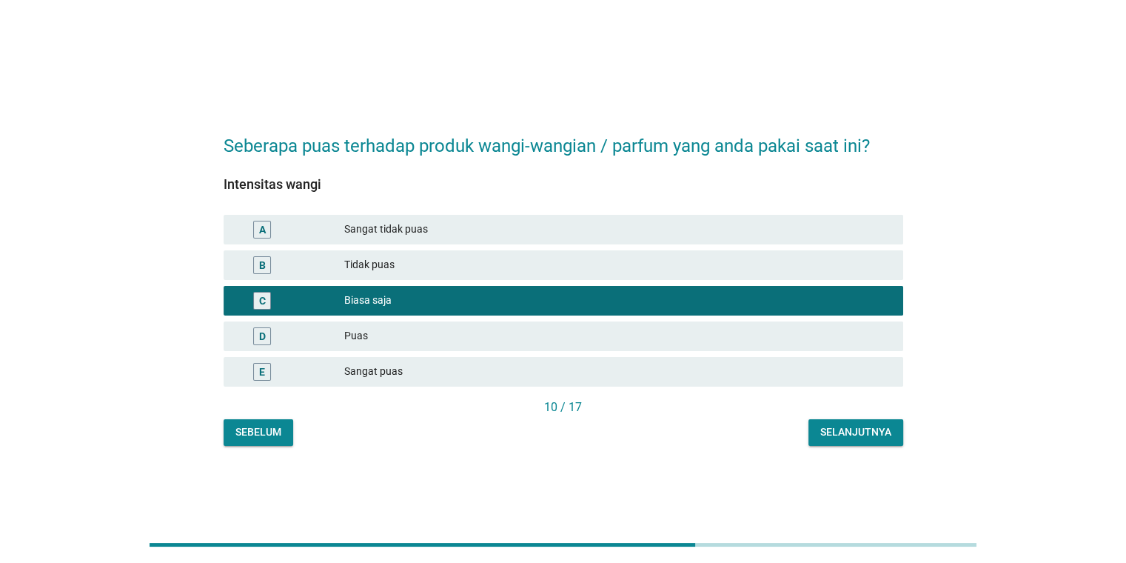
click at [837, 426] on div "Selanjutnya" at bounding box center [855, 432] width 71 height 16
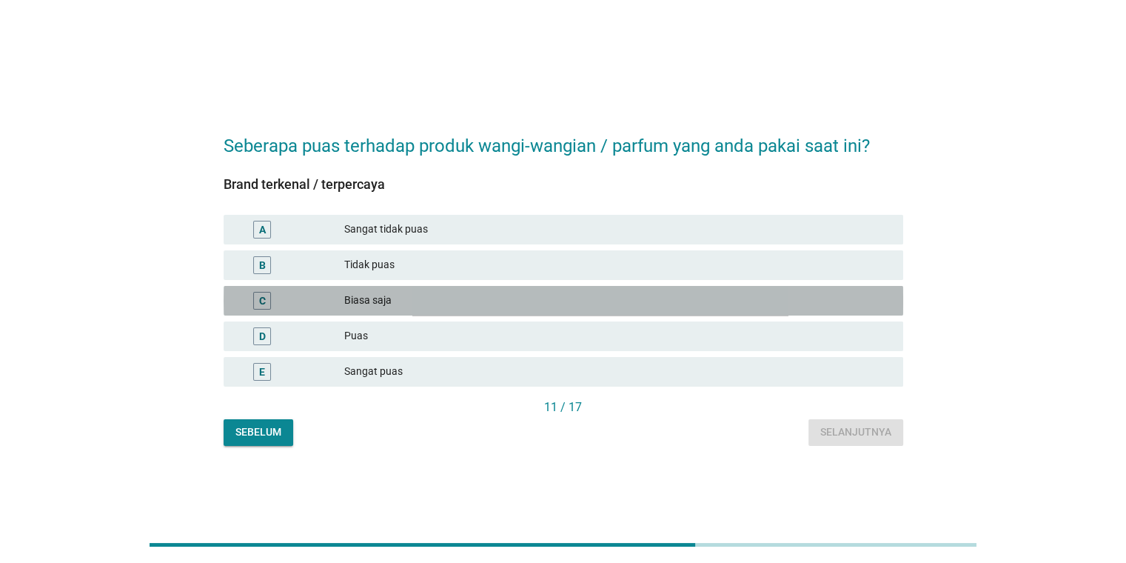
click at [607, 306] on div "Biasa saja" at bounding box center [617, 301] width 546 height 18
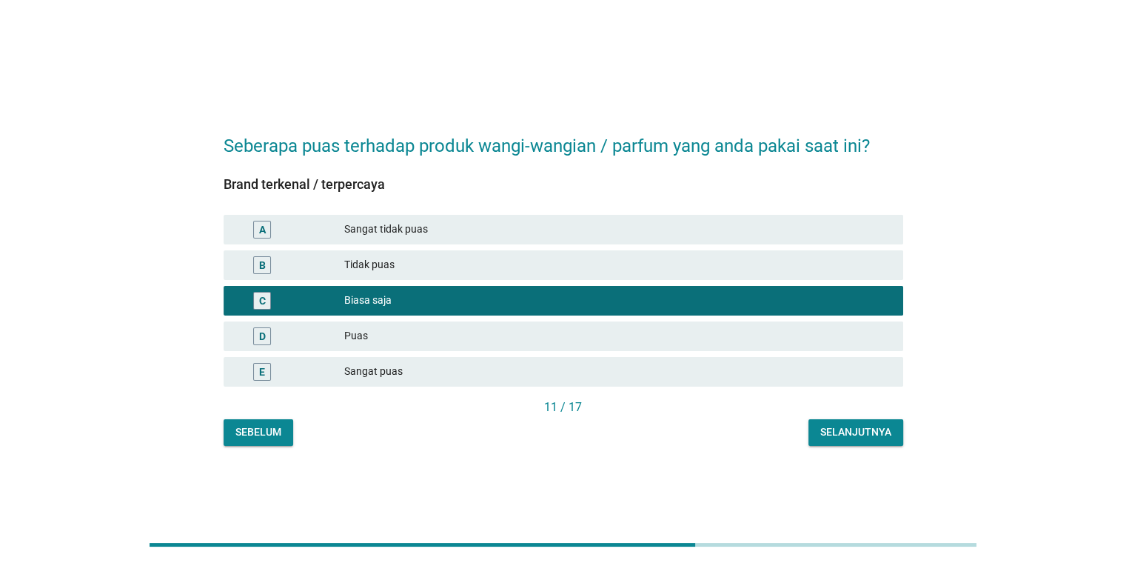
click at [852, 426] on div "Selanjutnya" at bounding box center [855, 432] width 71 height 16
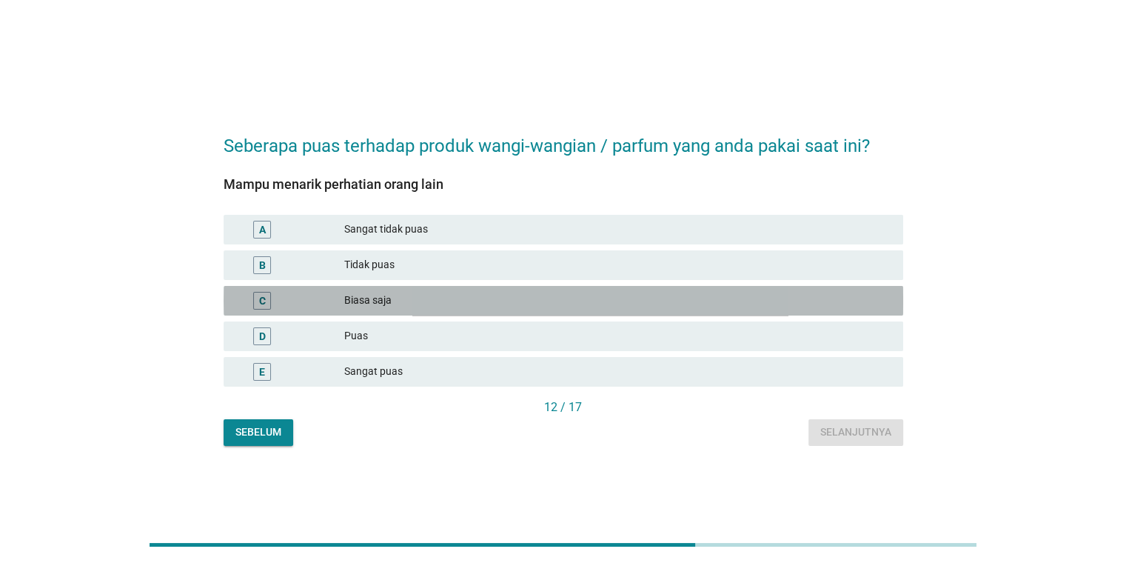
click at [644, 288] on div "C Biasa saja" at bounding box center [564, 301] width 680 height 30
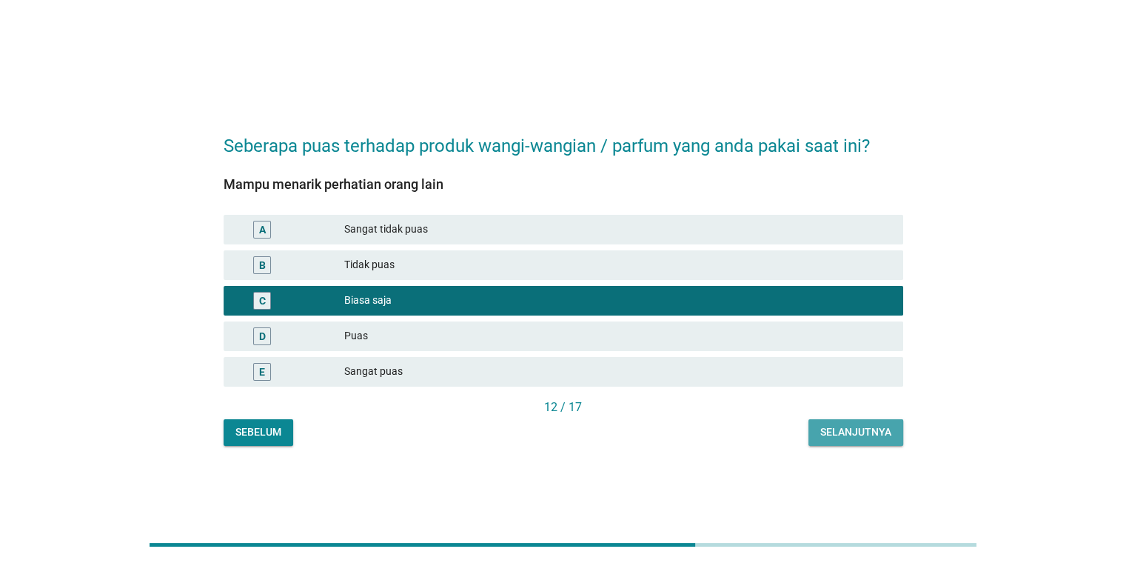
click at [847, 426] on div "Selanjutnya" at bounding box center [855, 432] width 71 height 16
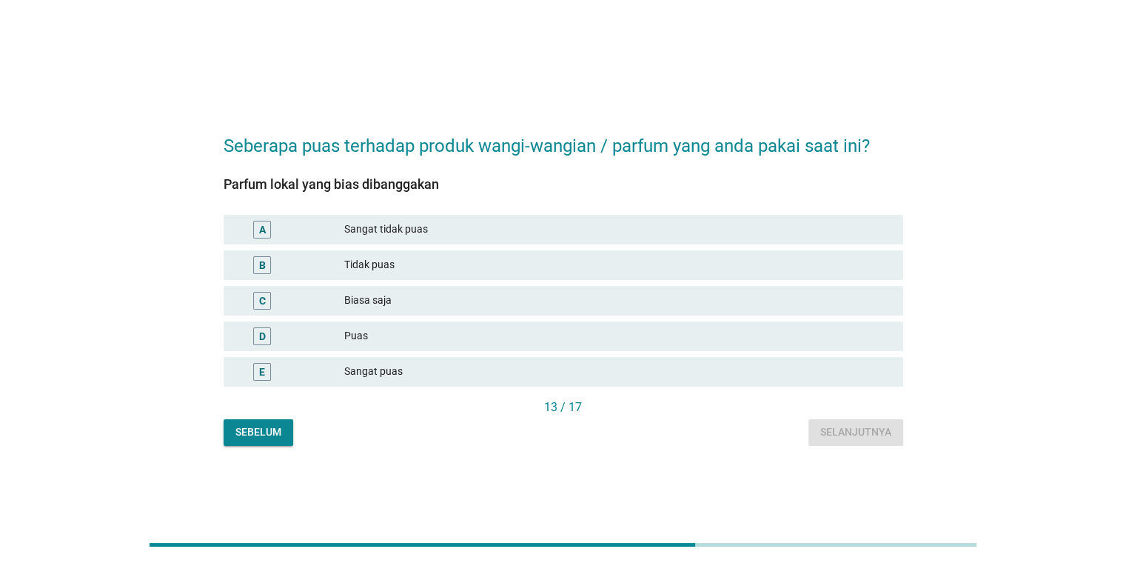
click at [595, 287] on div "C Biasa saja" at bounding box center [564, 301] width 680 height 30
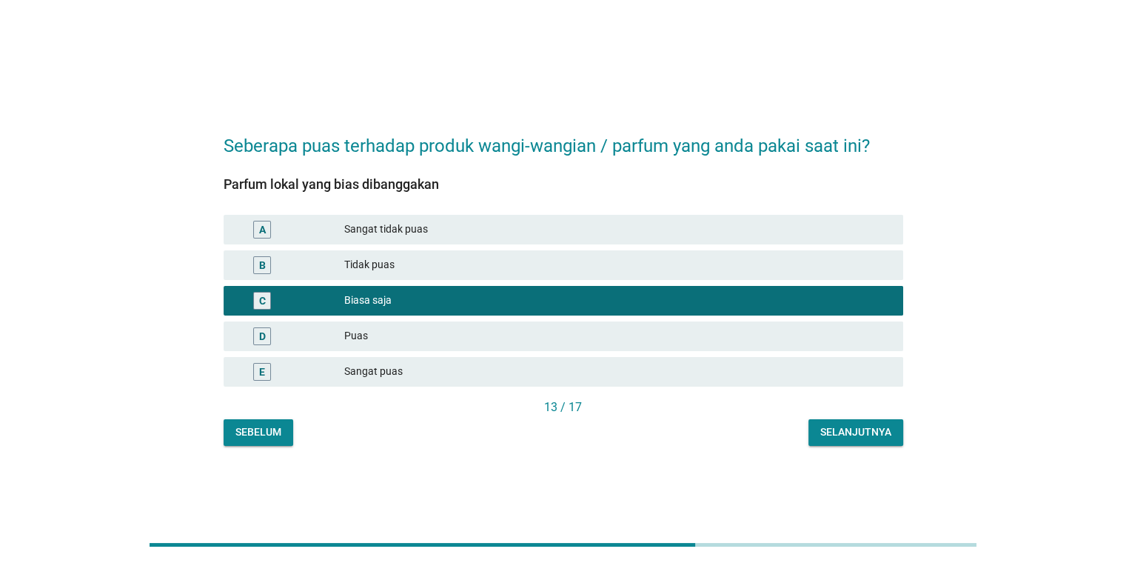
click at [822, 430] on div "Selanjutnya" at bounding box center [855, 432] width 71 height 16
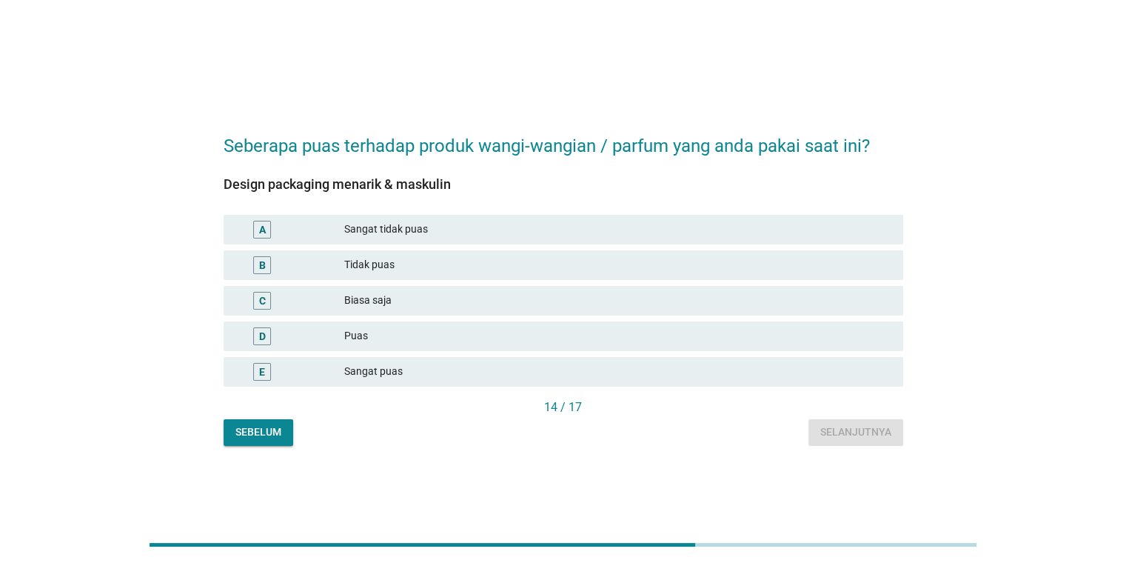
click at [580, 294] on div "Biasa saja" at bounding box center [617, 301] width 546 height 18
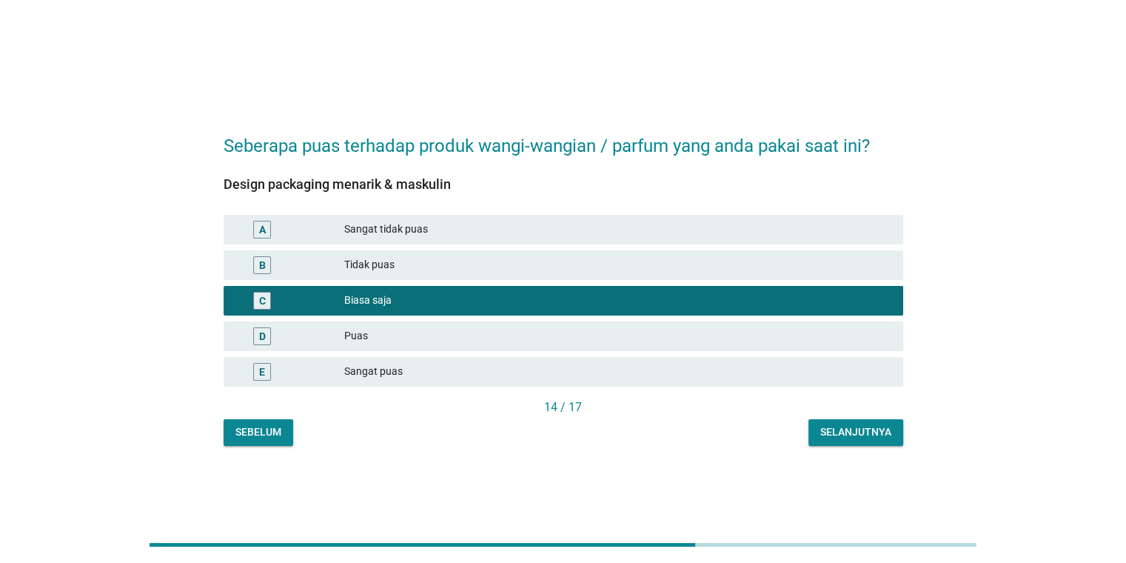
click at [703, 275] on div "B Tidak puas" at bounding box center [564, 265] width 680 height 30
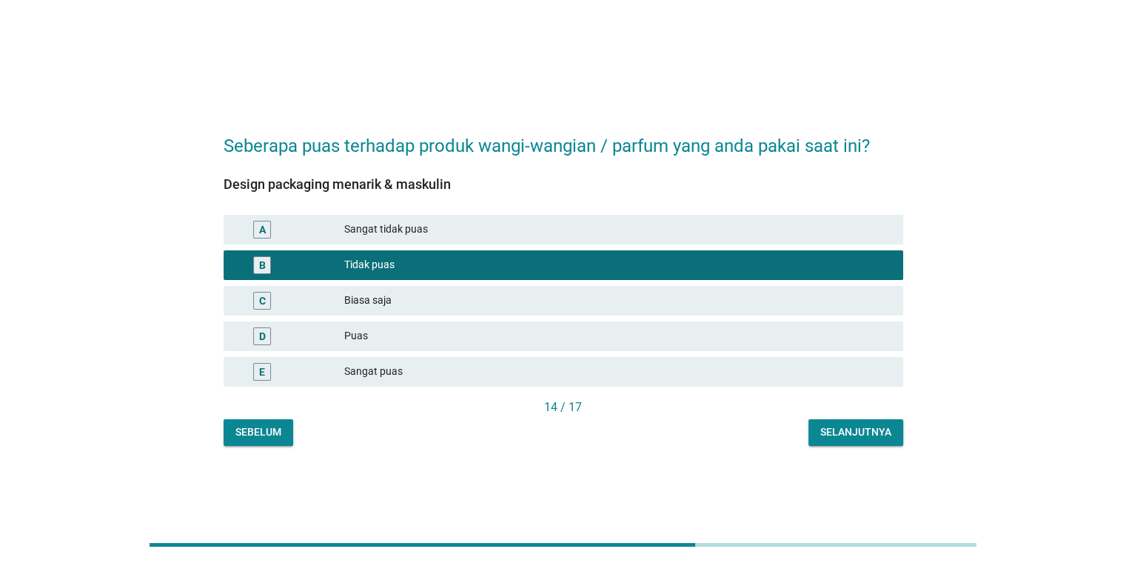
click at [708, 289] on div "C Biasa saja" at bounding box center [564, 301] width 680 height 30
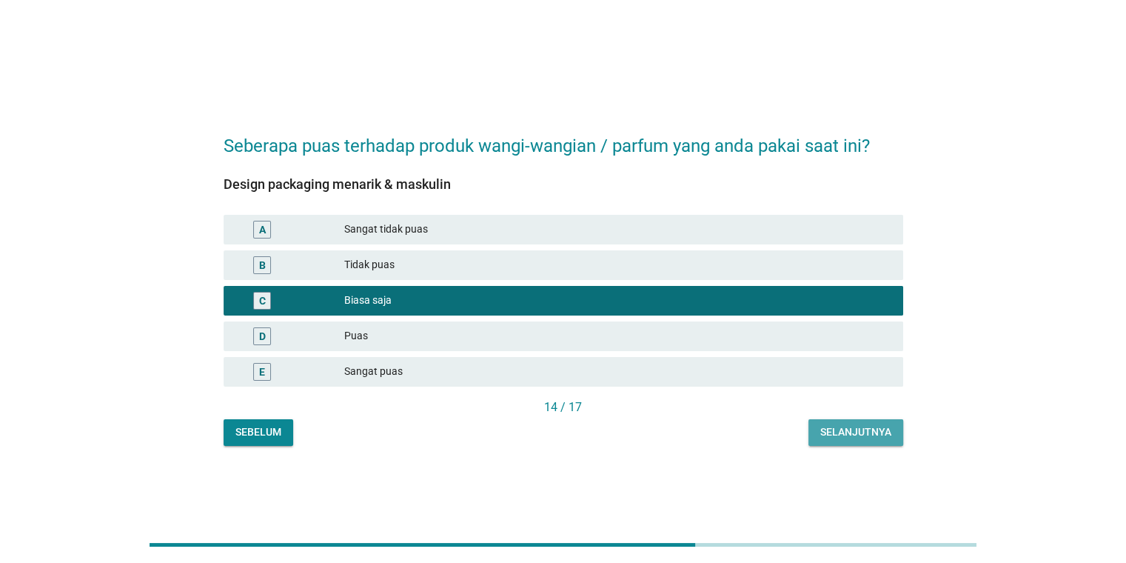
click at [851, 434] on div "Selanjutnya" at bounding box center [855, 432] width 71 height 16
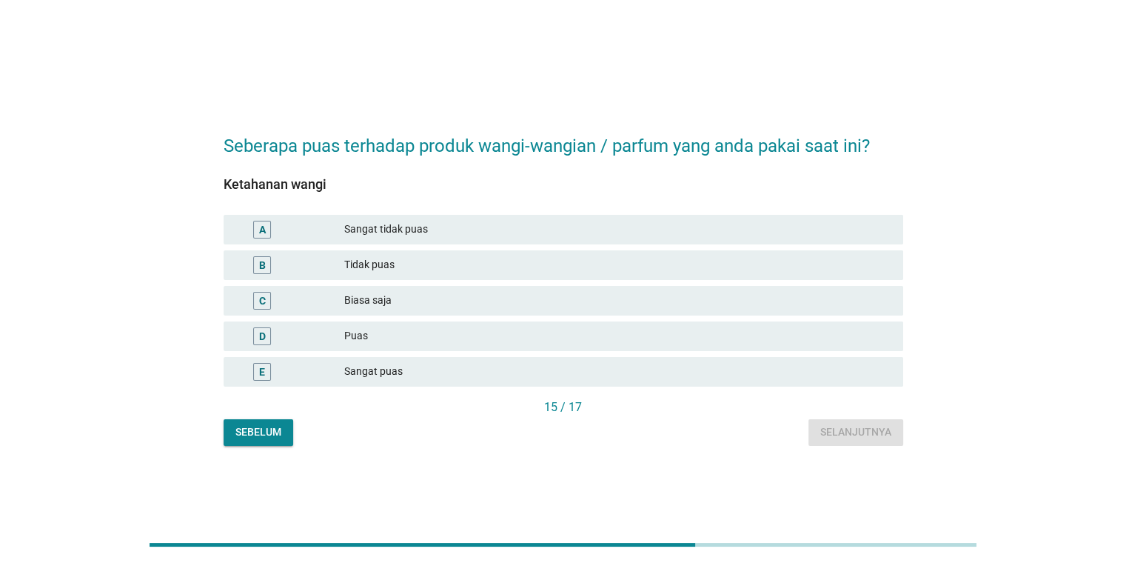
click at [529, 284] on div "C Biasa saja" at bounding box center [564, 301] width 686 height 36
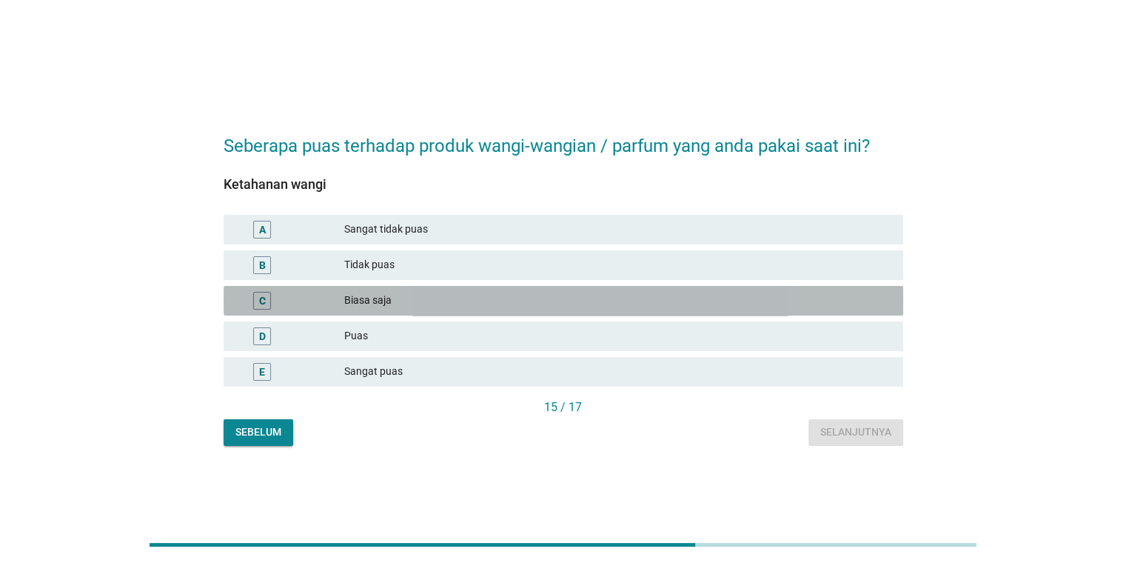
drag, startPoint x: 515, startPoint y: 306, endPoint x: 658, endPoint y: 357, distance: 151.5
click at [516, 308] on div "Biasa saja" at bounding box center [617, 301] width 546 height 18
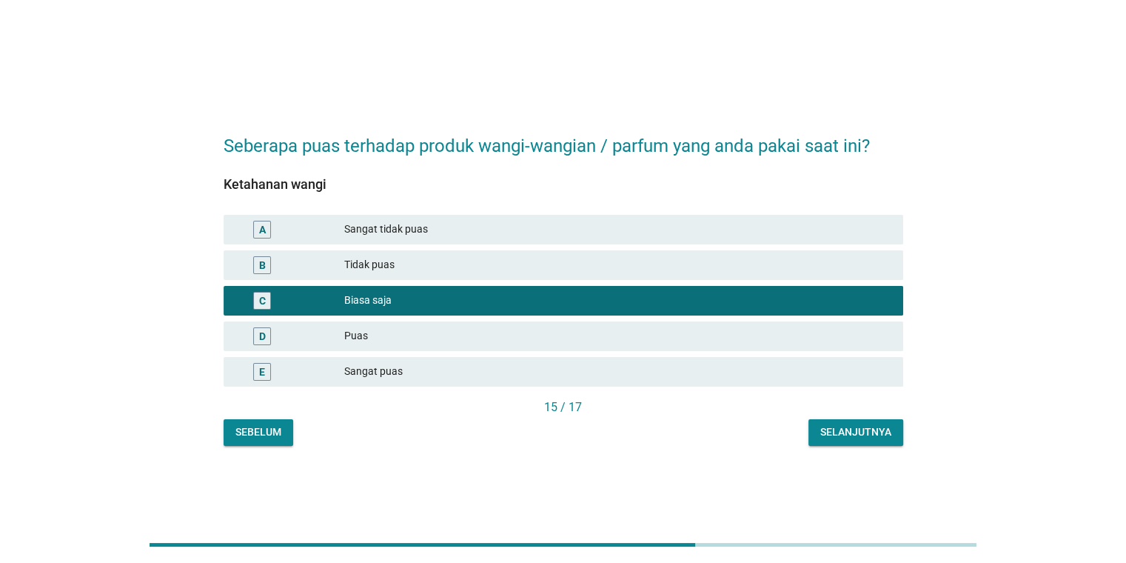
click at [847, 438] on div "Selanjutnya" at bounding box center [855, 432] width 71 height 16
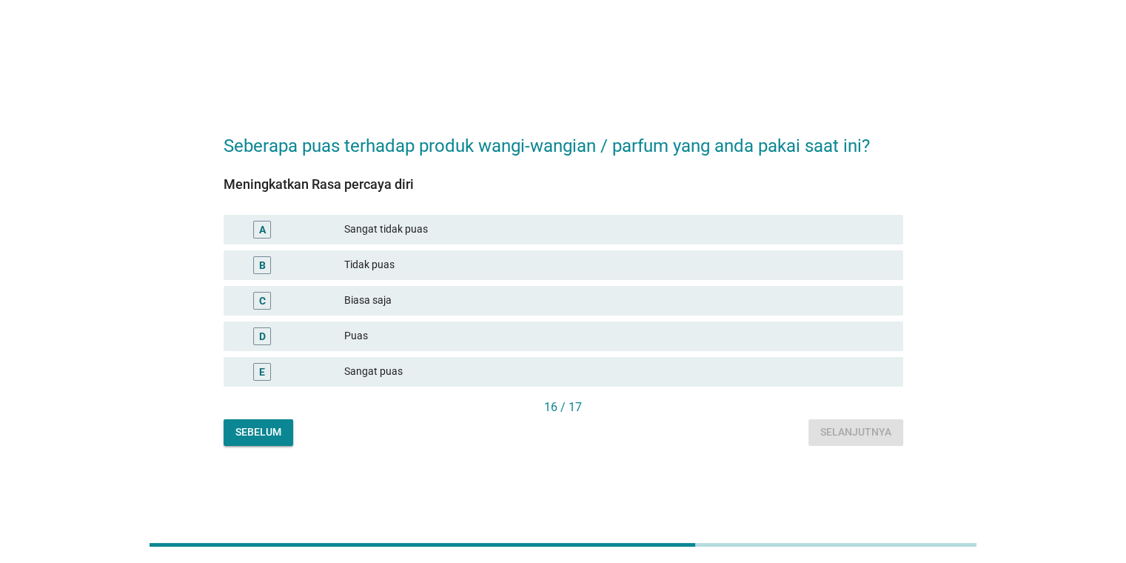
click at [592, 279] on div "B Tidak puas" at bounding box center [564, 265] width 686 height 36
click at [592, 294] on div "Biasa saja" at bounding box center [617, 301] width 546 height 18
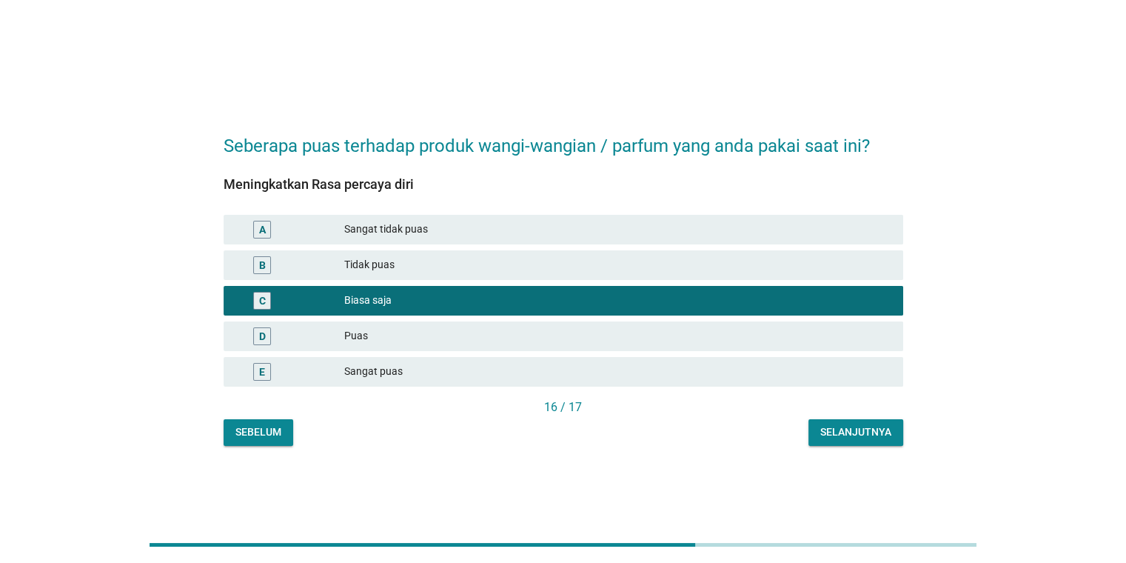
click at [778, 346] on div "D Puas" at bounding box center [564, 336] width 680 height 30
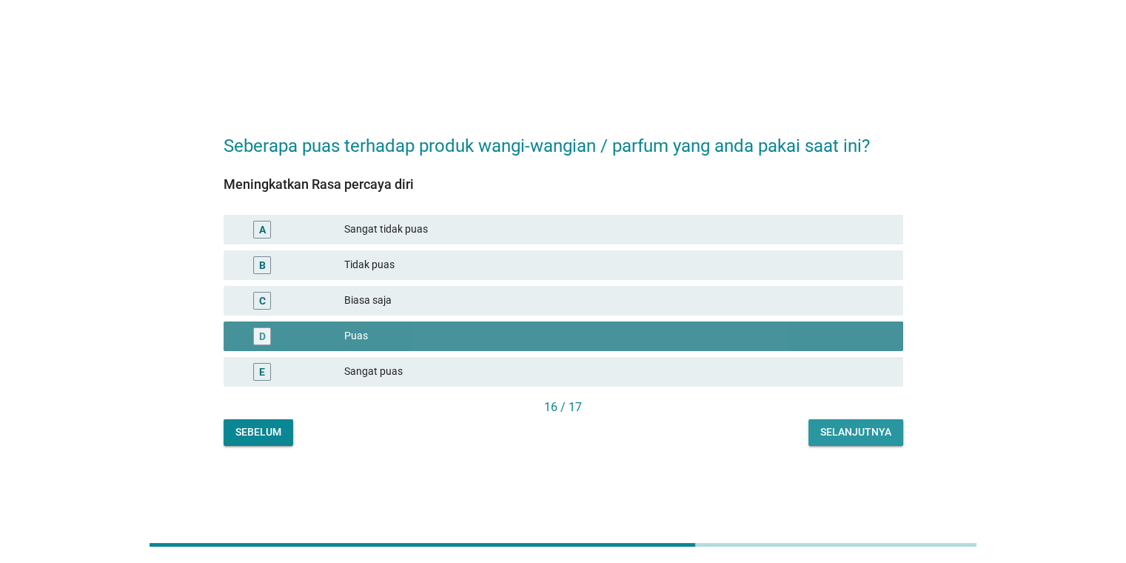
click at [844, 433] on div "Selanjutnya" at bounding box center [855, 432] width 71 height 16
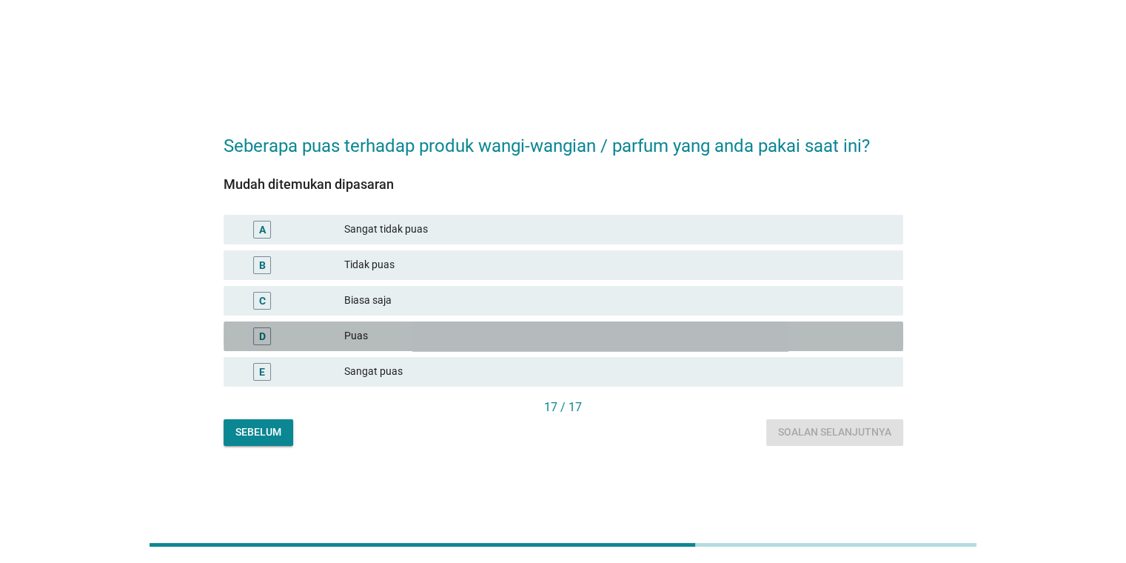
click at [610, 327] on div "Puas" at bounding box center [617, 336] width 546 height 18
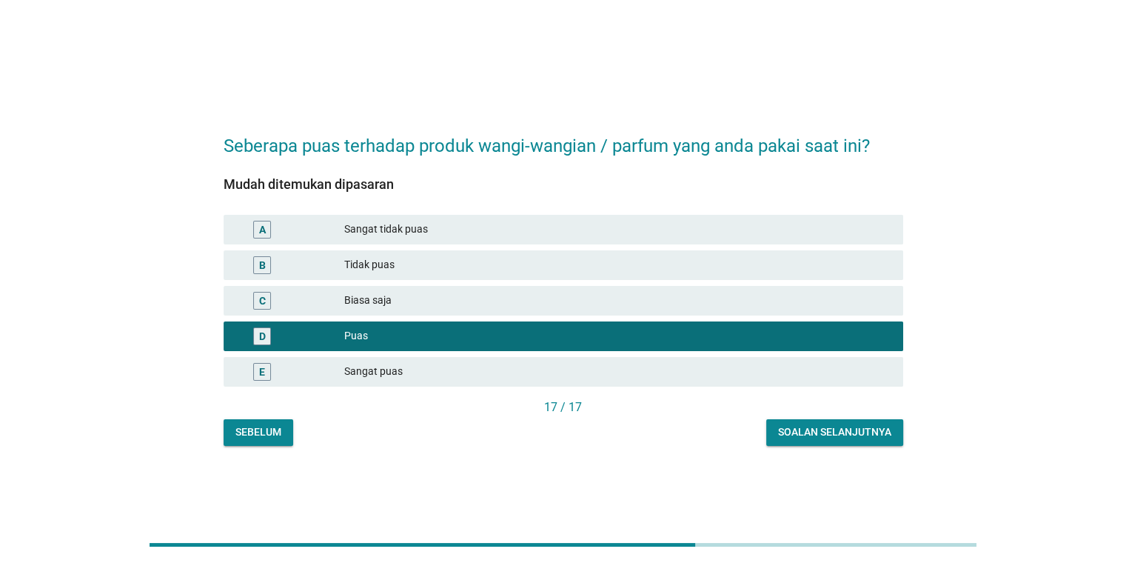
click at [749, 374] on div "Sangat puas" at bounding box center [617, 372] width 546 height 18
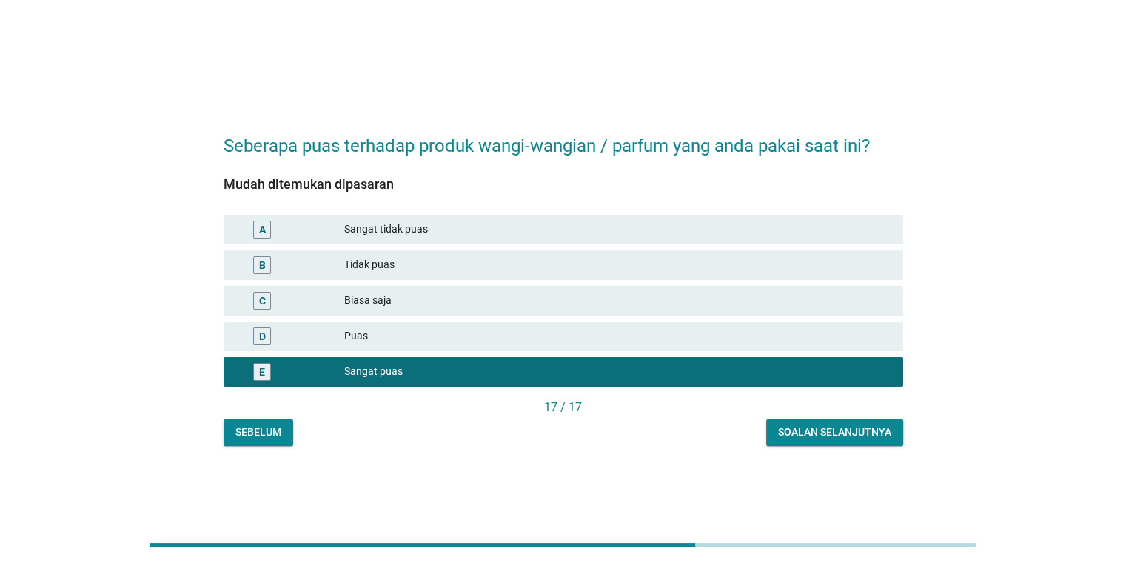
click at [845, 441] on button "Soalan selanjutnya" at bounding box center [834, 432] width 137 height 27
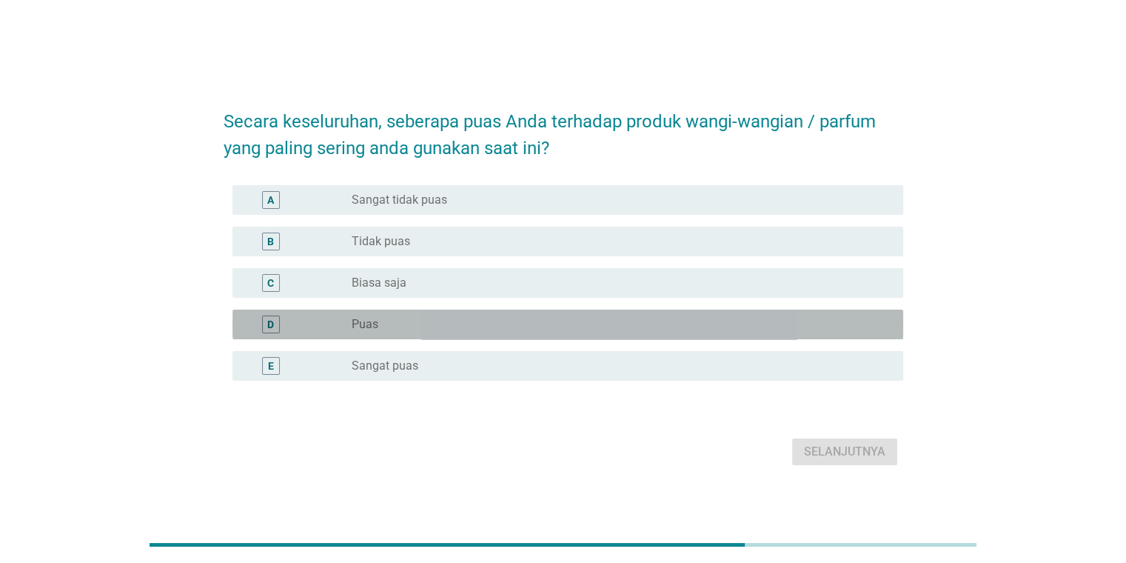
drag, startPoint x: 458, startPoint y: 329, endPoint x: 599, endPoint y: 349, distance: 142.9
click at [458, 329] on div "radio_button_unchecked Puas" at bounding box center [615, 324] width 527 height 15
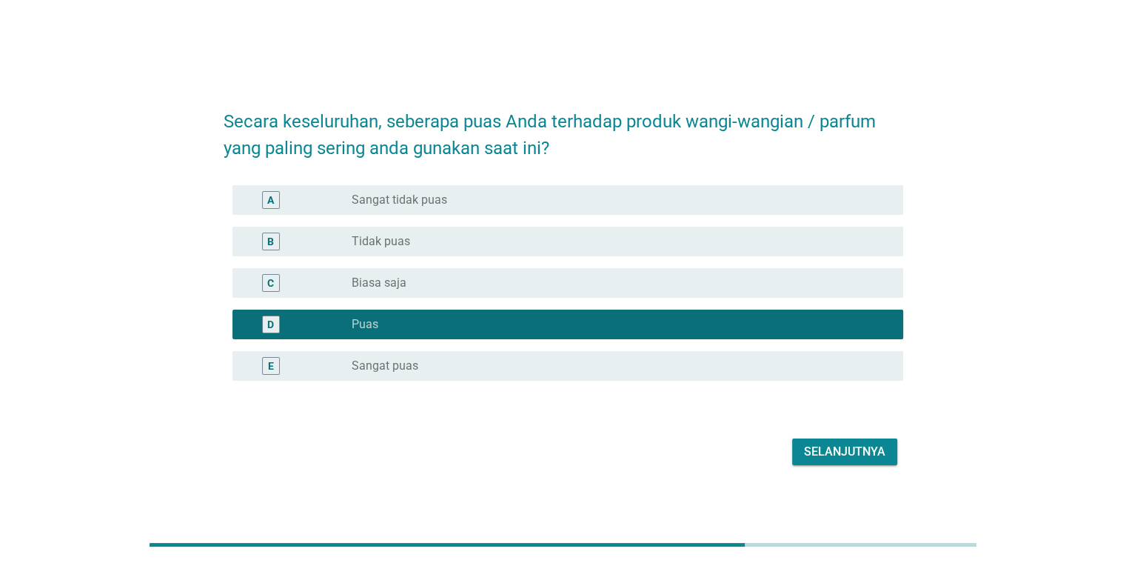
click at [840, 453] on div "Selanjutnya" at bounding box center [844, 452] width 81 height 18
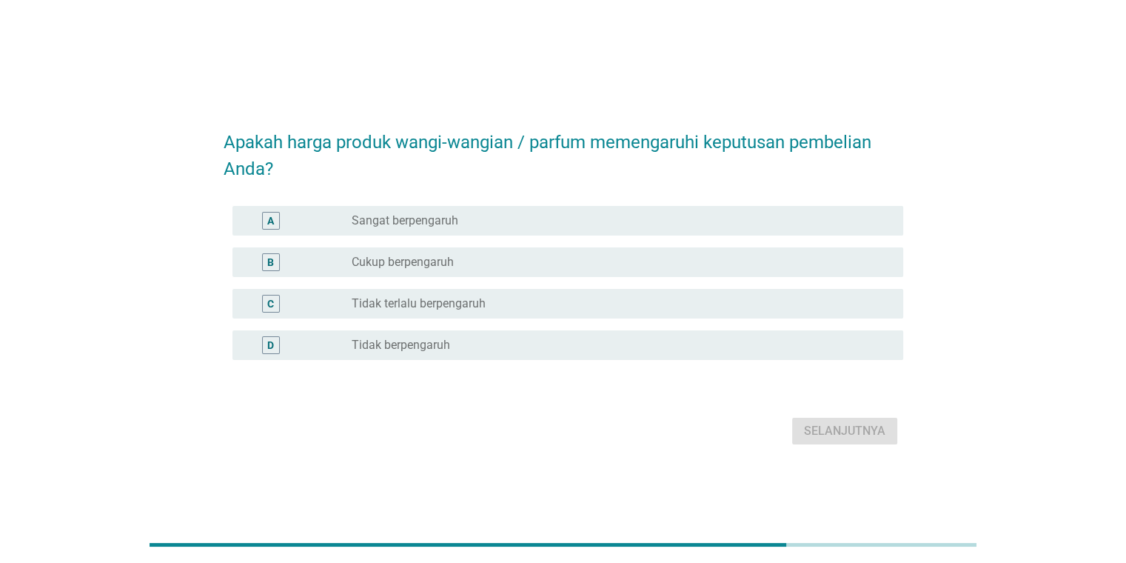
click at [471, 259] on div "radio_button_unchecked Cukup berpengaruh" at bounding box center [615, 262] width 527 height 15
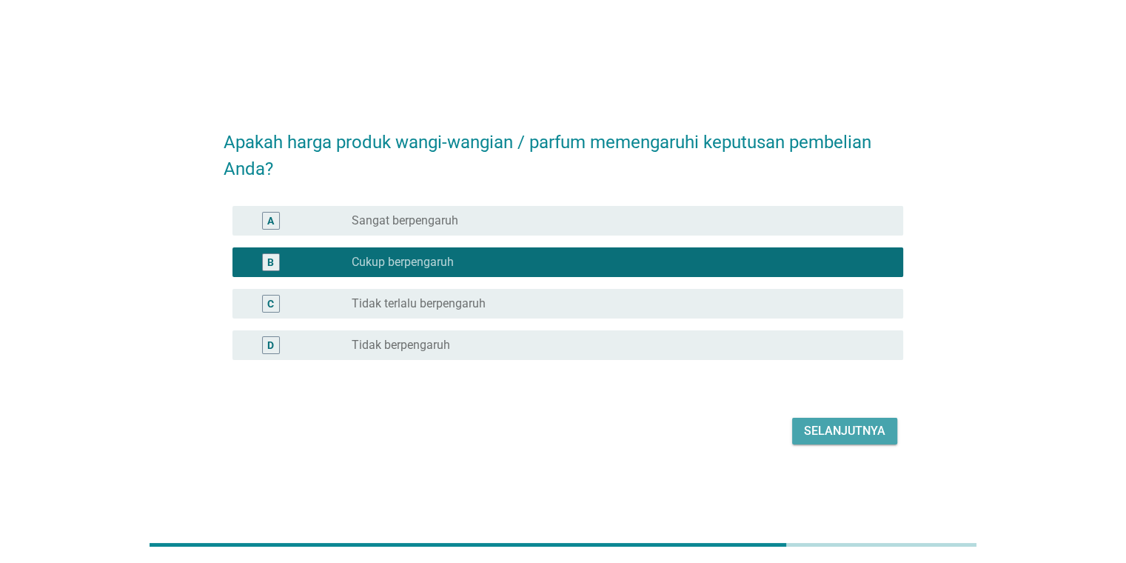
click at [823, 423] on div "Selanjutnya" at bounding box center [844, 431] width 81 height 18
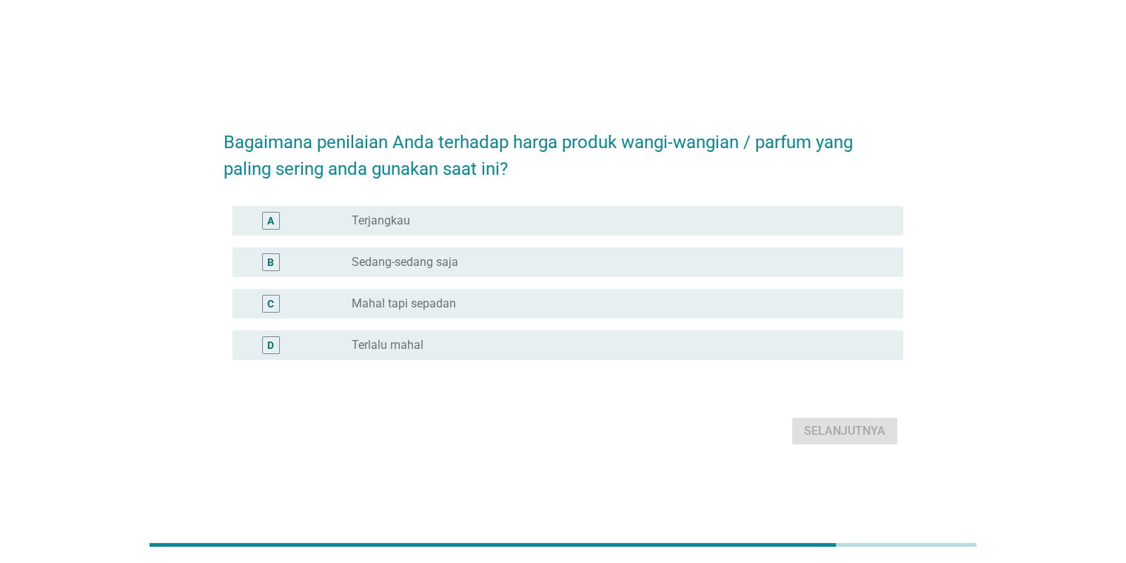
click at [503, 275] on div "B radio_button_unchecked Sedang-sedang saja" at bounding box center [567, 262] width 671 height 30
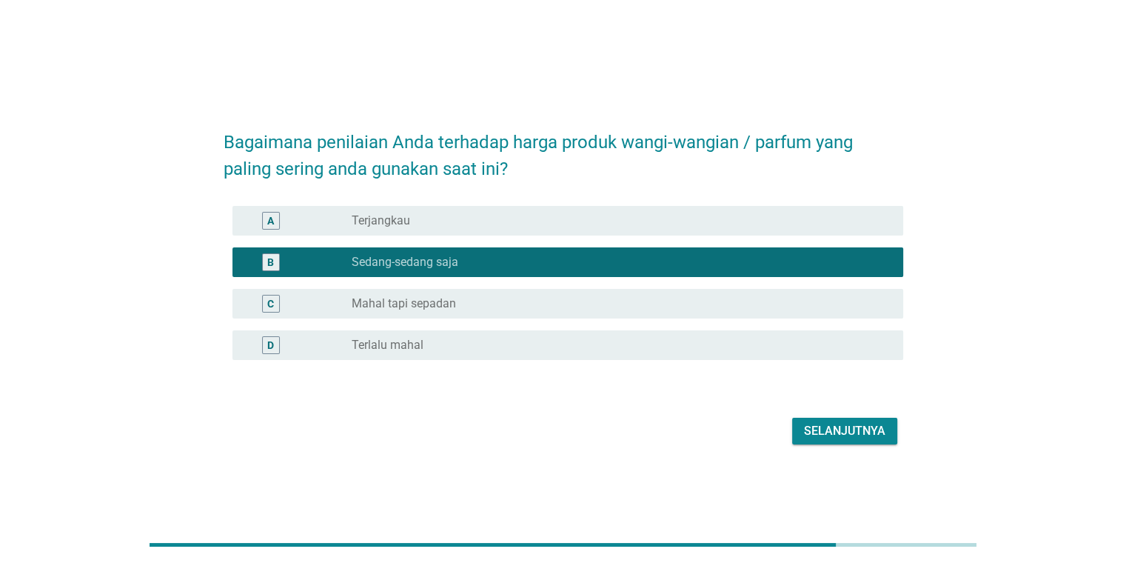
click at [829, 432] on div "Selanjutnya" at bounding box center [844, 431] width 81 height 18
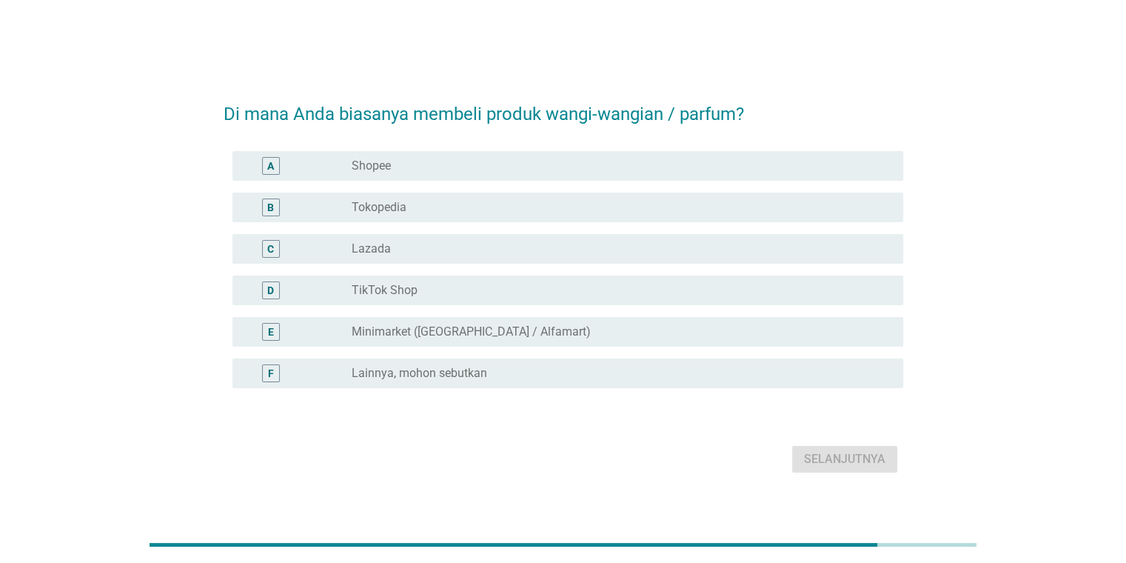
click at [517, 212] on div "radio_button_unchecked Tokopedia" at bounding box center [615, 207] width 527 height 15
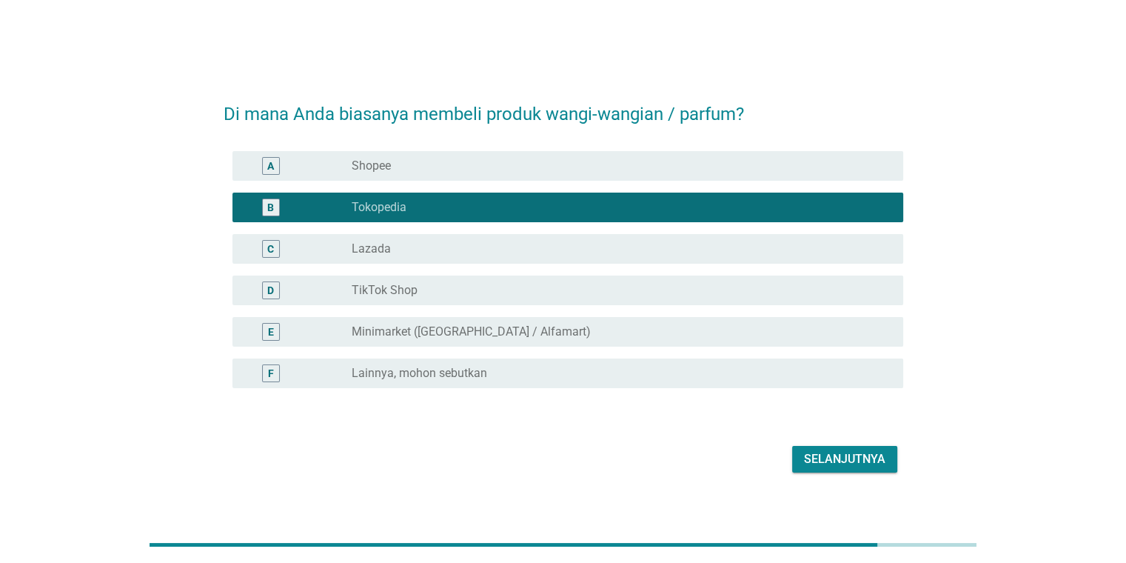
click at [518, 331] on label "Minimarket ([GEOGRAPHIC_DATA] / Alfamart)" at bounding box center [471, 331] width 239 height 15
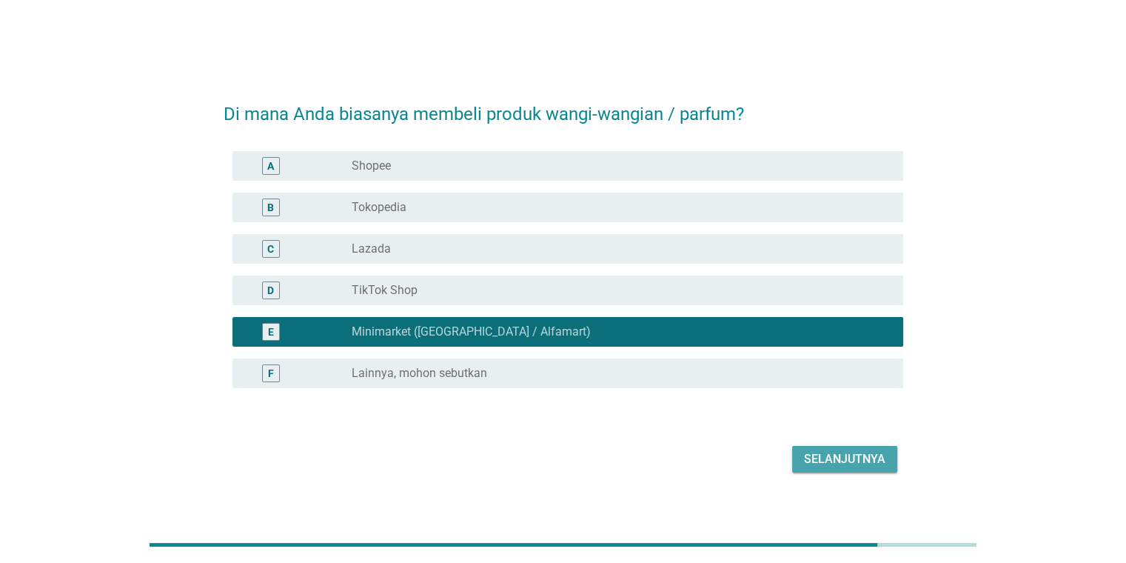
click at [837, 462] on div "Selanjutnya" at bounding box center [844, 459] width 81 height 18
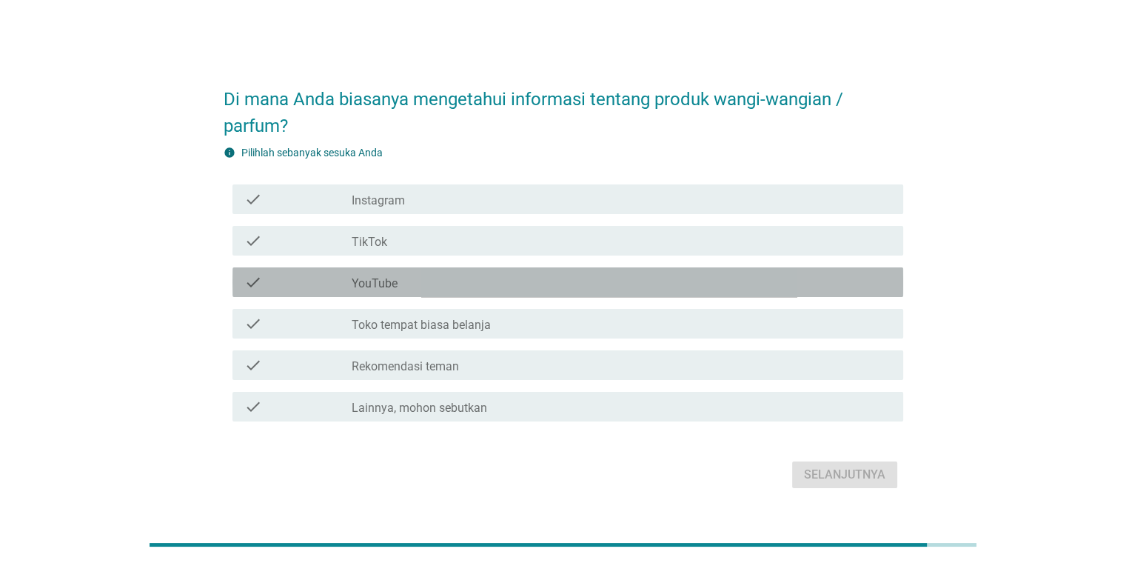
click at [448, 284] on div "check_box_outline_blank YouTube" at bounding box center [621, 282] width 539 height 18
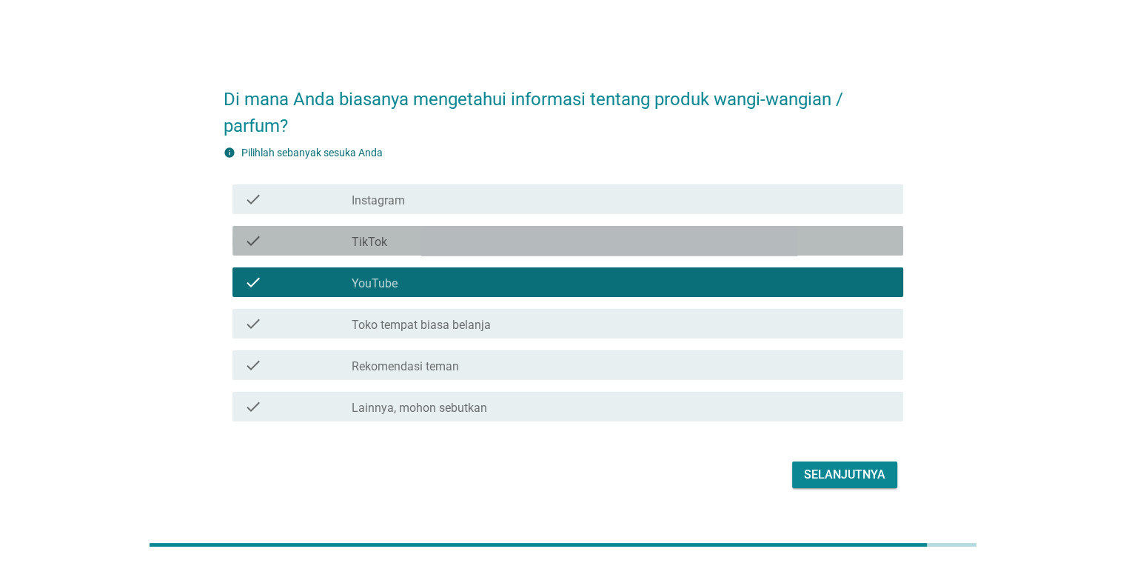
click at [443, 249] on div "check check_box_outline_blank TikTok" at bounding box center [567, 241] width 671 height 30
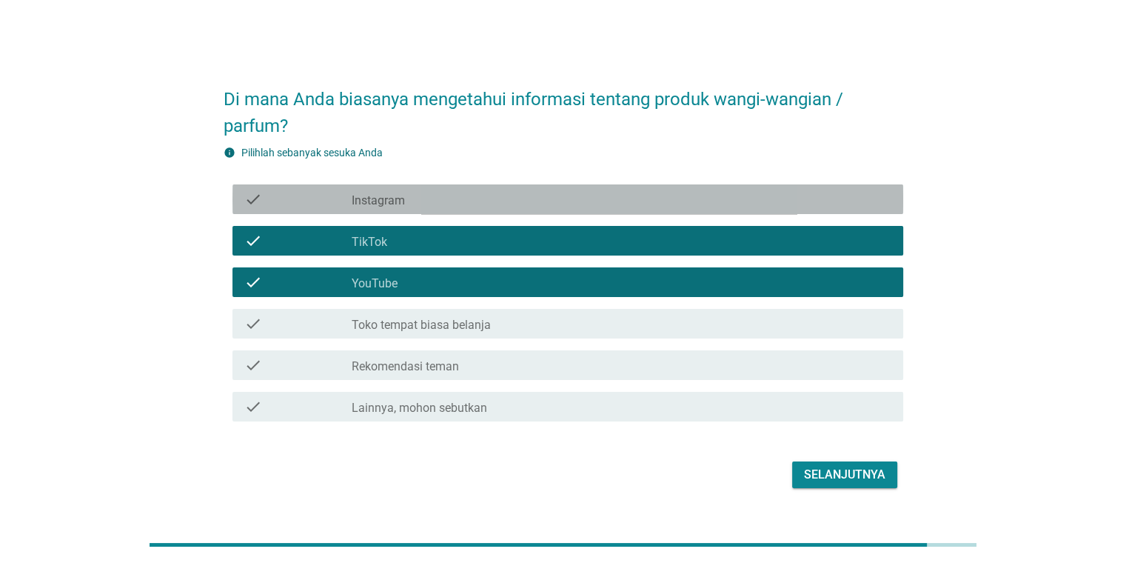
click at [463, 194] on div "check_box_outline_blank Instagram" at bounding box center [621, 199] width 539 height 18
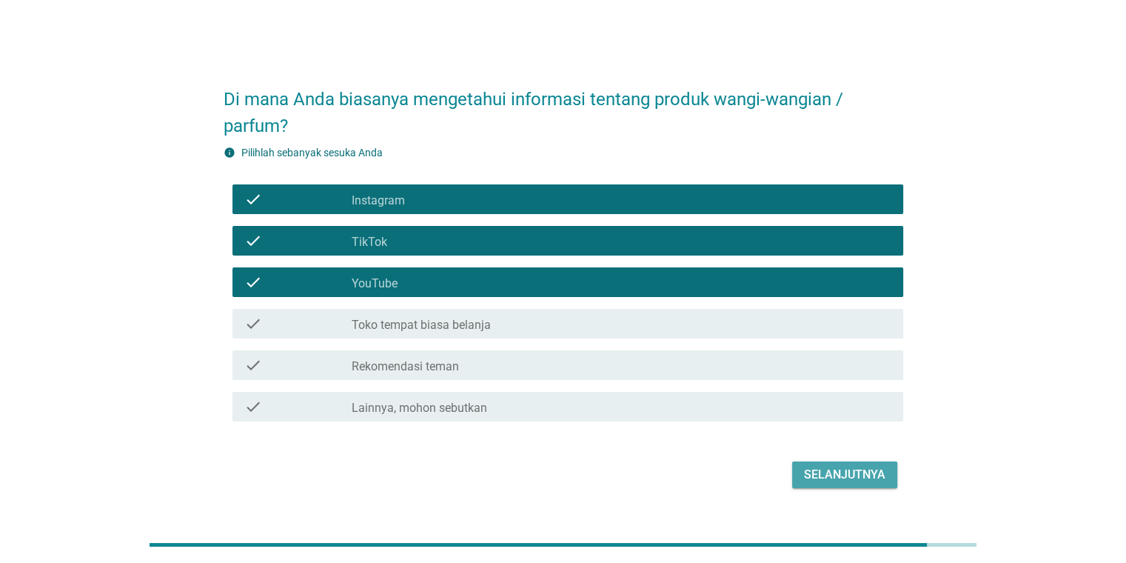
click at [847, 472] on div "Selanjutnya" at bounding box center [844, 475] width 81 height 18
